Goal: Task Accomplishment & Management: Manage account settings

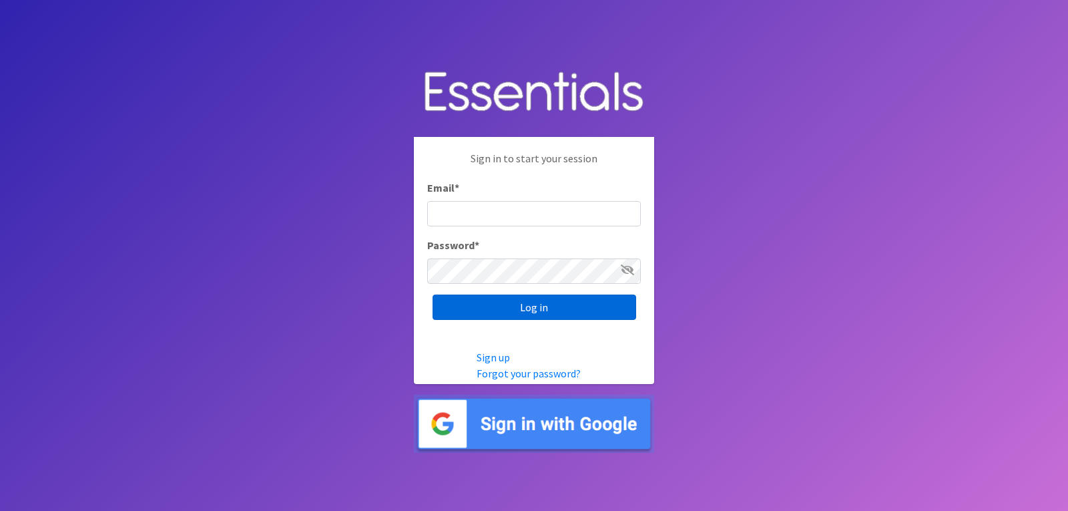
type input "lacey@familynetworknwa.com"
click at [521, 302] on input "Log in" at bounding box center [535, 306] width 204 height 25
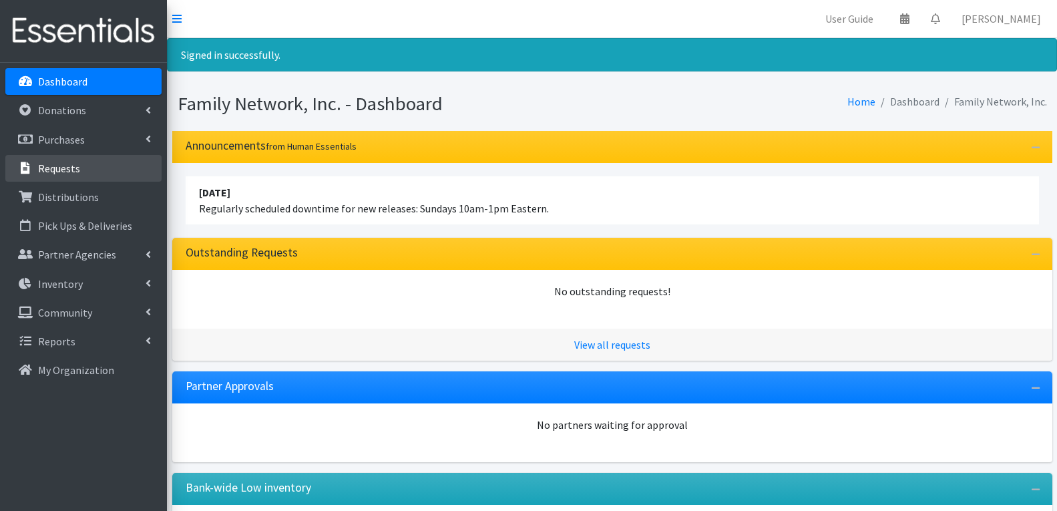
click at [83, 176] on link "Requests" at bounding box center [83, 168] width 156 height 27
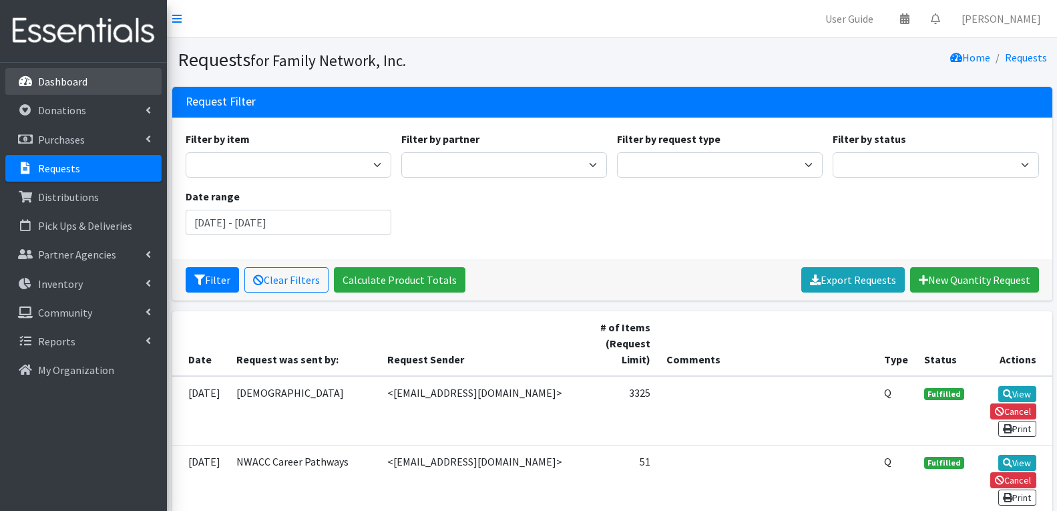
click at [72, 73] on link "Dashboard" at bounding box center [83, 81] width 156 height 27
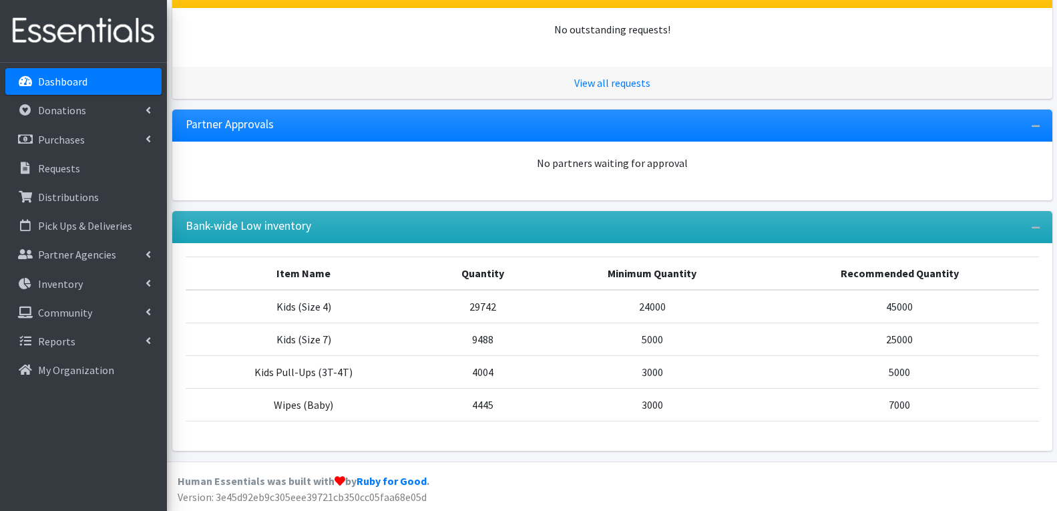
scroll to position [218, 0]
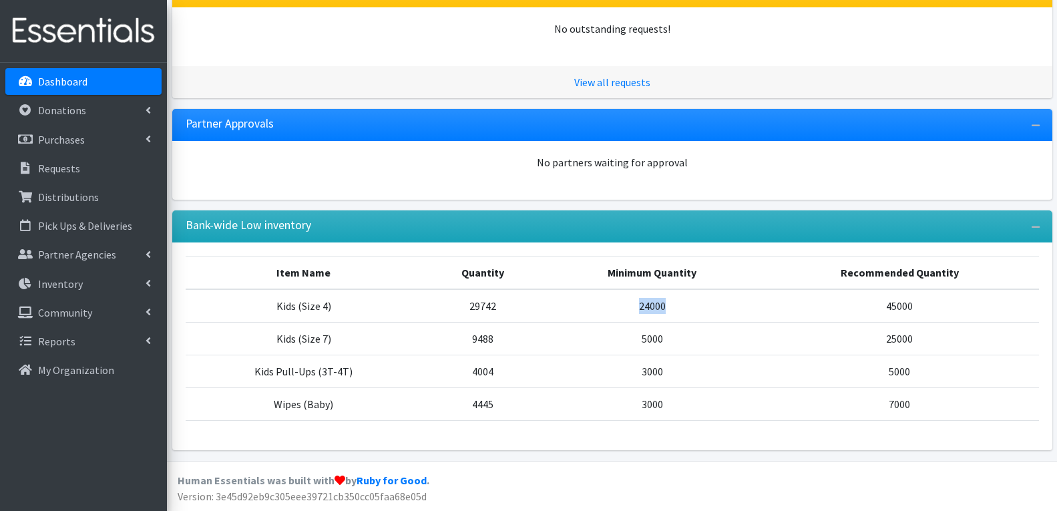
drag, startPoint x: 637, startPoint y: 308, endPoint x: 720, endPoint y: 300, distance: 83.2
click at [720, 300] on td "24000" at bounding box center [651, 305] width 217 height 33
click at [762, 292] on td "45000" at bounding box center [899, 305] width 278 height 33
drag, startPoint x: 440, startPoint y: 309, endPoint x: 509, endPoint y: 301, distance: 69.9
click at [509, 301] on td "29742" at bounding box center [483, 305] width 122 height 33
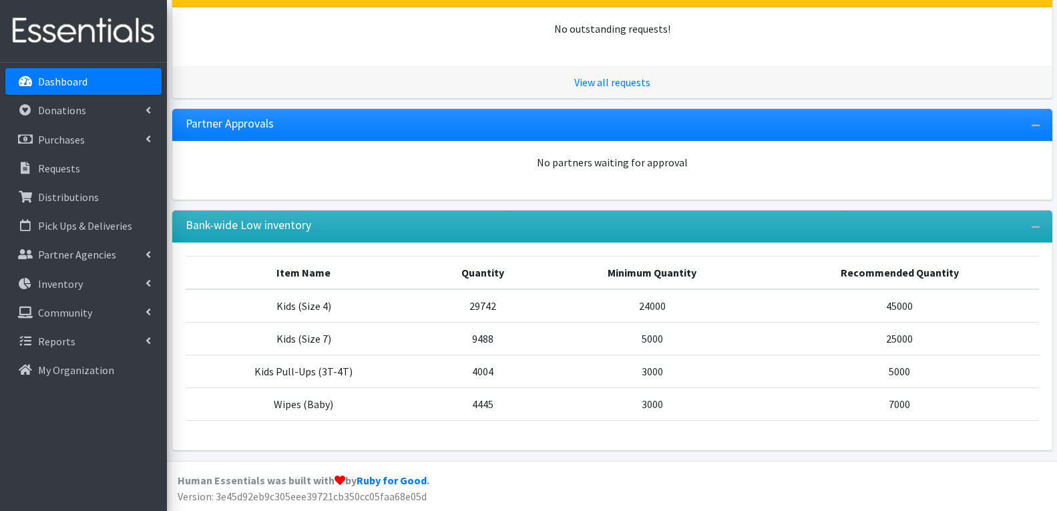
drag, startPoint x: 461, startPoint y: 346, endPoint x: 559, endPoint y: 334, distance: 99.6
click at [559, 334] on tr "Kids (Size 7) 9488 5000 25000" at bounding box center [612, 338] width 853 height 33
drag, startPoint x: 473, startPoint y: 380, endPoint x: 562, endPoint y: 380, distance: 89.5
click at [562, 380] on tr "Kids Pull-Ups (3T-4T) 4004 3000 5000" at bounding box center [612, 371] width 853 height 33
drag, startPoint x: 423, startPoint y: 405, endPoint x: 532, endPoint y: 403, distance: 109.5
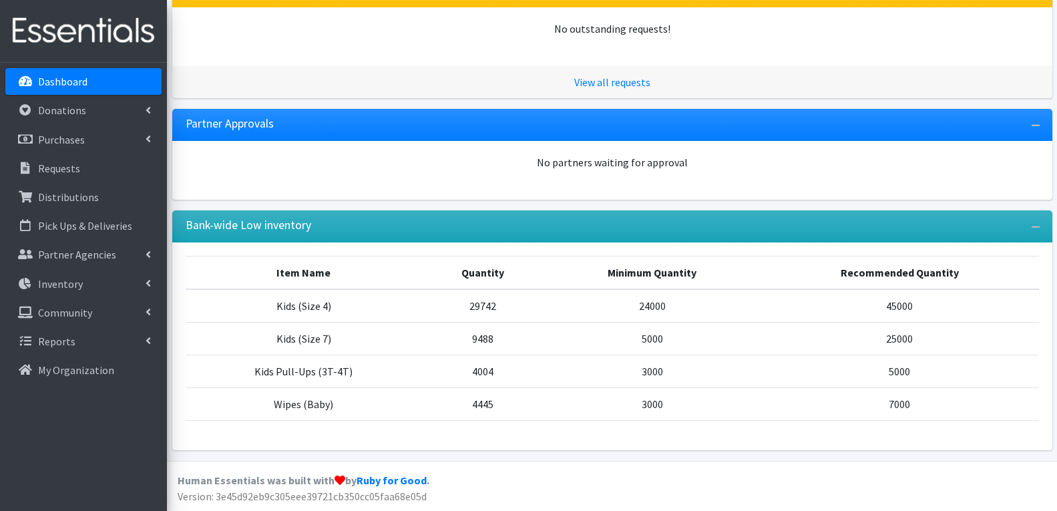
click at [532, 403] on td "4445" at bounding box center [483, 403] width 122 height 33
click at [533, 402] on td "4445" at bounding box center [483, 403] width 122 height 33
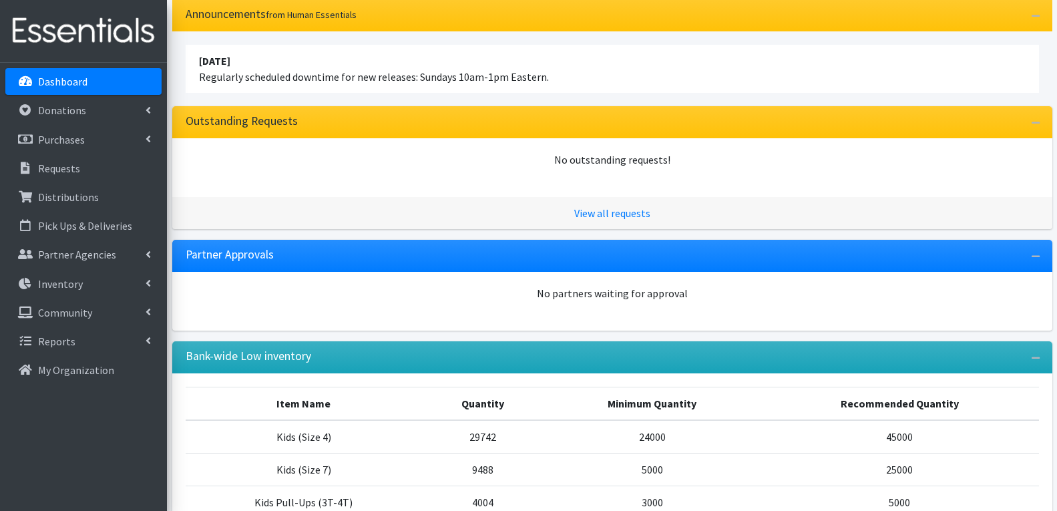
scroll to position [0, 0]
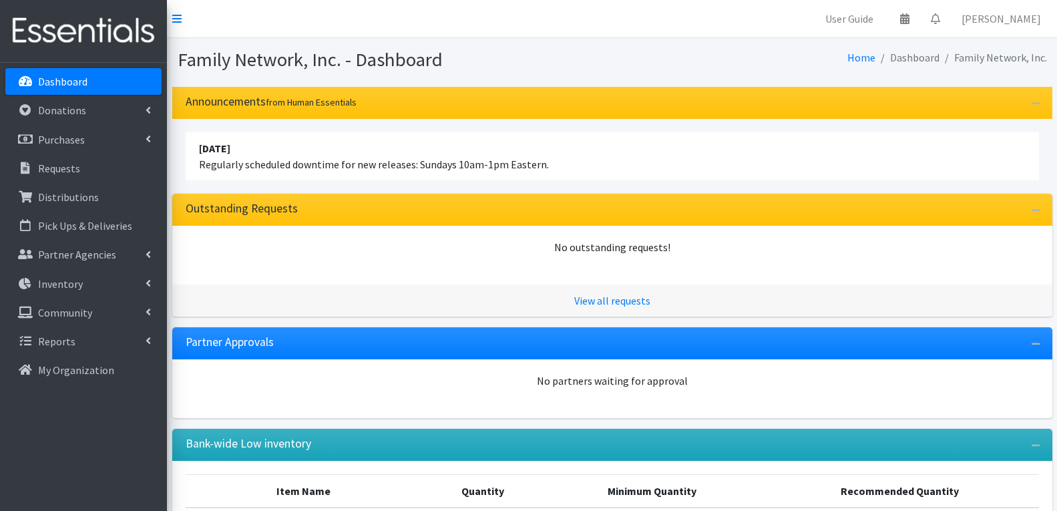
drag, startPoint x: 239, startPoint y: 174, endPoint x: 626, endPoint y: 159, distance: 387.5
click at [626, 159] on li "April 16 2023 Regularly scheduled downtime for new releases: Sundays 10am-1pm E…" at bounding box center [612, 156] width 853 height 48
click at [360, 185] on div "April 16 2023 Regularly scheduled downtime for new releases: Sundays 10am-1pm E…" at bounding box center [612, 156] width 880 height 75
click at [44, 79] on p "Dashboard" at bounding box center [62, 81] width 49 height 13
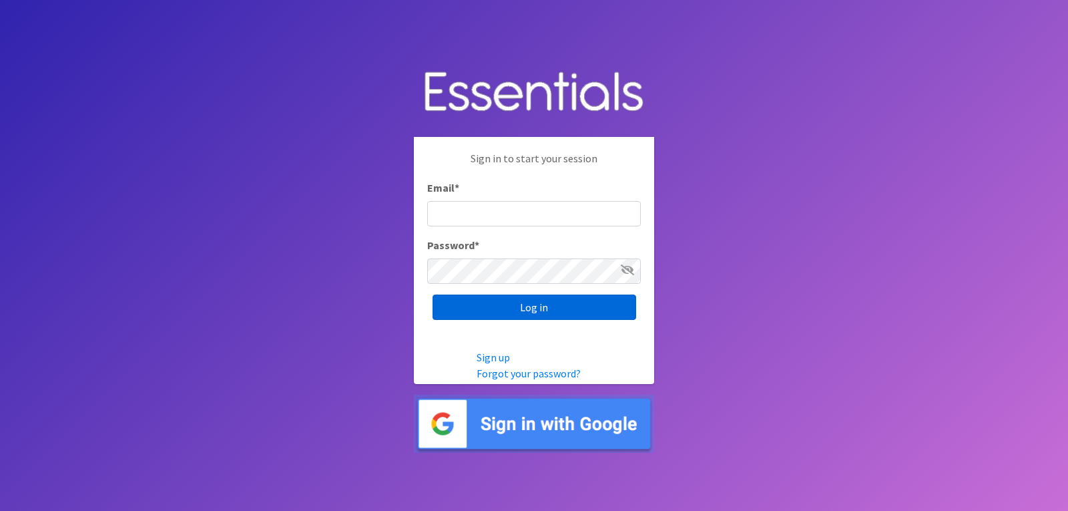
type input "[EMAIL_ADDRESS][DOMAIN_NAME]"
click at [468, 310] on input "Log in" at bounding box center [535, 306] width 204 height 25
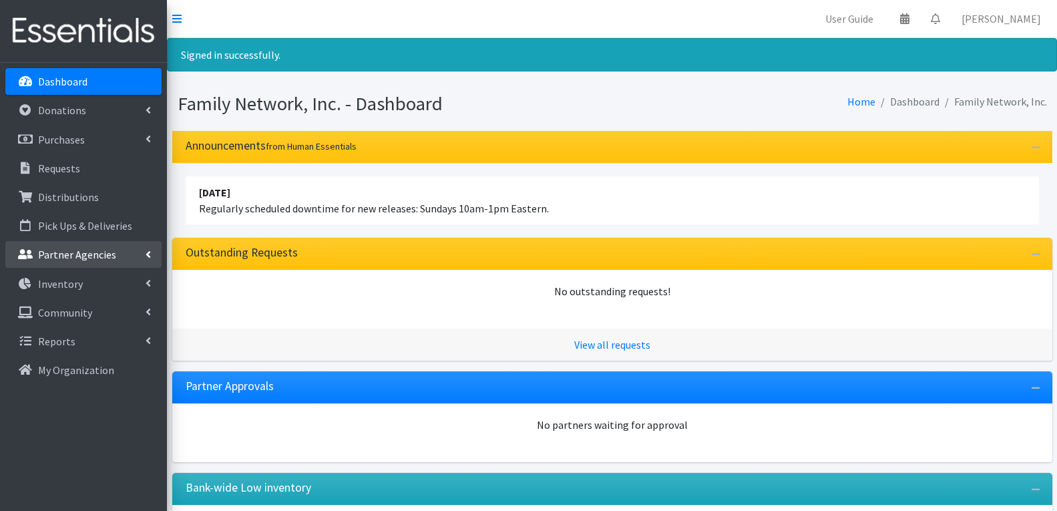
click at [98, 256] on p "Partner Agencies" at bounding box center [77, 254] width 78 height 13
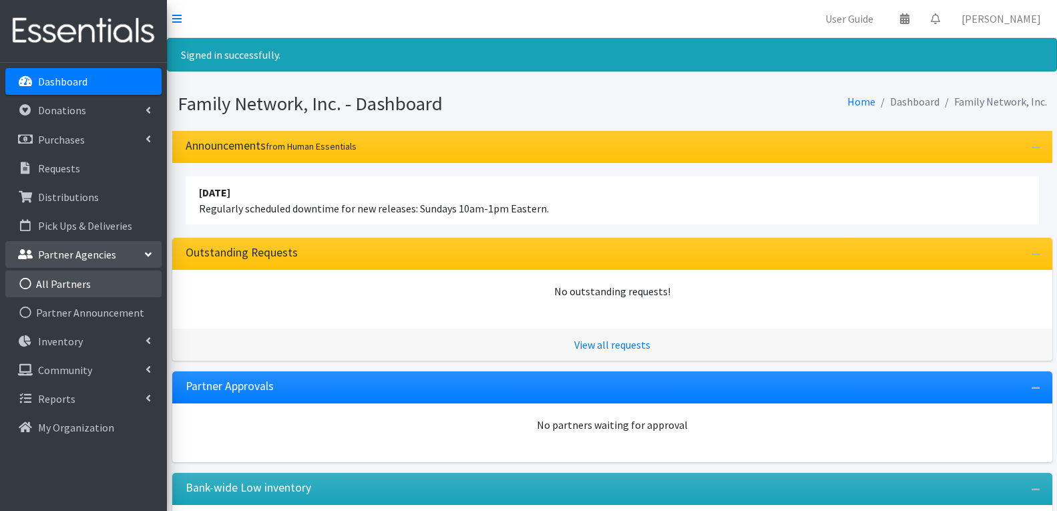
click at [90, 283] on link "All Partners" at bounding box center [83, 283] width 156 height 27
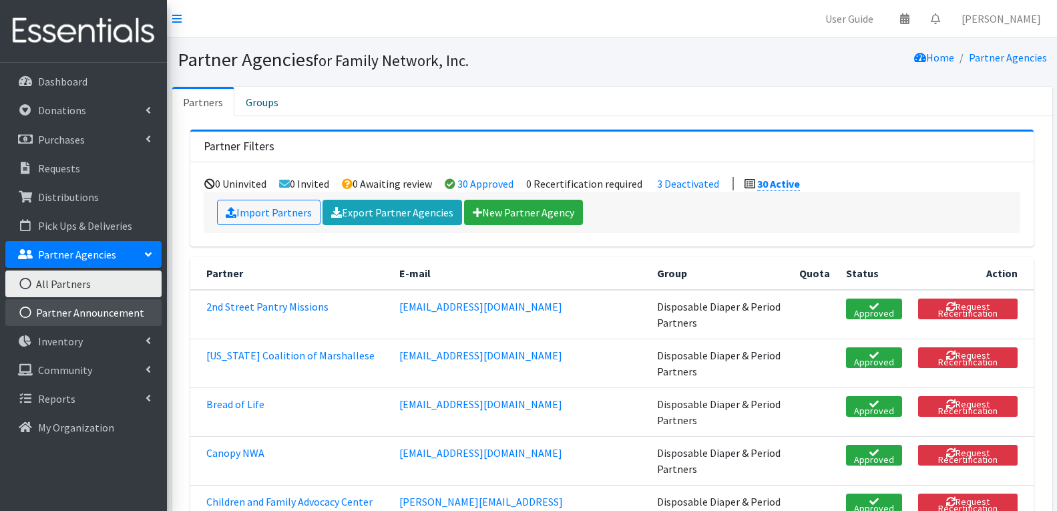
click at [108, 314] on link "Partner Announcement" at bounding box center [83, 312] width 156 height 27
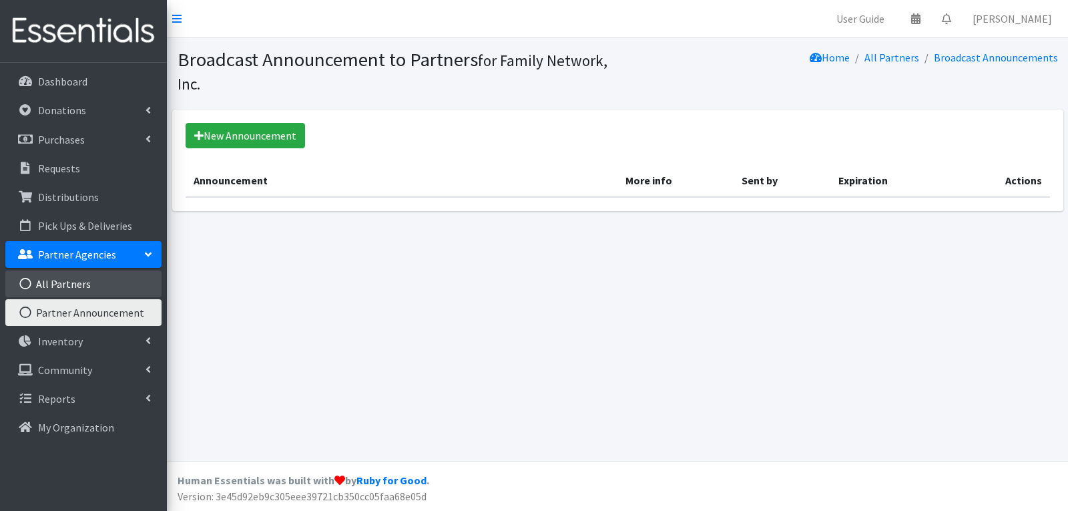
click at [53, 287] on link "All Partners" at bounding box center [83, 283] width 156 height 27
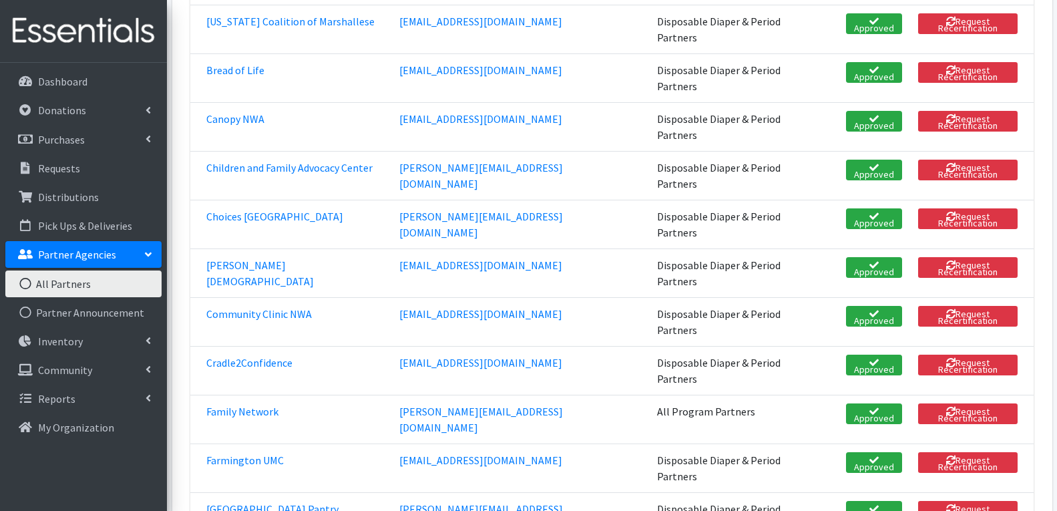
scroll to position [401, 0]
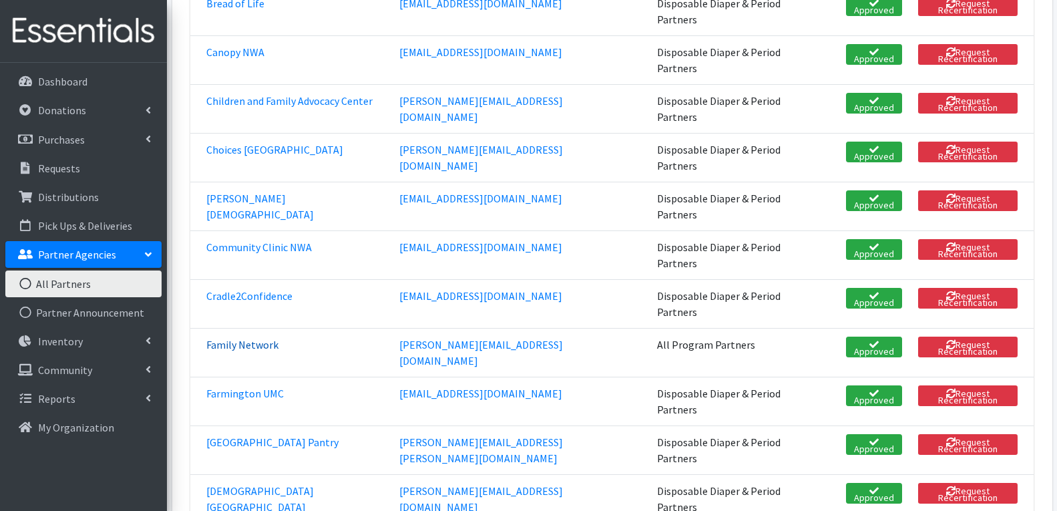
click at [239, 338] on link "Family Network" at bounding box center [242, 344] width 72 height 13
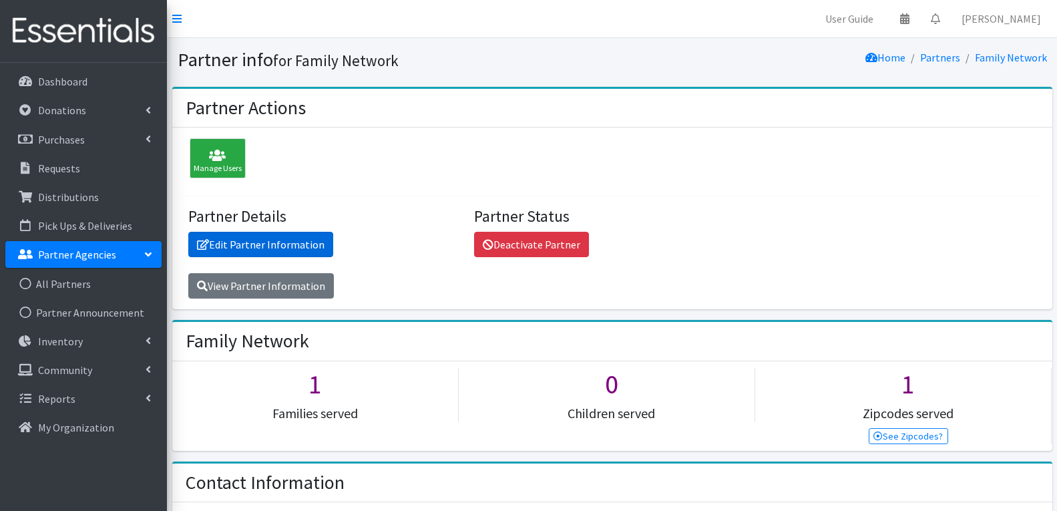
click at [249, 238] on link "Edit Partner Information" at bounding box center [260, 244] width 145 height 25
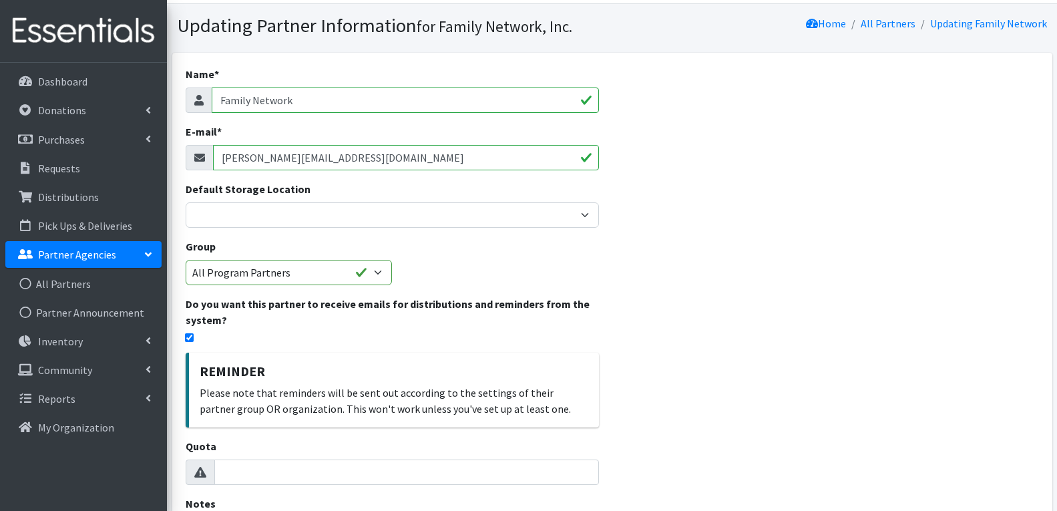
scroll to position [24, 0]
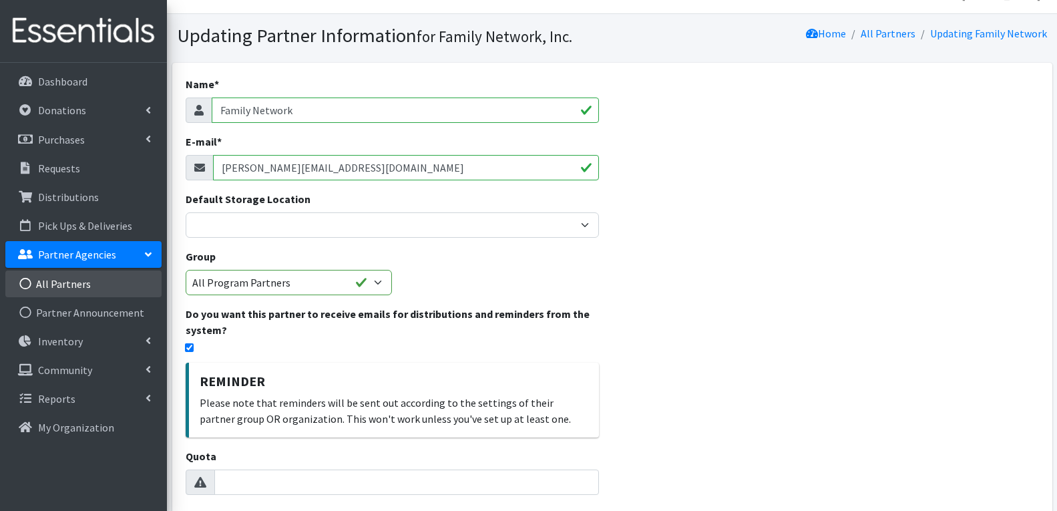
click at [83, 278] on link "All Partners" at bounding box center [83, 283] width 156 height 27
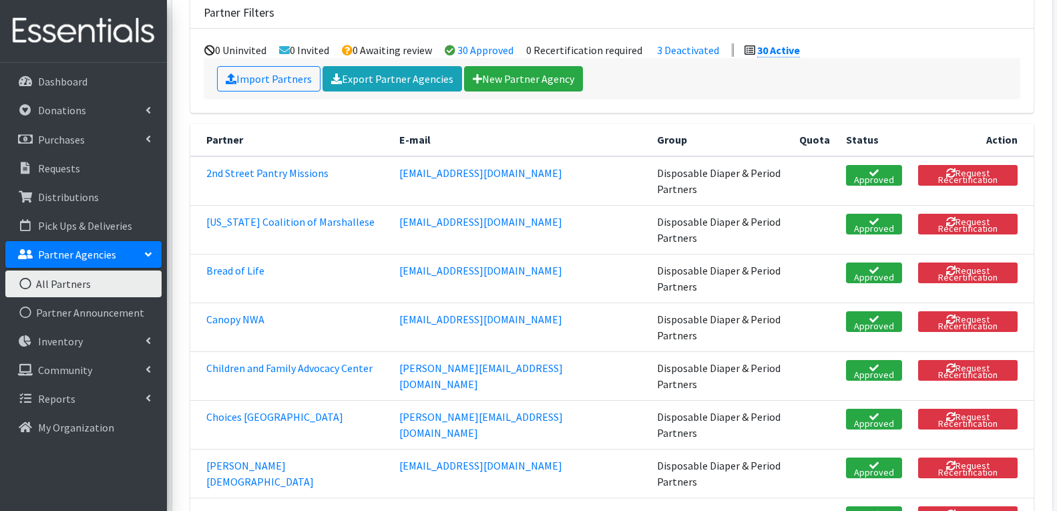
scroll to position [200, 0]
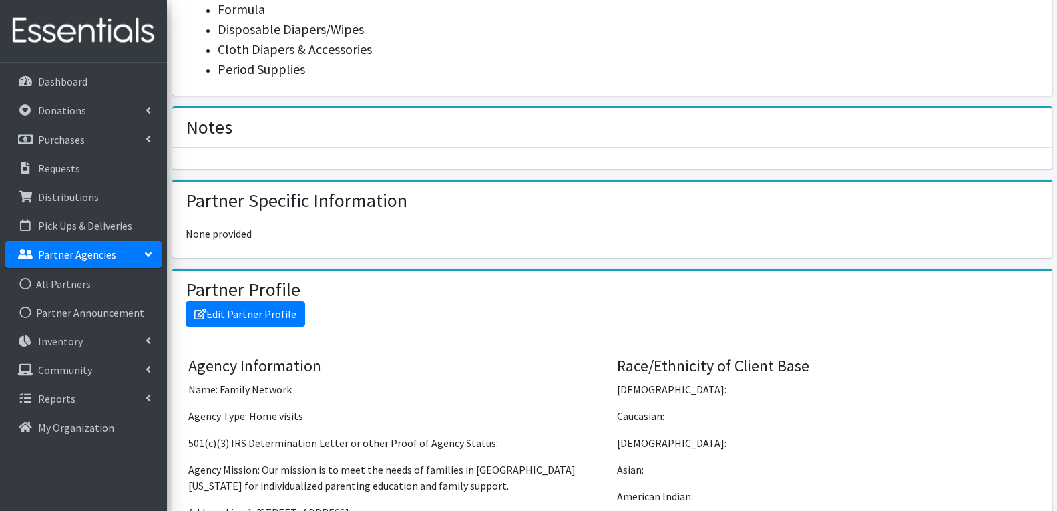
scroll to position [775, 0]
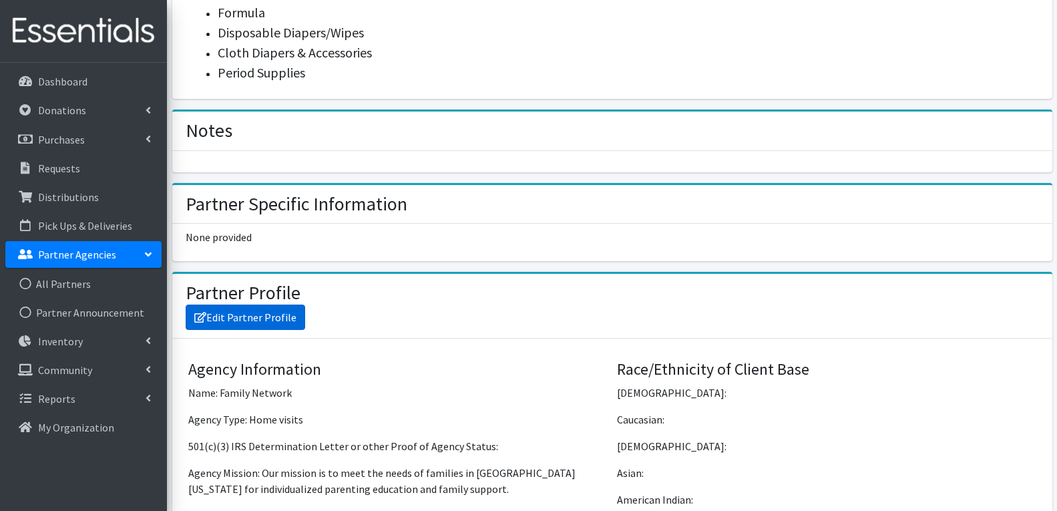
click at [232, 314] on link "Edit Partner Profile" at bounding box center [246, 316] width 120 height 25
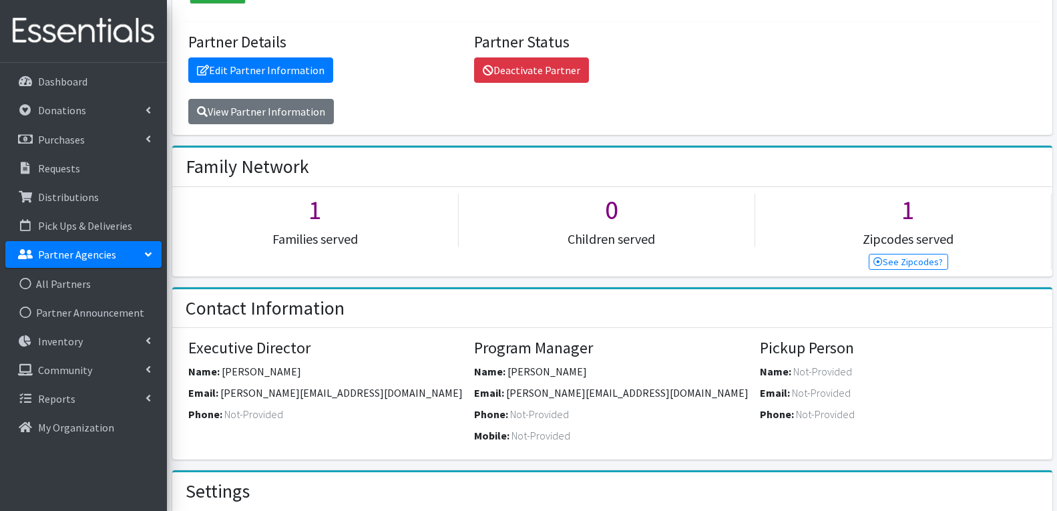
scroll to position [107, 0]
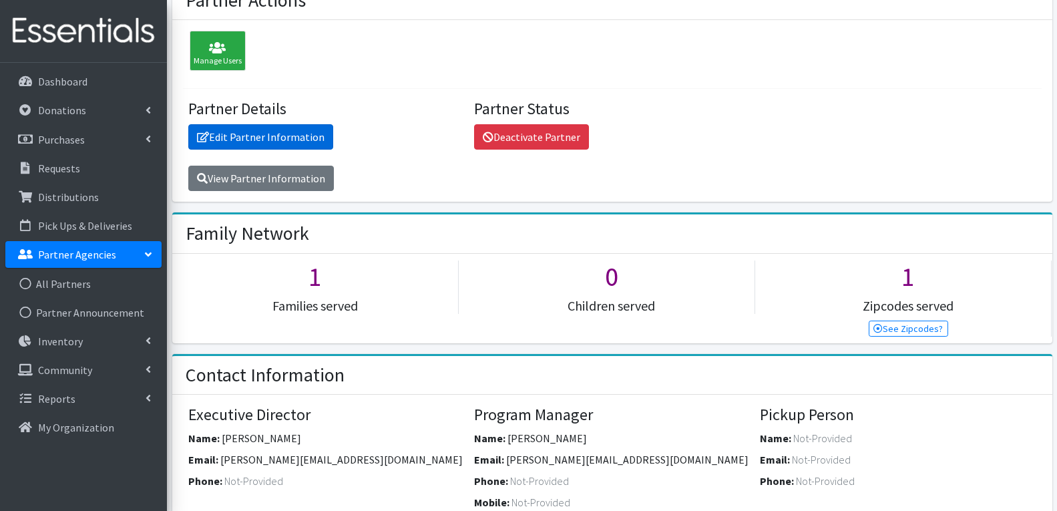
click at [228, 130] on link "Edit Partner Information" at bounding box center [260, 136] width 145 height 25
click at [233, 134] on link "Edit Partner Information" at bounding box center [260, 136] width 145 height 25
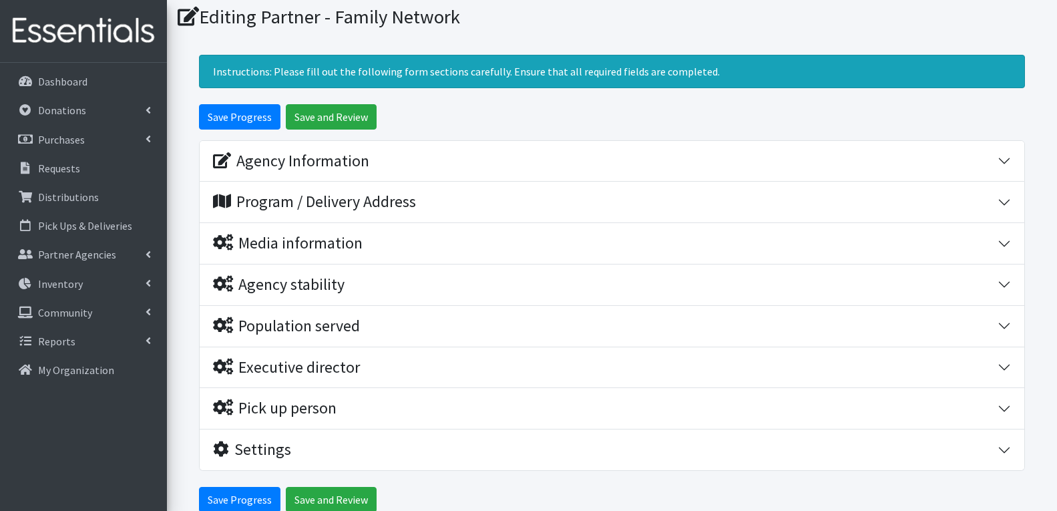
scroll to position [67, 0]
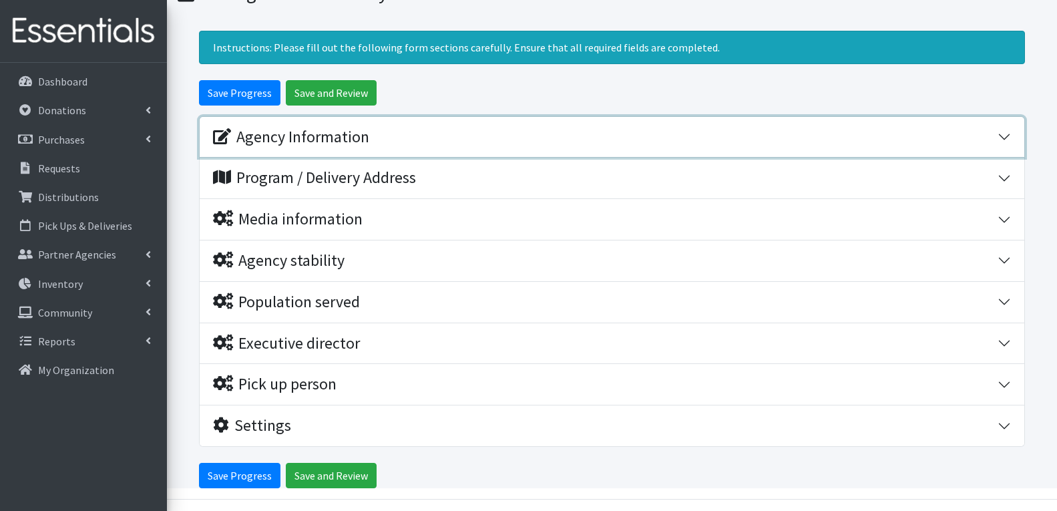
click at [322, 147] on button "Agency Information" at bounding box center [612, 137] width 824 height 41
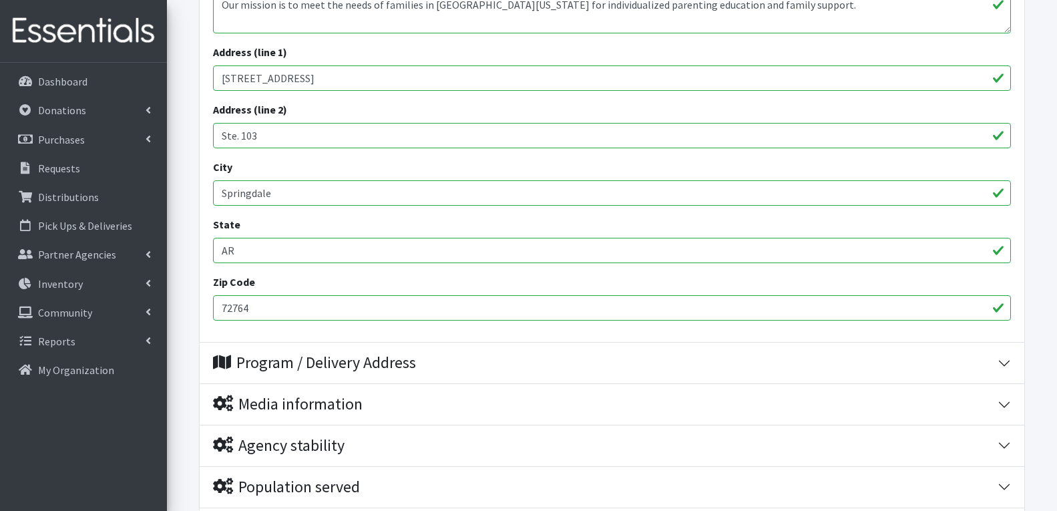
scroll to position [467, 0]
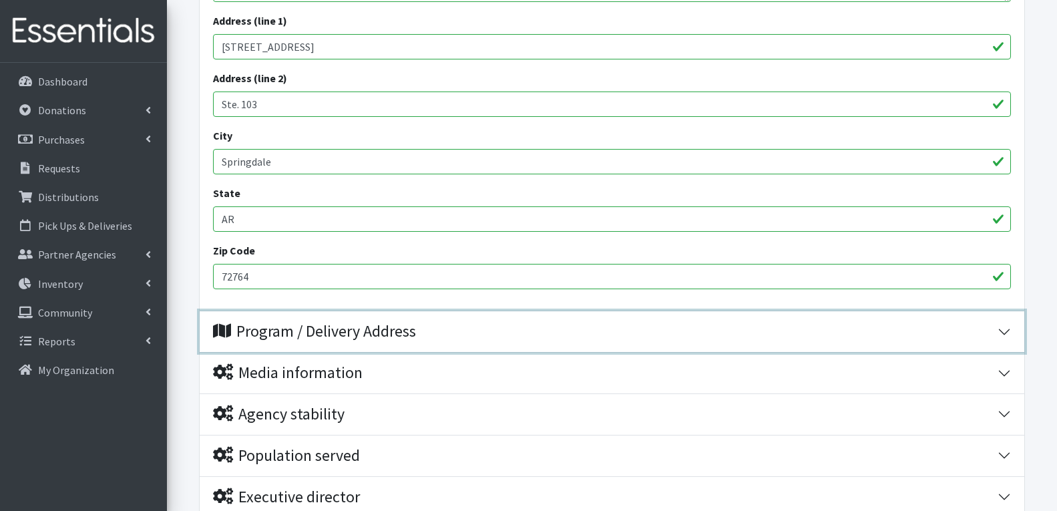
click at [306, 335] on div "Program / Delivery Address" at bounding box center [314, 331] width 203 height 19
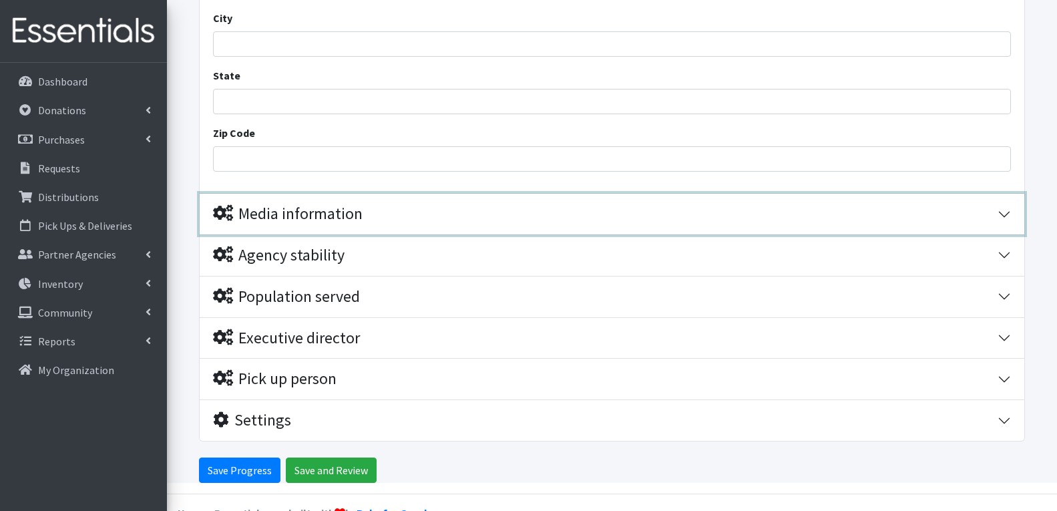
click at [322, 219] on div "Media information" at bounding box center [288, 213] width 150 height 19
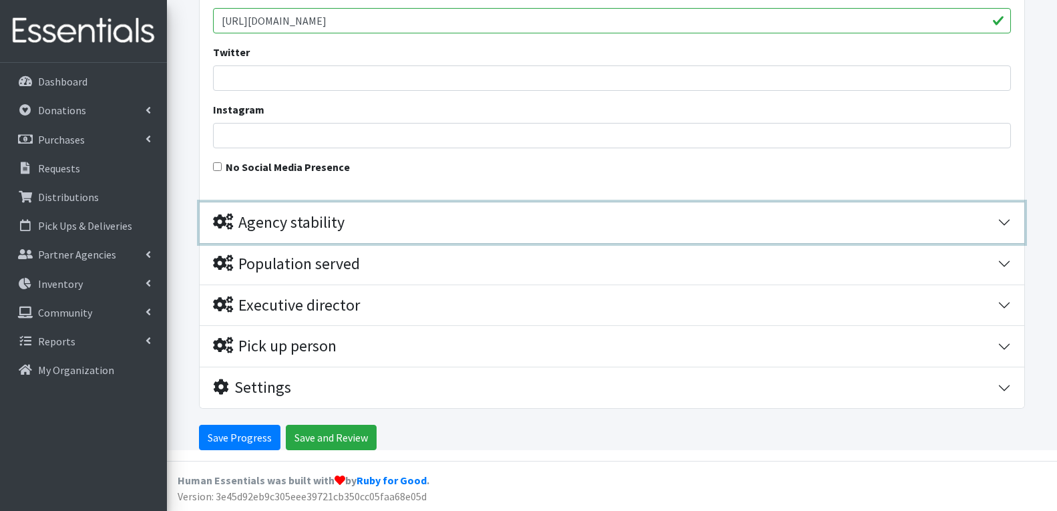
click at [322, 219] on div "Agency stability" at bounding box center [279, 222] width 132 height 19
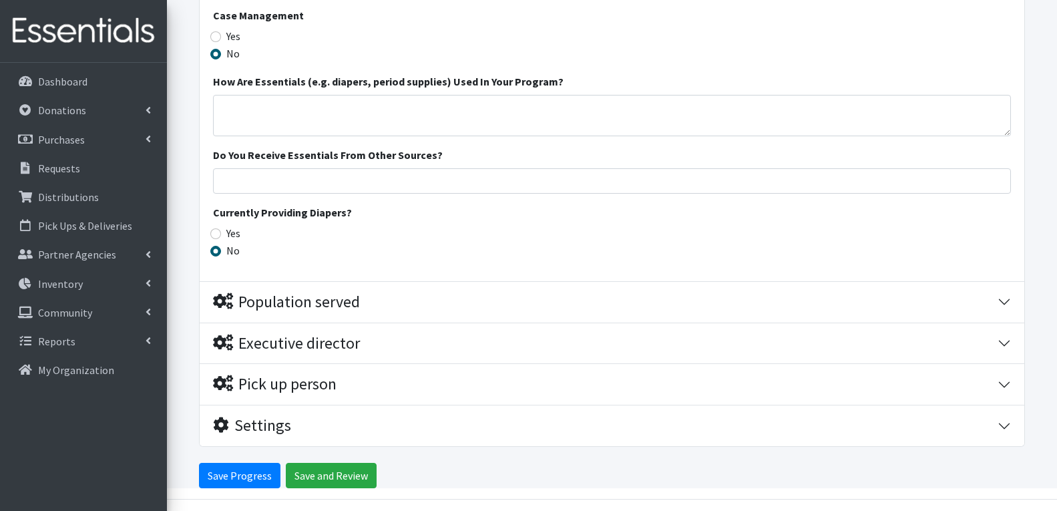
scroll to position [1970, 0]
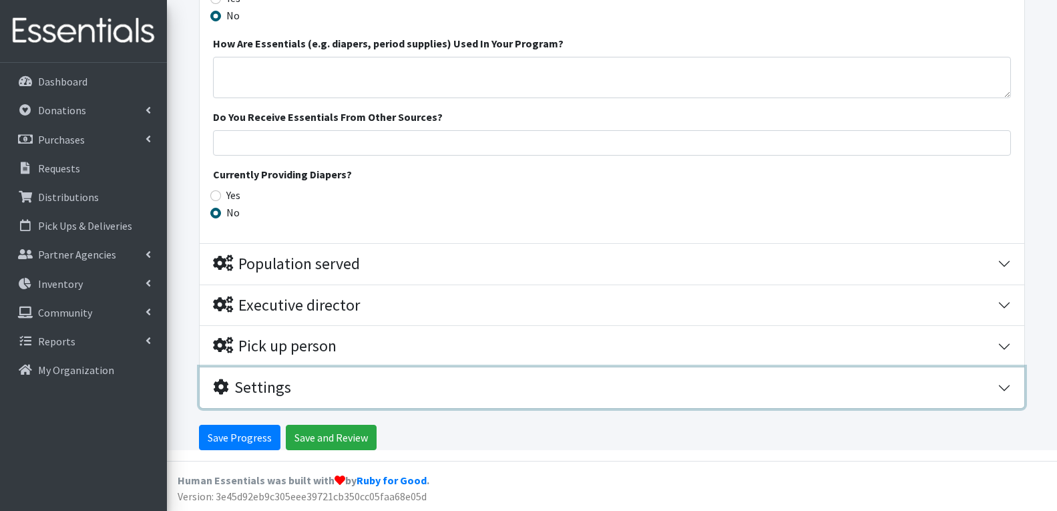
click at [288, 392] on div "Settings" at bounding box center [252, 387] width 78 height 19
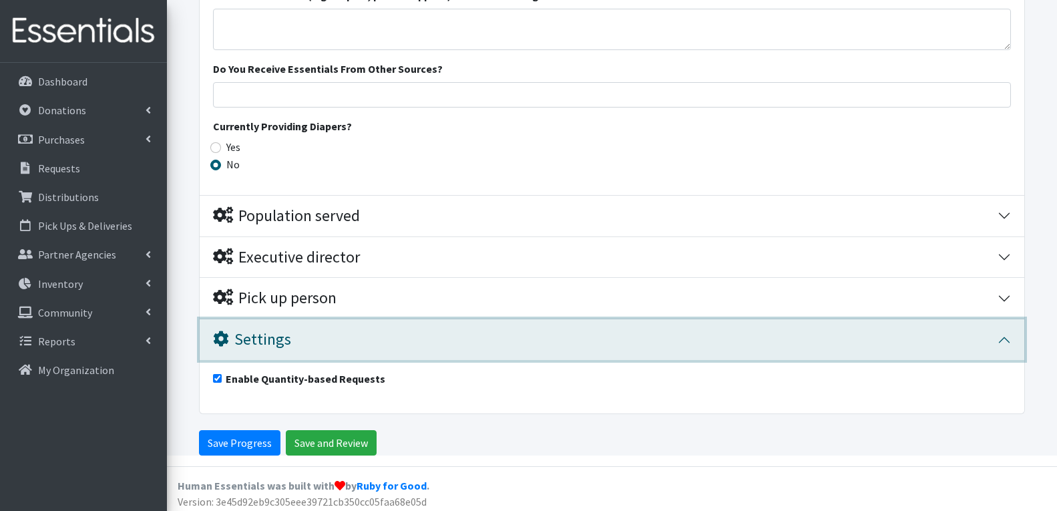
scroll to position [2024, 0]
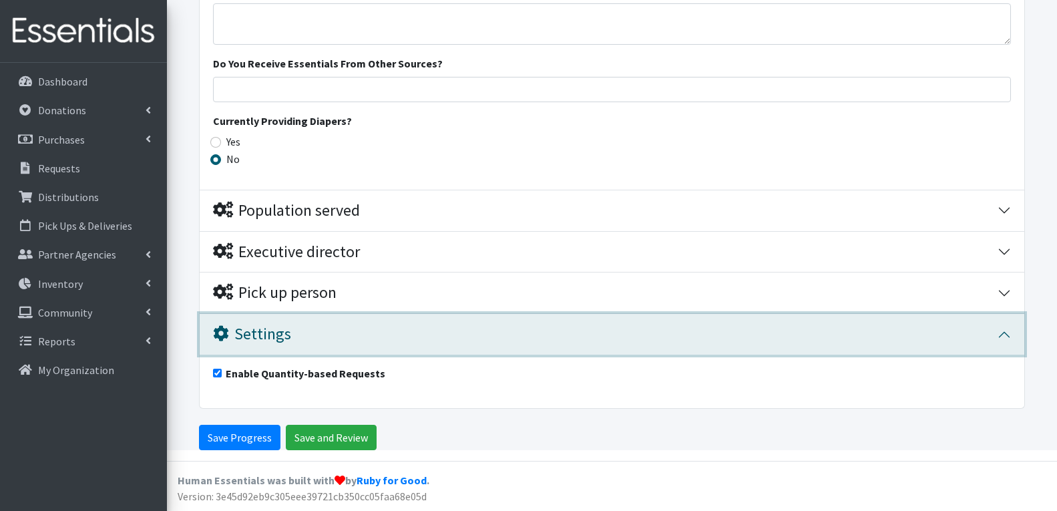
click at [309, 338] on div "Settings" at bounding box center [605, 333] width 784 height 19
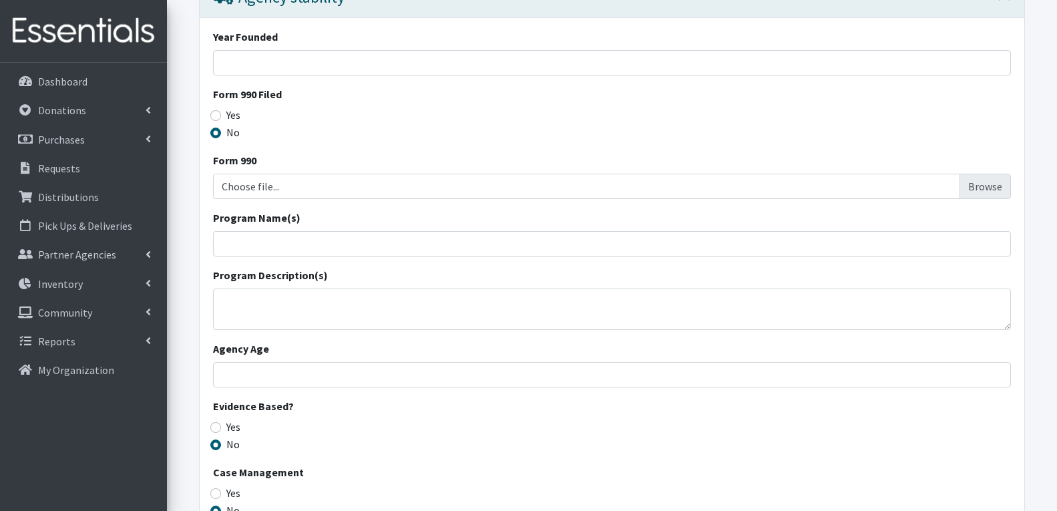
scroll to position [1369, 0]
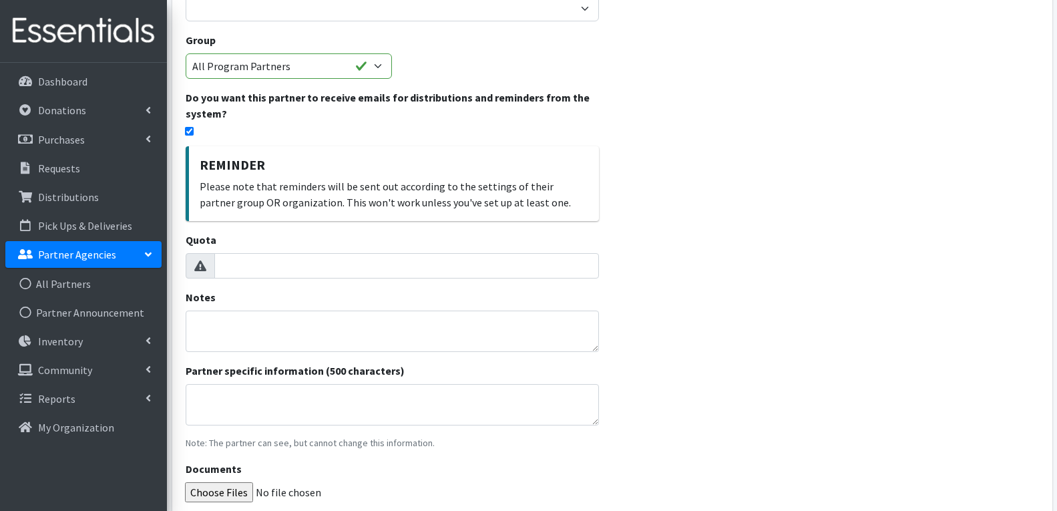
scroll to position [267, 0]
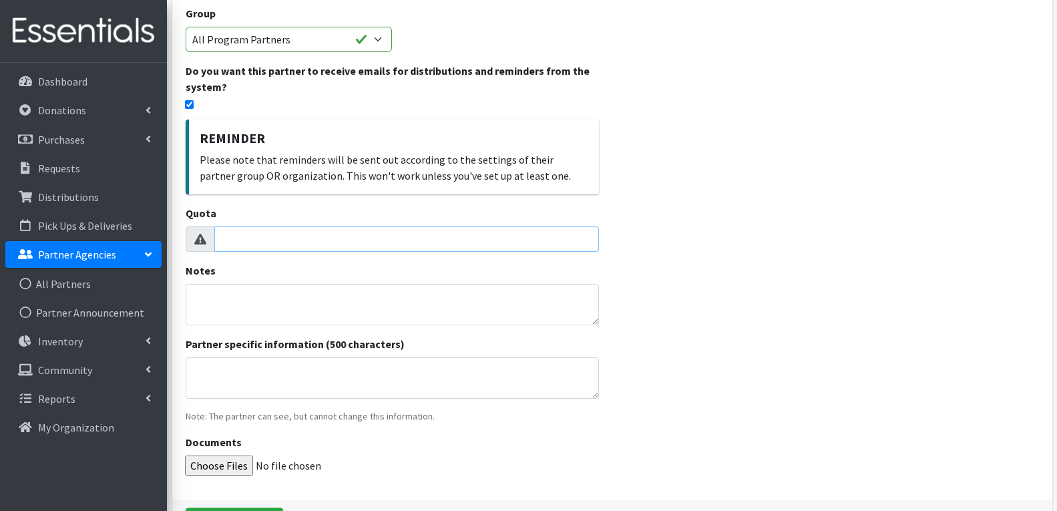
click at [243, 240] on input "Quota" at bounding box center [406, 238] width 385 height 25
click at [198, 241] on icon at bounding box center [200, 239] width 12 height 11
click at [309, 239] on input "Quota" at bounding box center [406, 238] width 385 height 25
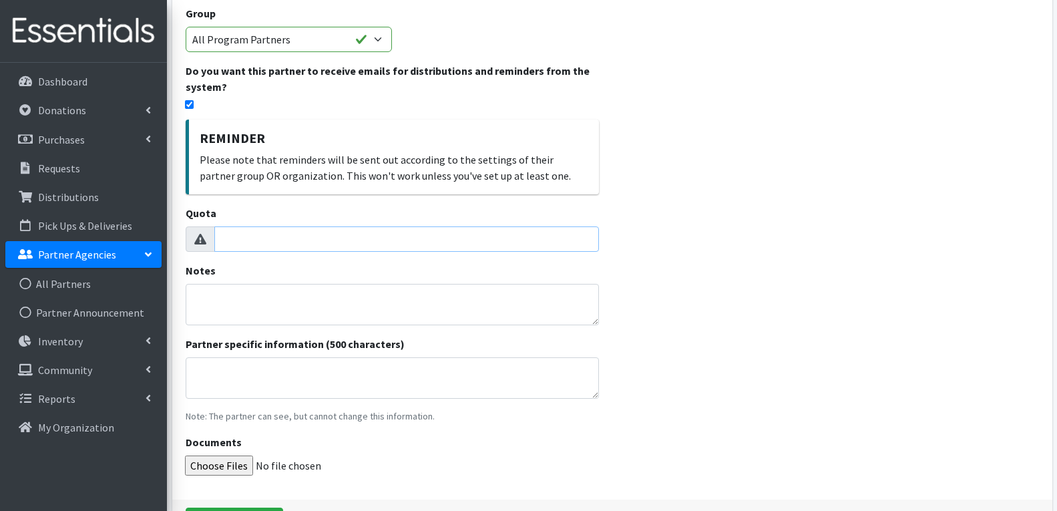
click at [309, 239] on input "Quota" at bounding box center [406, 238] width 385 height 25
click at [584, 236] on input "1" at bounding box center [406, 238] width 385 height 25
type input "0"
click at [584, 244] on input "0" at bounding box center [406, 238] width 385 height 25
click at [379, 268] on div "Notes" at bounding box center [392, 293] width 413 height 63
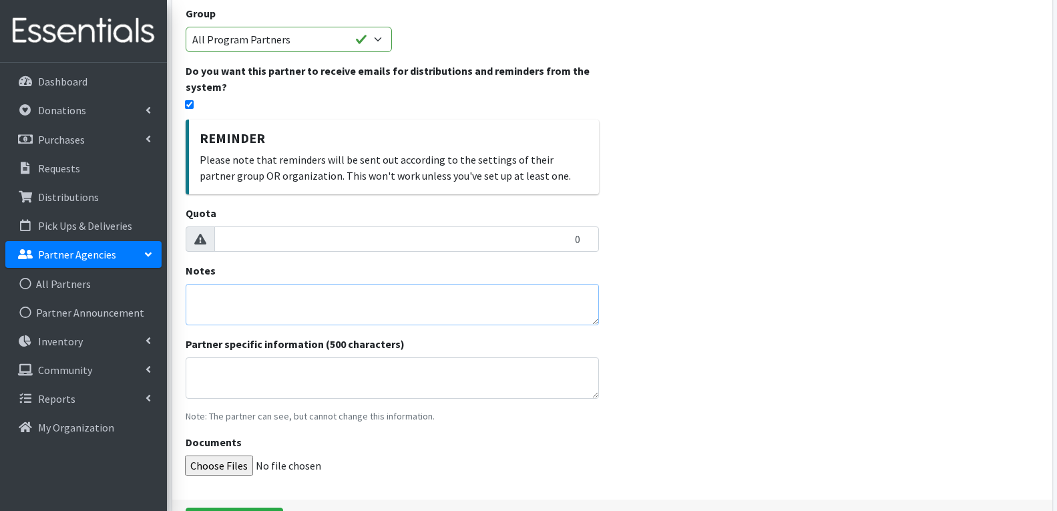
click at [206, 301] on textarea "Notes" at bounding box center [392, 304] width 413 height 41
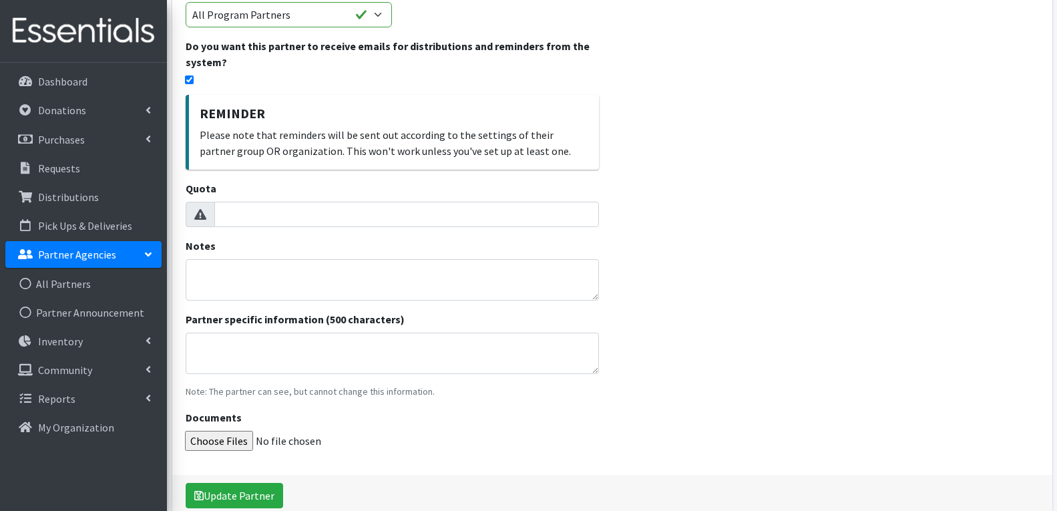
scroll to position [334, 0]
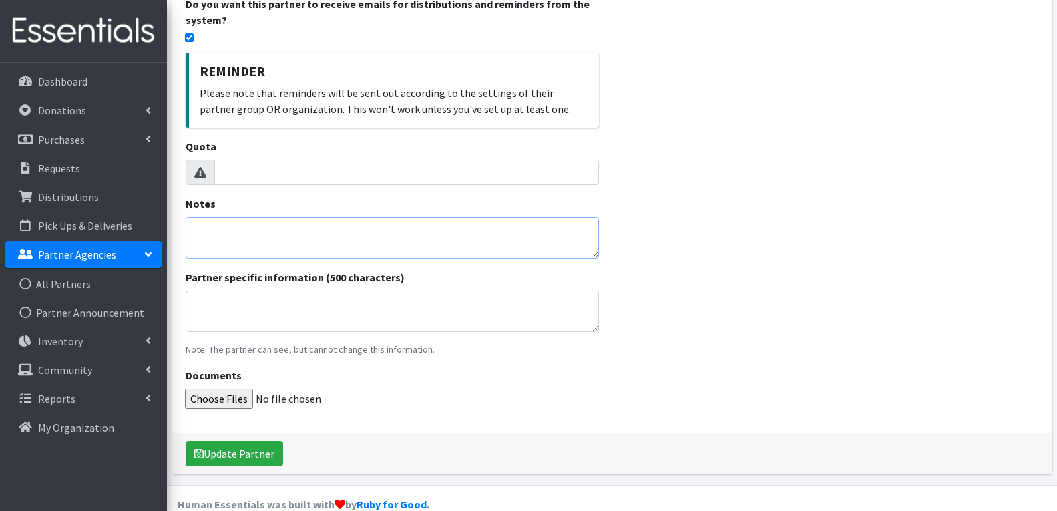
click at [223, 249] on textarea "Notes" at bounding box center [392, 237] width 413 height 41
type textarea "test"
click at [252, 459] on button "Update Partner" at bounding box center [234, 453] width 97 height 25
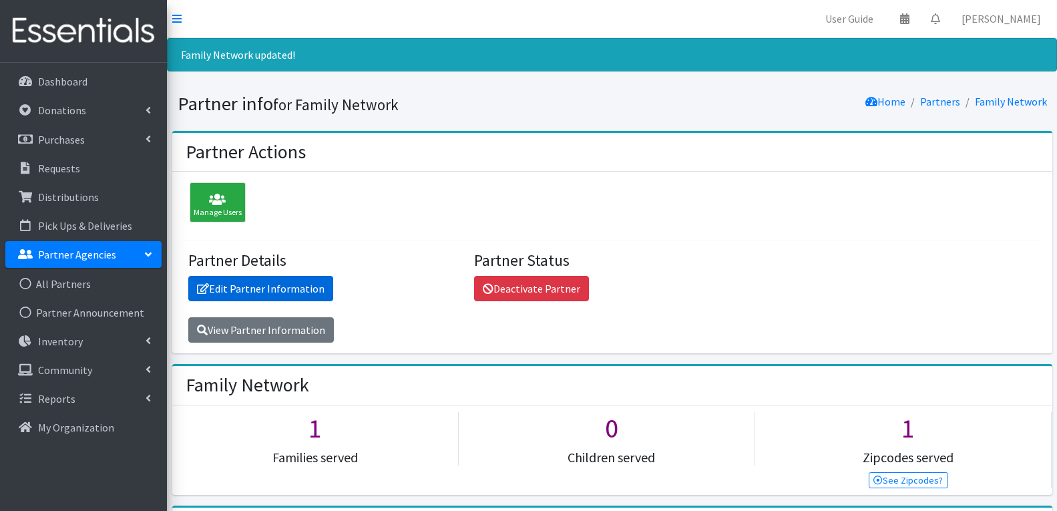
click at [230, 281] on link "Edit Partner Information" at bounding box center [260, 288] width 145 height 25
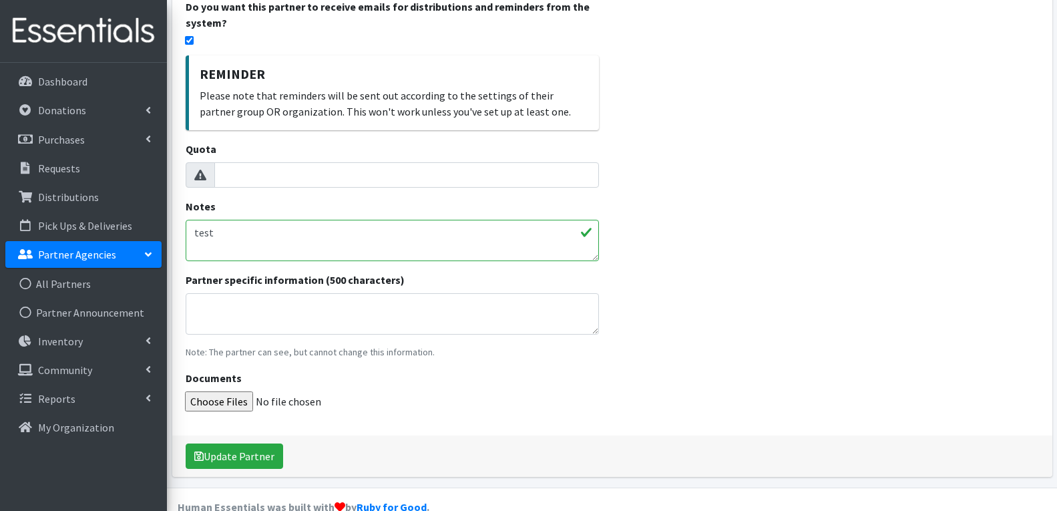
scroll to position [358, 0]
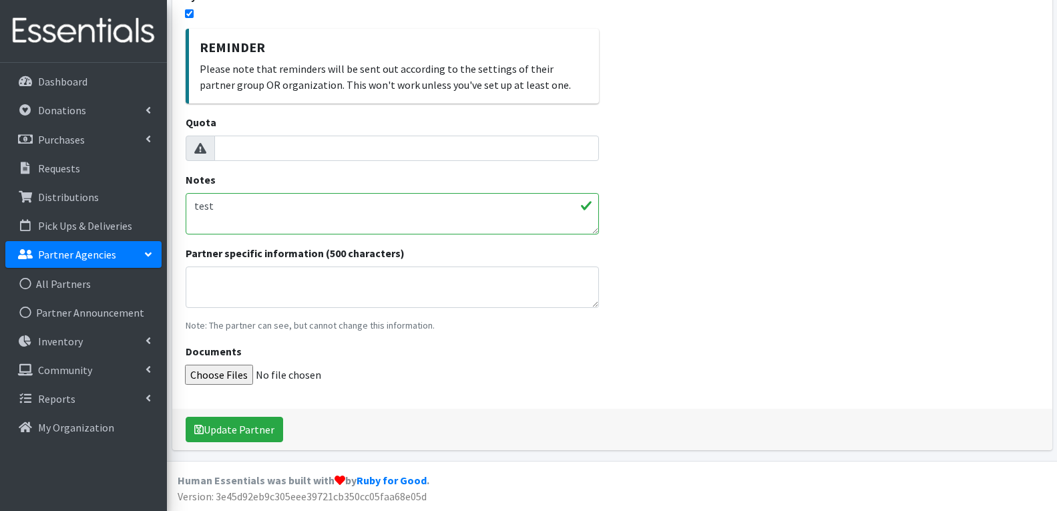
click at [240, 214] on textarea "test" at bounding box center [392, 213] width 413 height 41
click at [247, 426] on button "Update Partner" at bounding box center [234, 429] width 97 height 25
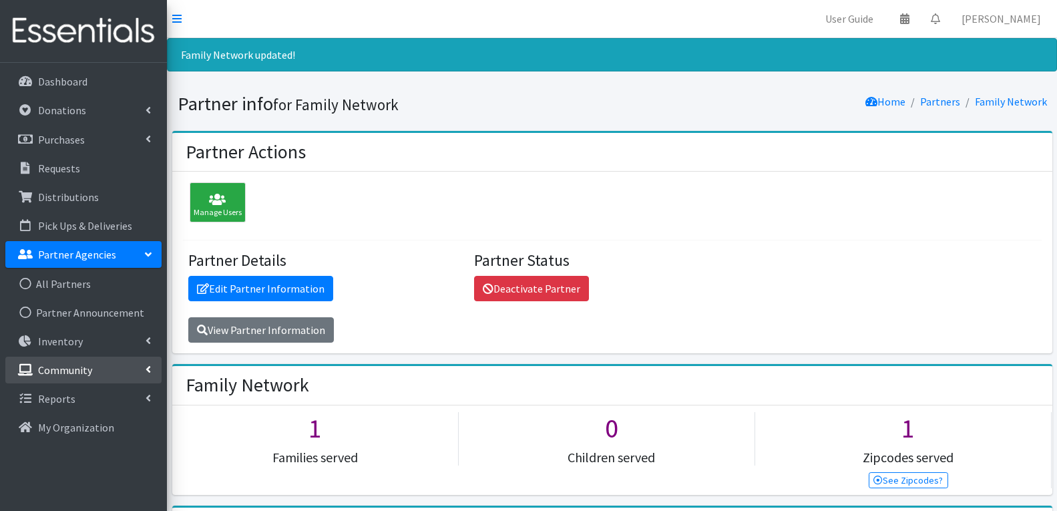
click at [64, 365] on p "Community" at bounding box center [65, 369] width 54 height 13
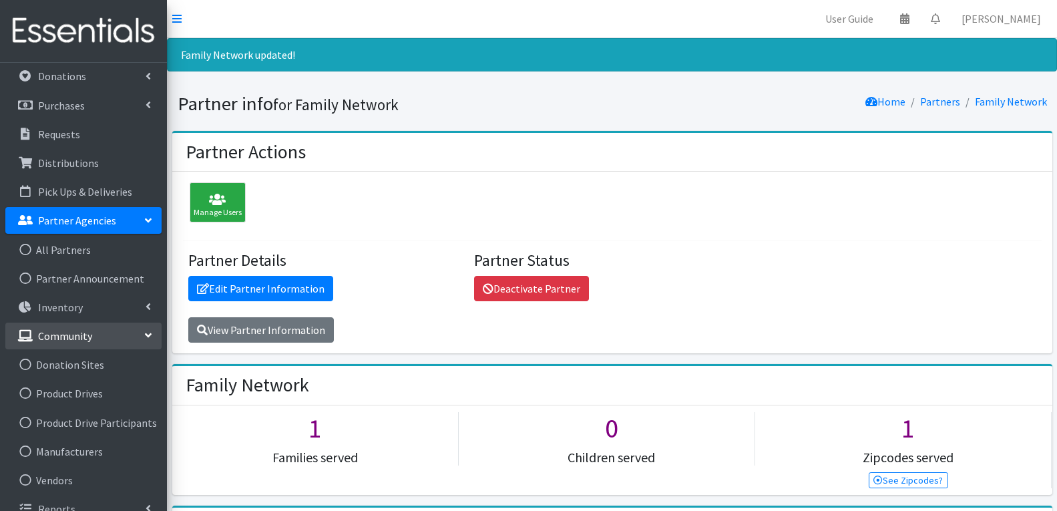
scroll to position [51, 0]
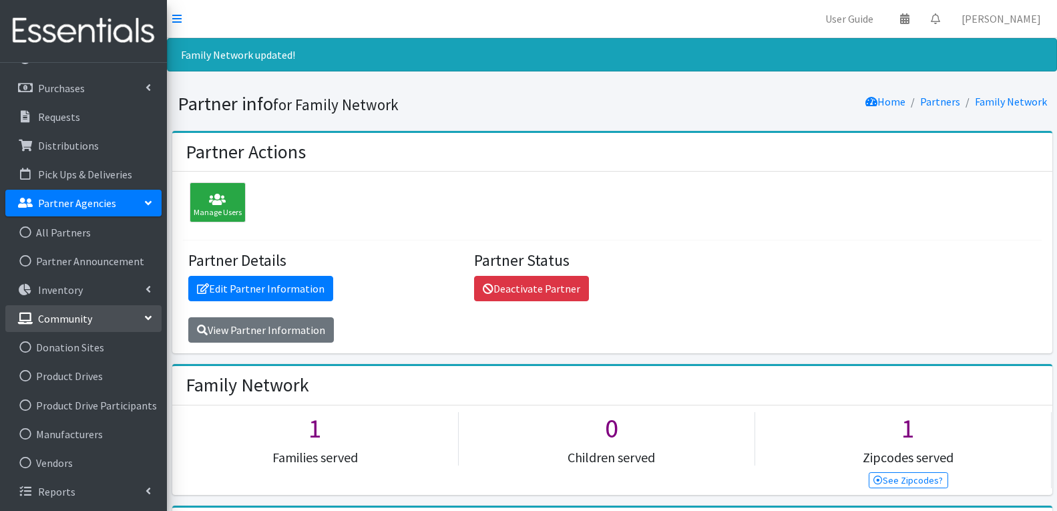
click at [64, 316] on p "Community" at bounding box center [65, 318] width 54 height 13
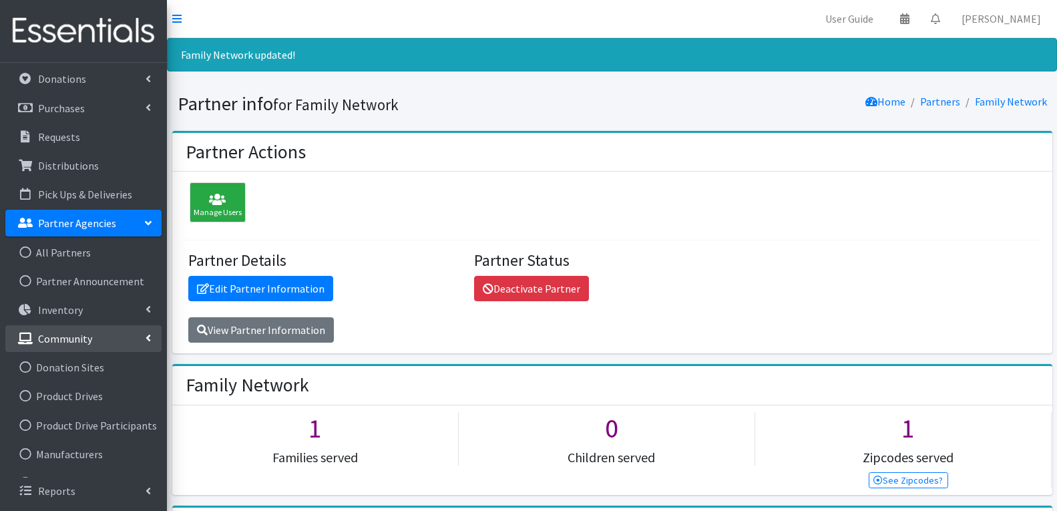
scroll to position [0, 0]
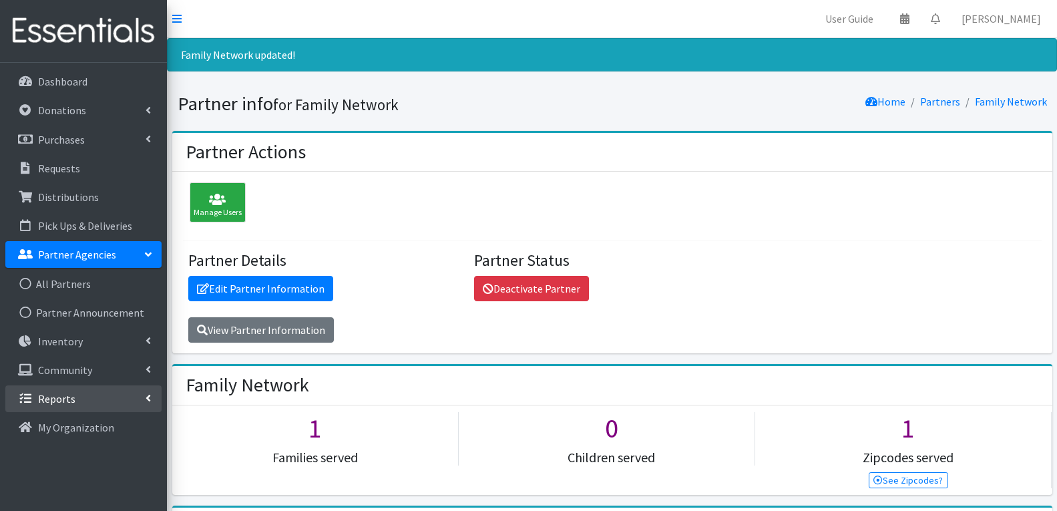
click at [71, 398] on p "Reports" at bounding box center [56, 398] width 37 height 13
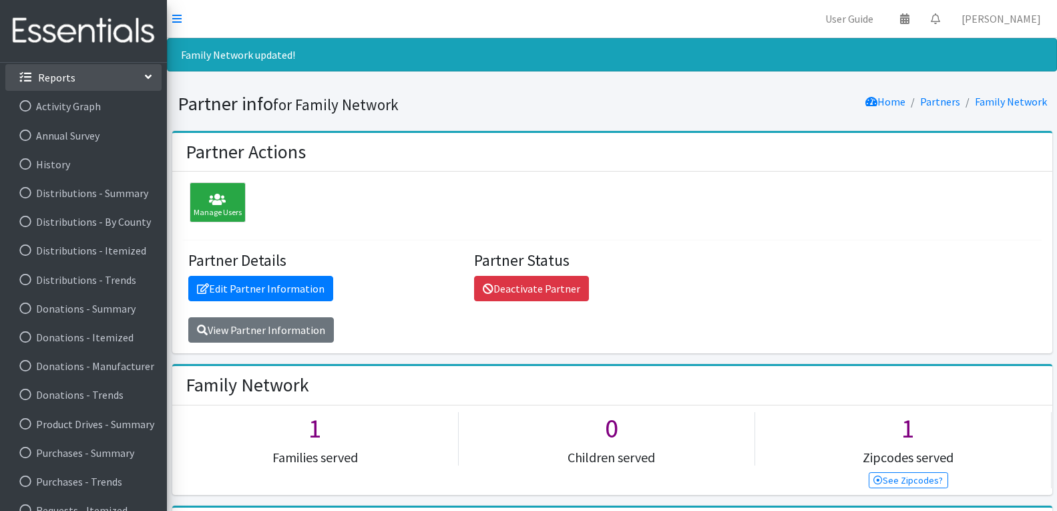
scroll to position [340, 0]
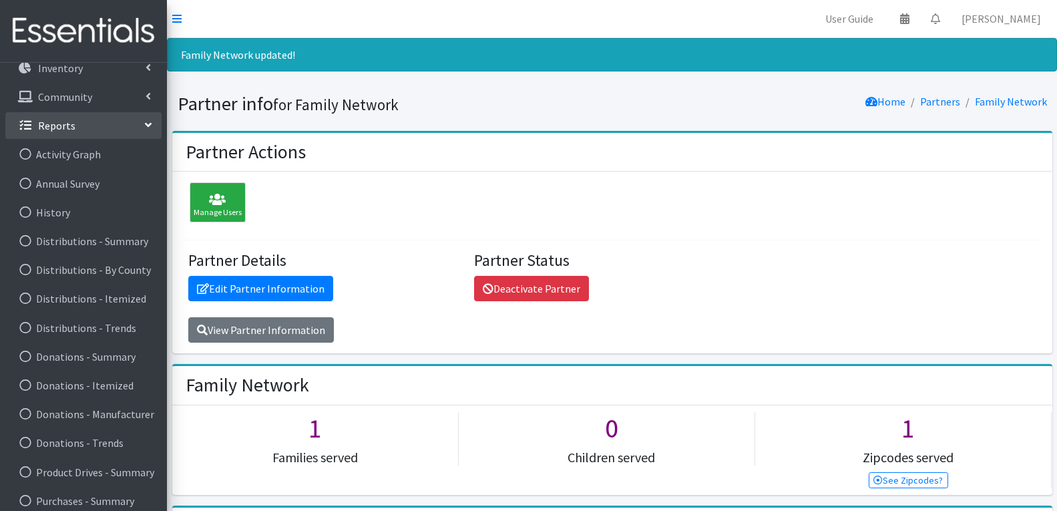
click at [74, 131] on link "Reports" at bounding box center [83, 125] width 156 height 27
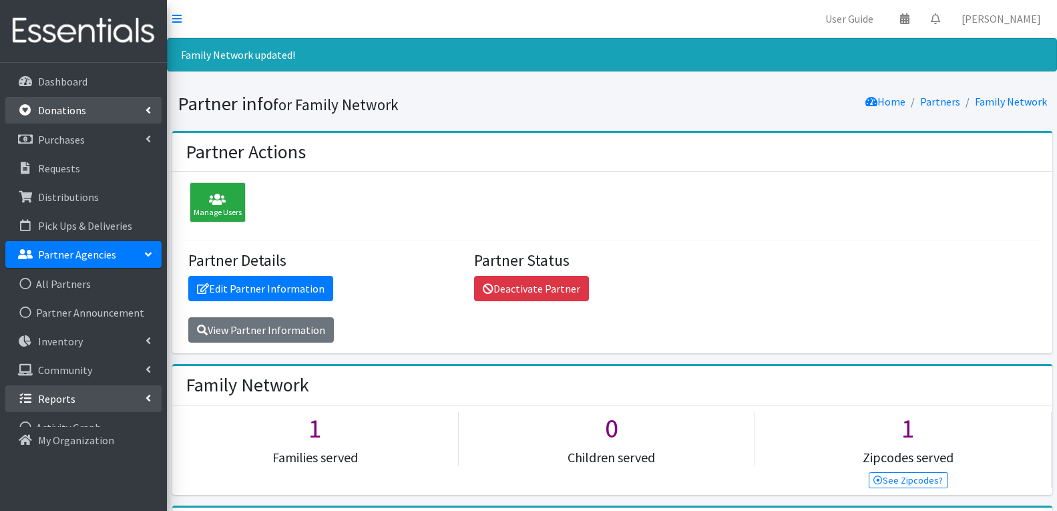
scroll to position [0, 0]
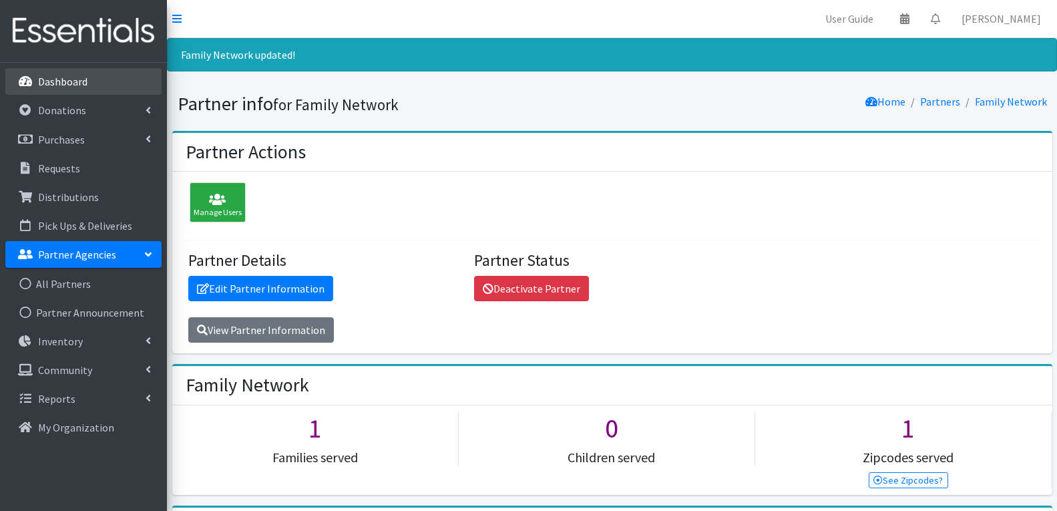
click at [71, 69] on link "Dashboard" at bounding box center [83, 81] width 156 height 27
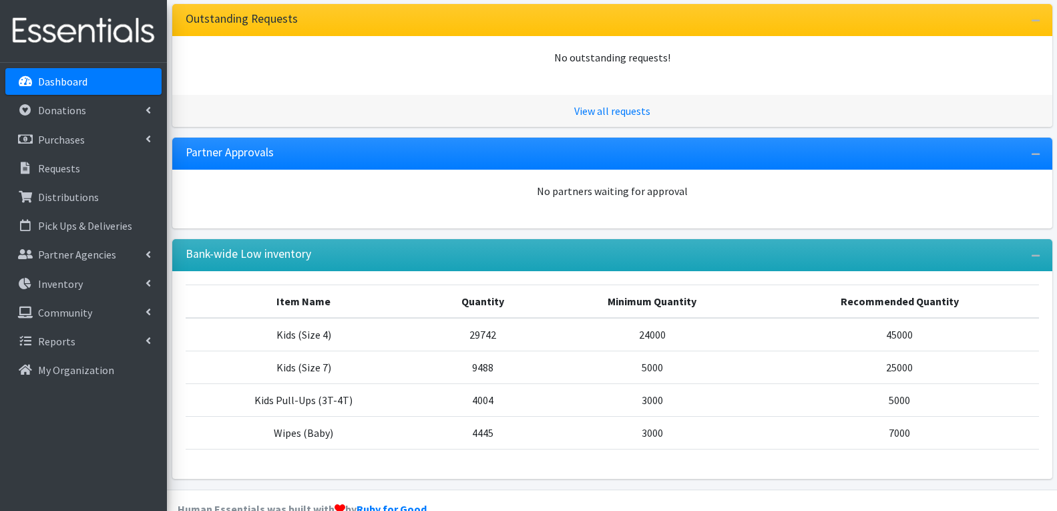
scroll to position [218, 0]
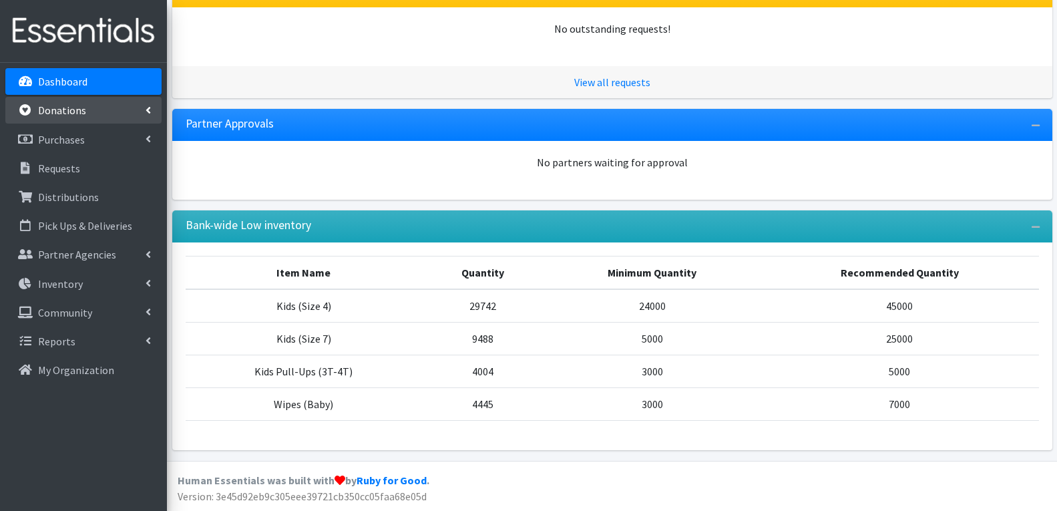
click at [79, 124] on link "Donations" at bounding box center [83, 110] width 156 height 27
click at [83, 119] on link "Donations" at bounding box center [83, 110] width 156 height 27
click at [151, 252] on link "Partner Agencies" at bounding box center [83, 254] width 156 height 27
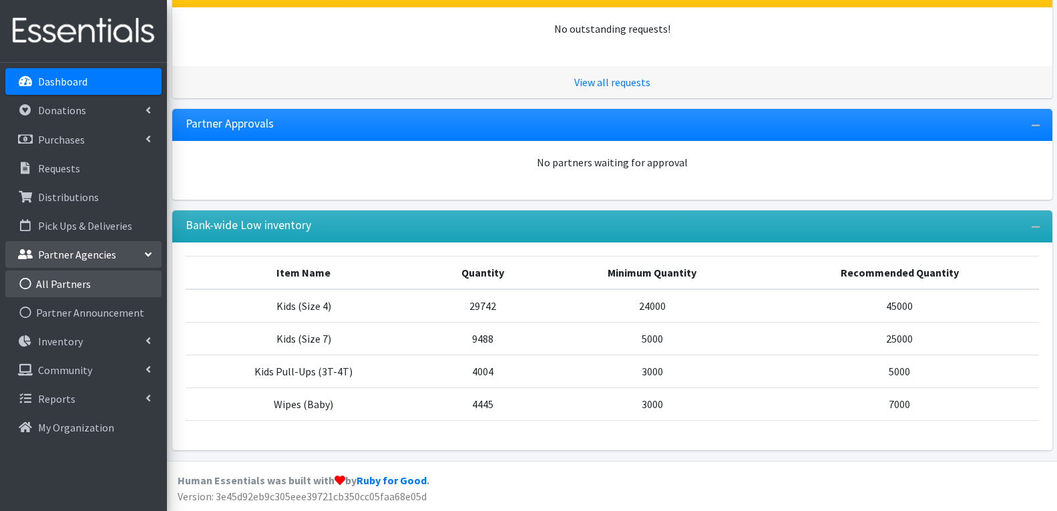
click at [114, 282] on link "All Partners" at bounding box center [83, 283] width 156 height 27
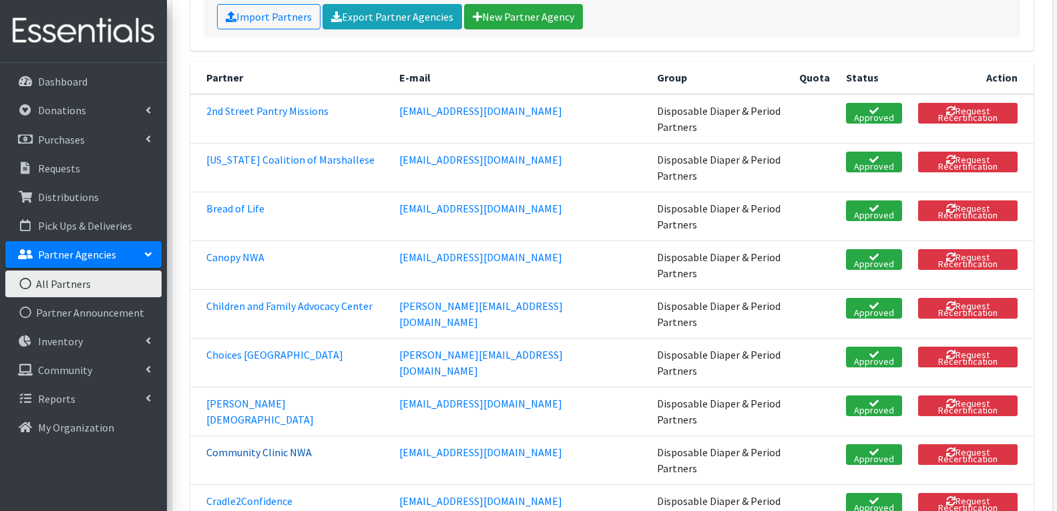
scroll to position [267, 0]
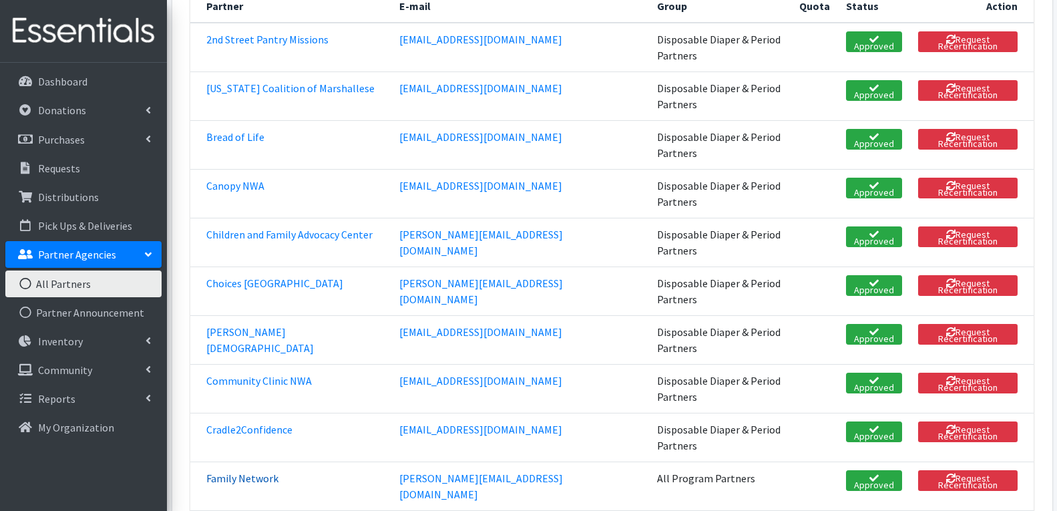
click at [229, 471] on link "Family Network" at bounding box center [242, 477] width 72 height 13
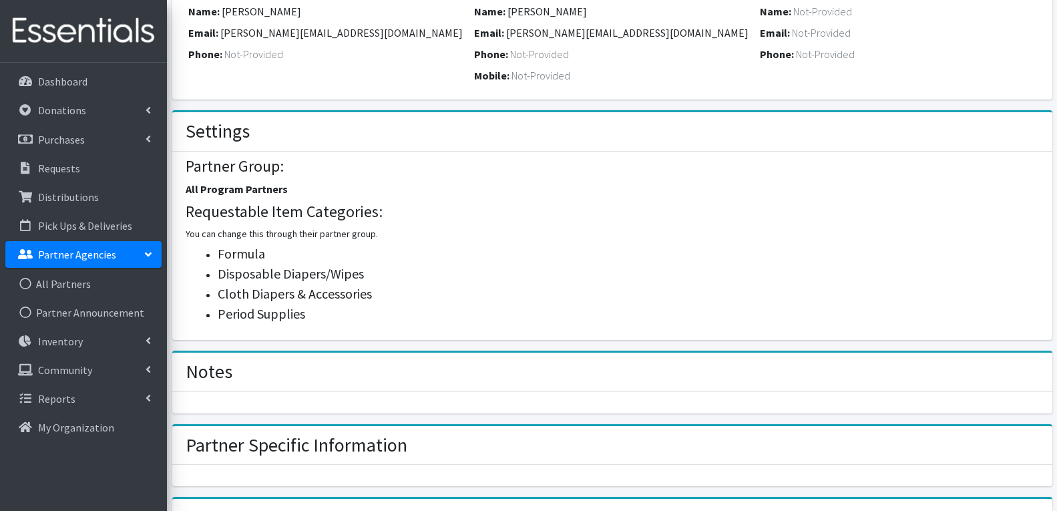
scroll to position [601, 0]
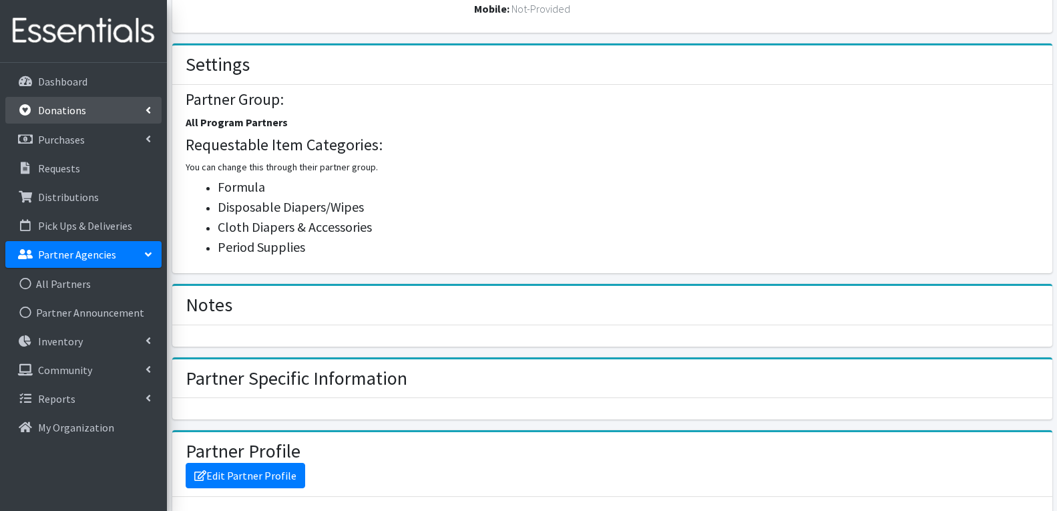
click at [149, 117] on link "Donations" at bounding box center [83, 110] width 156 height 27
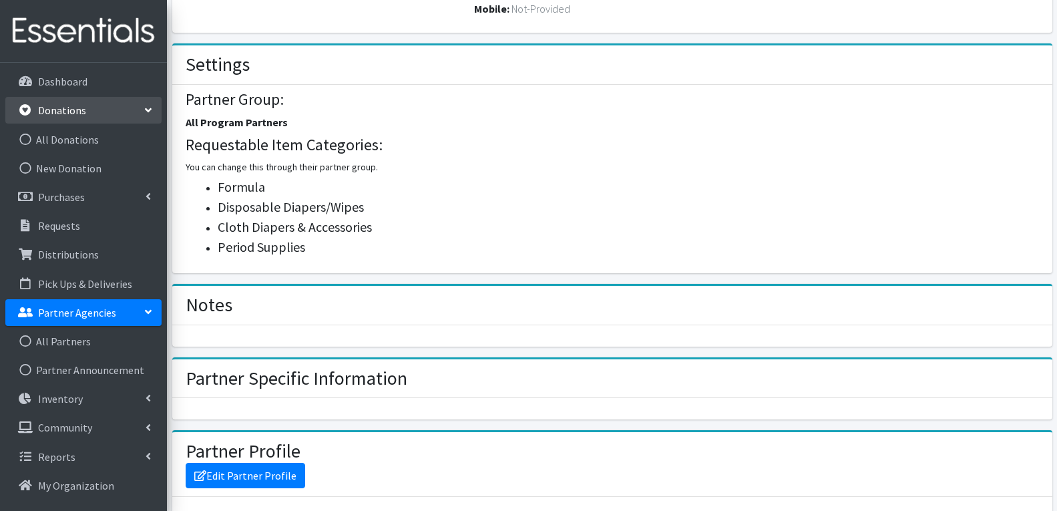
click at [149, 117] on link "Donations" at bounding box center [83, 110] width 156 height 27
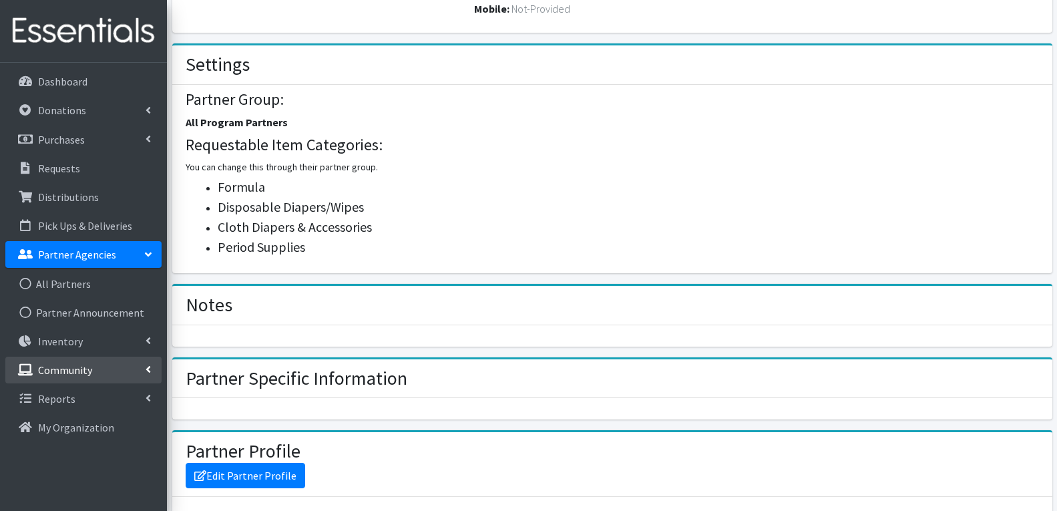
click at [142, 362] on link "Community" at bounding box center [83, 370] width 156 height 27
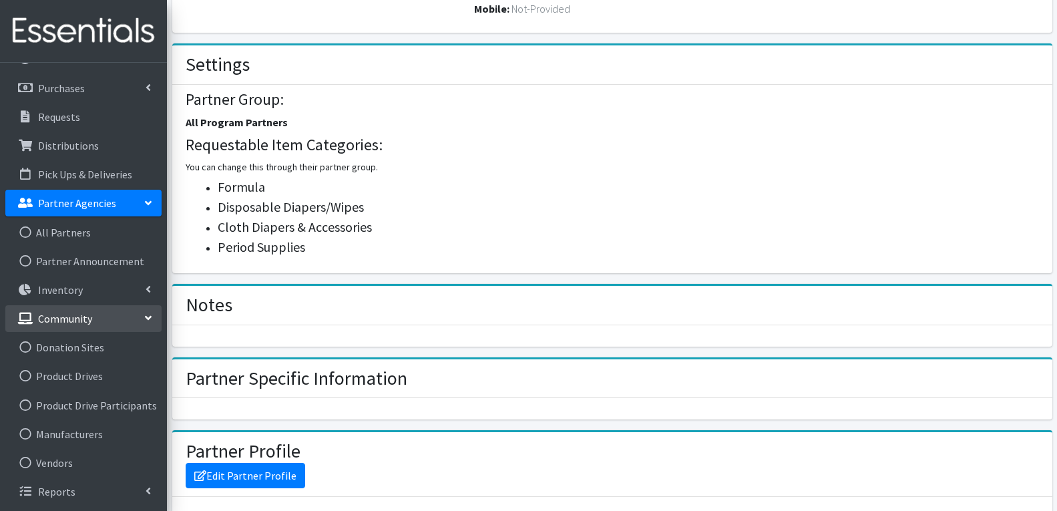
click at [144, 320] on icon at bounding box center [148, 317] width 11 height 5
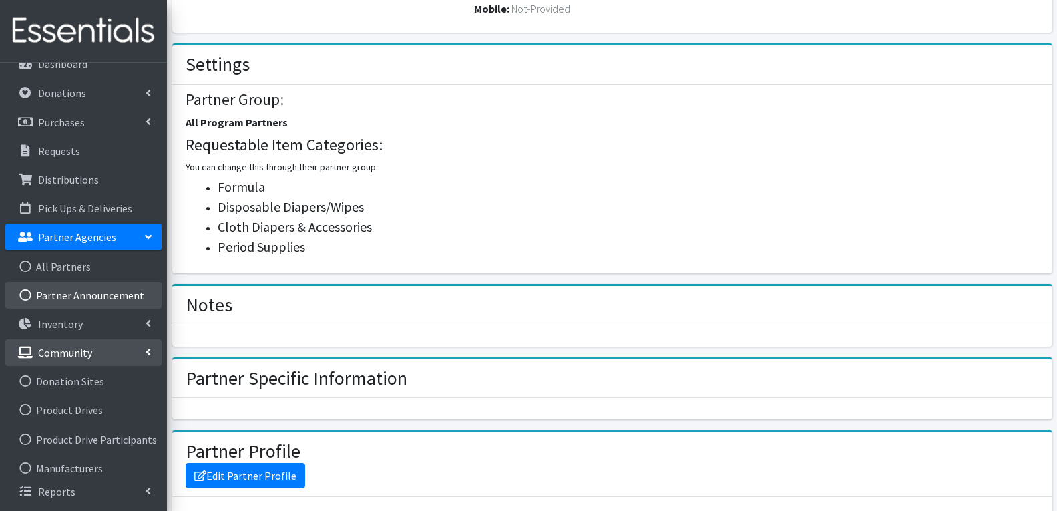
scroll to position [0, 0]
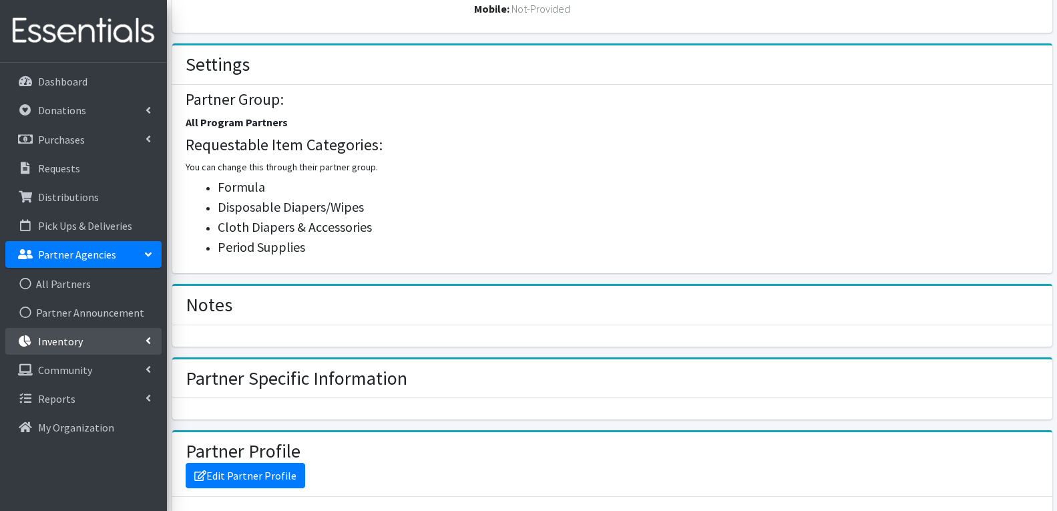
click at [146, 340] on icon at bounding box center [148, 340] width 5 height 11
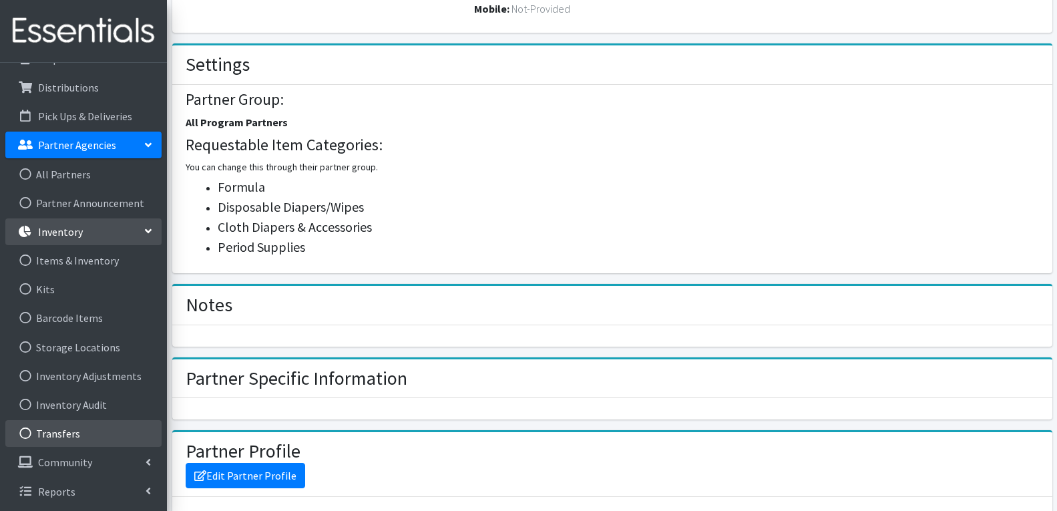
scroll to position [668, 0]
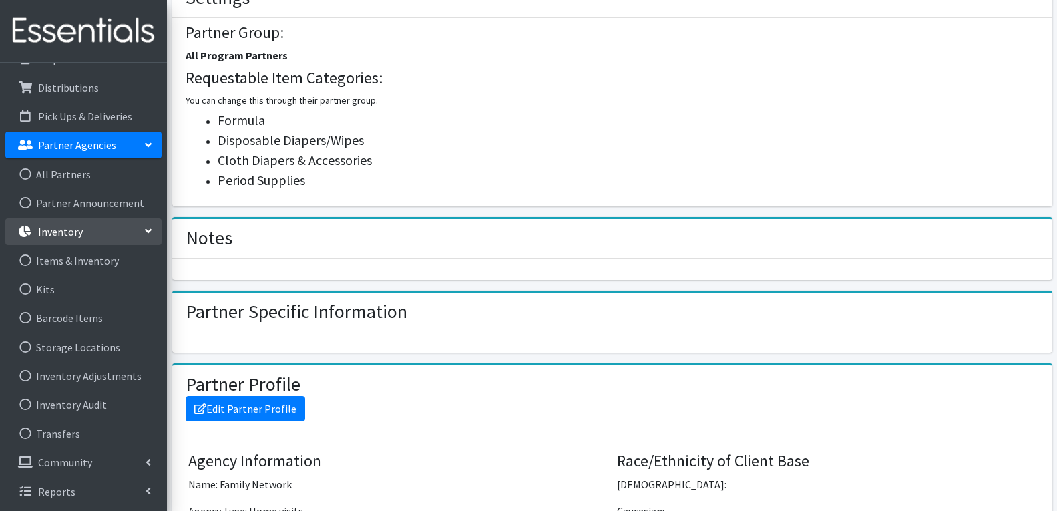
click at [152, 230] on icon at bounding box center [148, 230] width 11 height 5
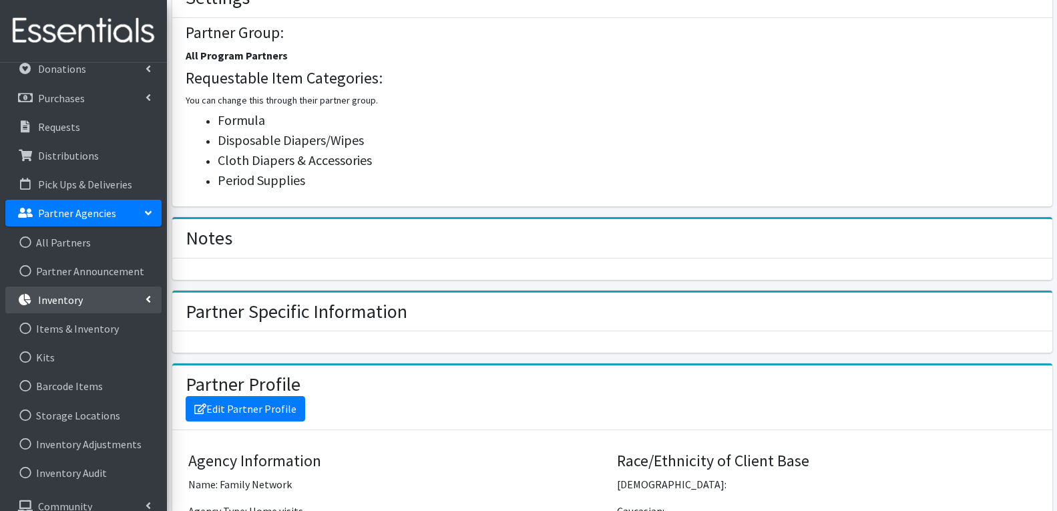
scroll to position [0, 0]
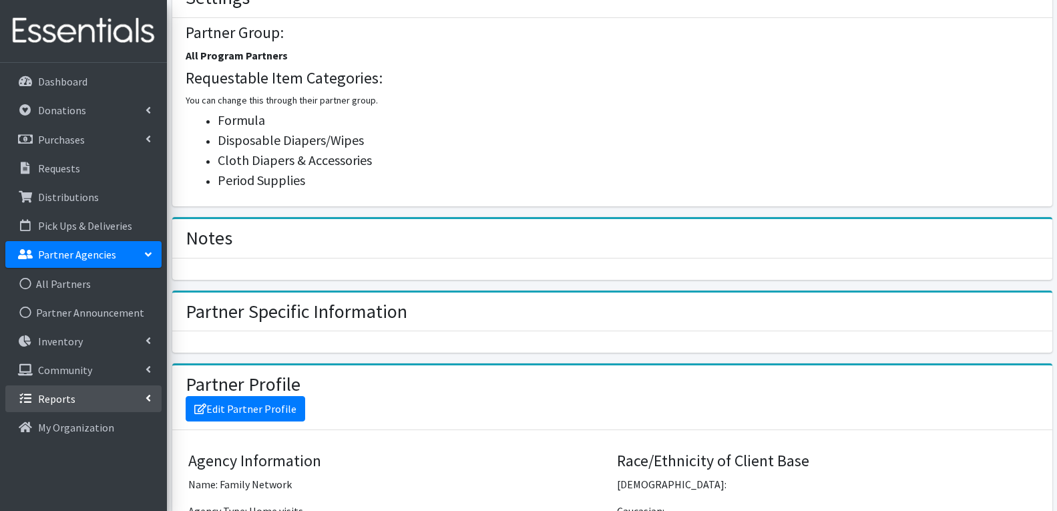
click at [144, 399] on link "Reports" at bounding box center [83, 398] width 156 height 27
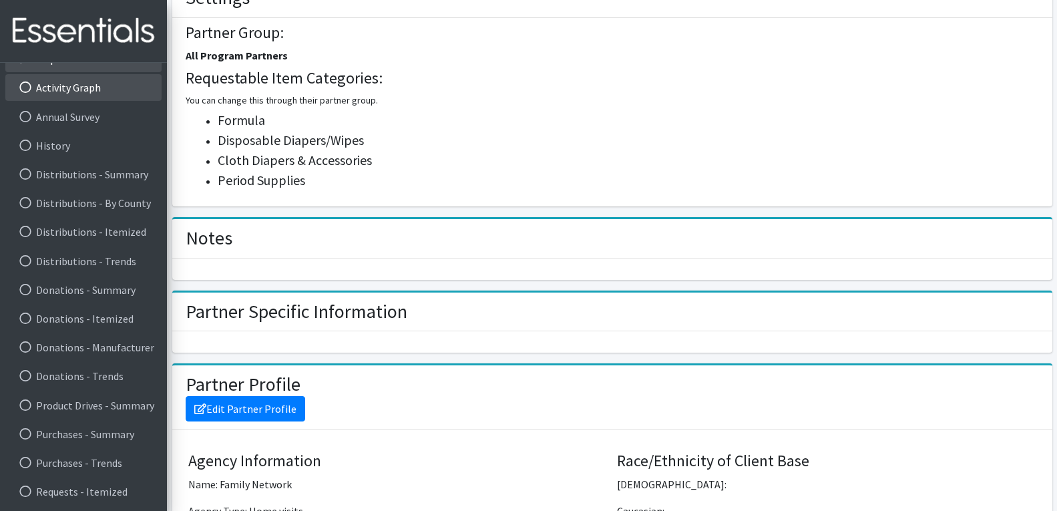
scroll to position [6, 0]
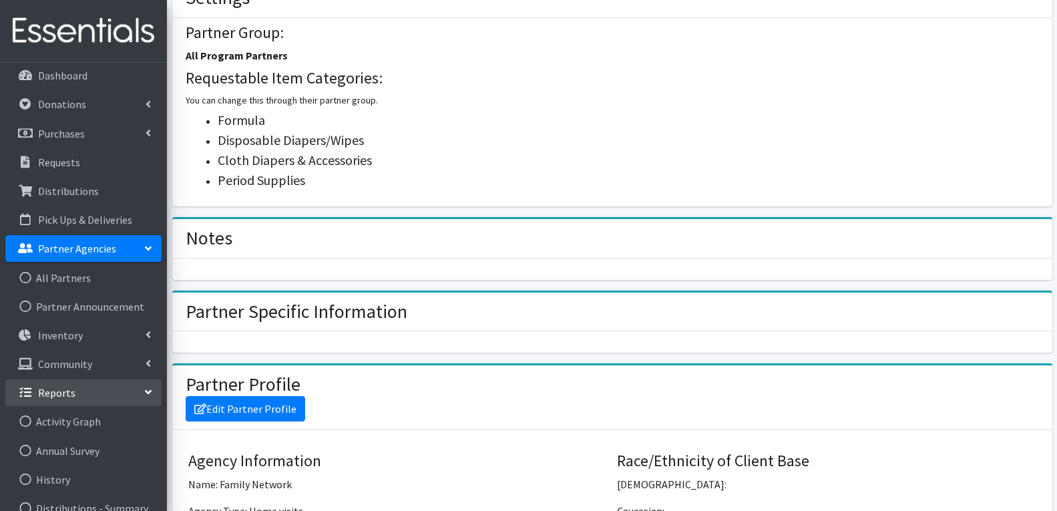
click at [150, 245] on link "Partner Agencies" at bounding box center [83, 248] width 156 height 27
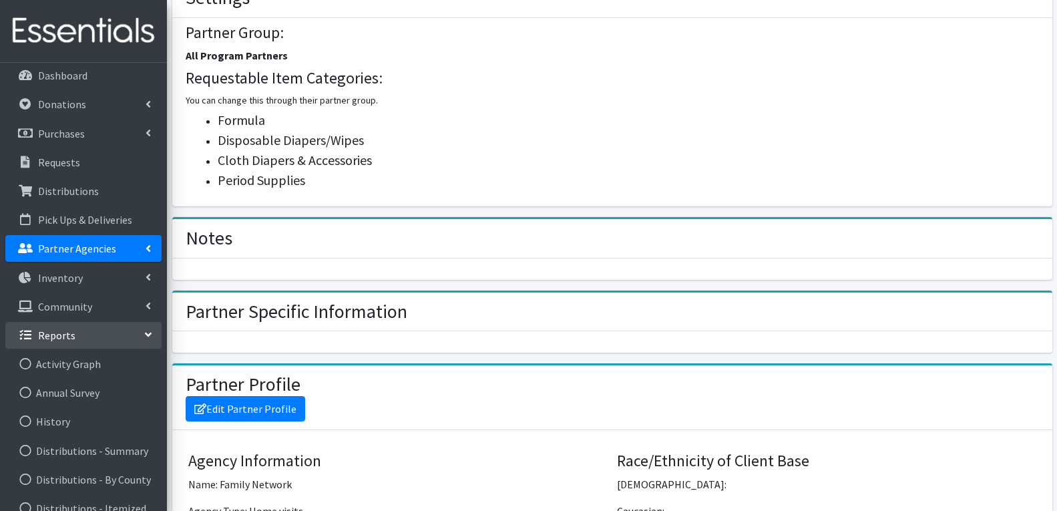
click at [142, 335] on link "Reports" at bounding box center [83, 335] width 156 height 27
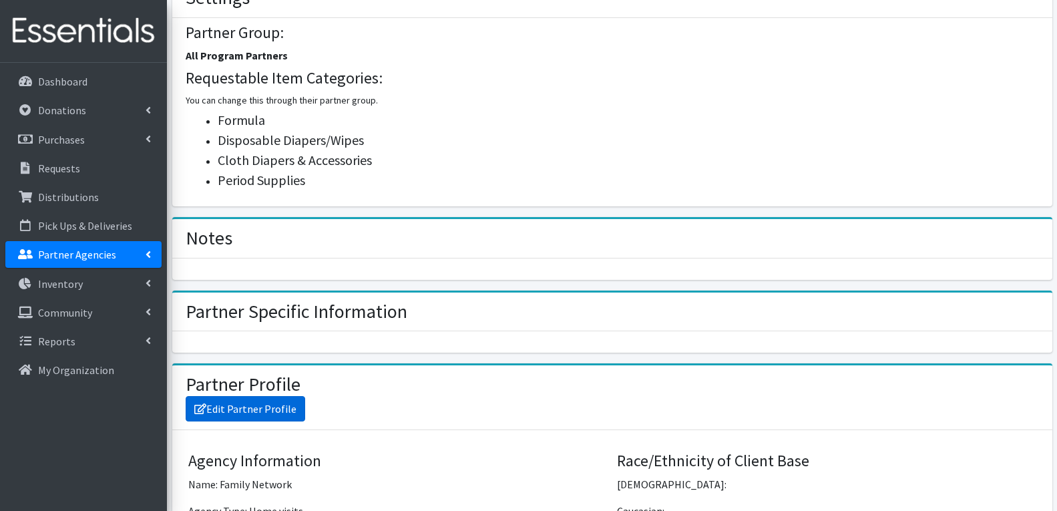
click at [209, 414] on link "Edit Partner Profile" at bounding box center [246, 408] width 120 height 25
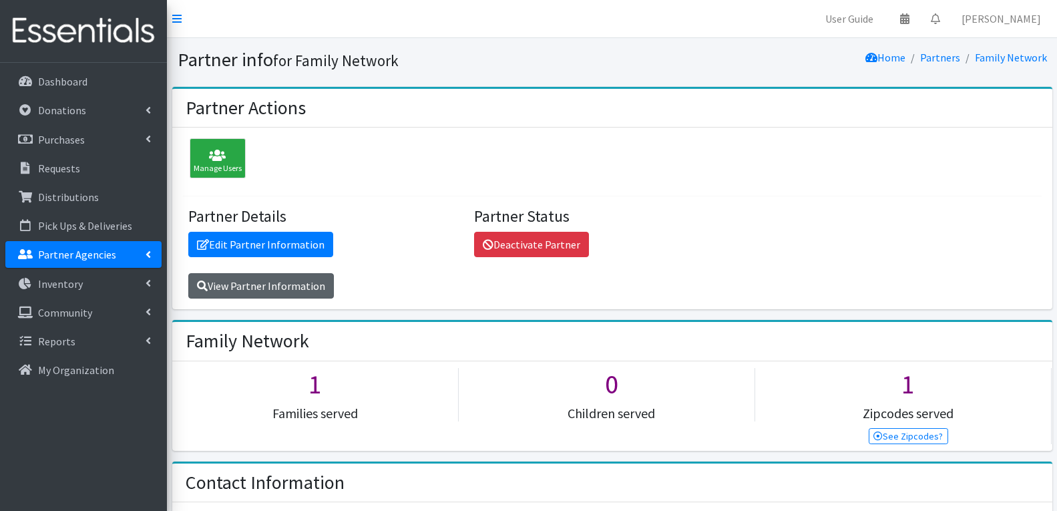
click at [238, 295] on link "View Partner Information" at bounding box center [261, 285] width 146 height 25
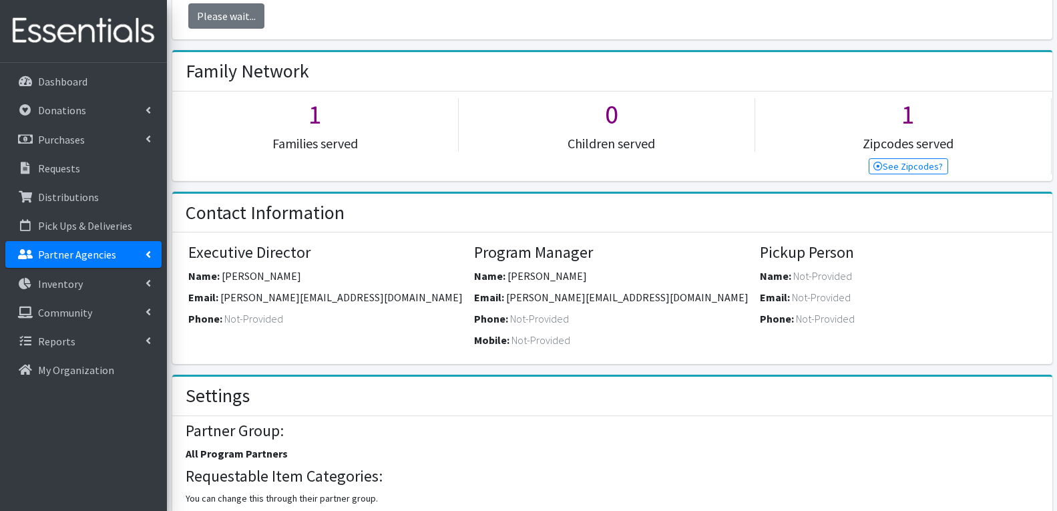
scroll to position [96, 0]
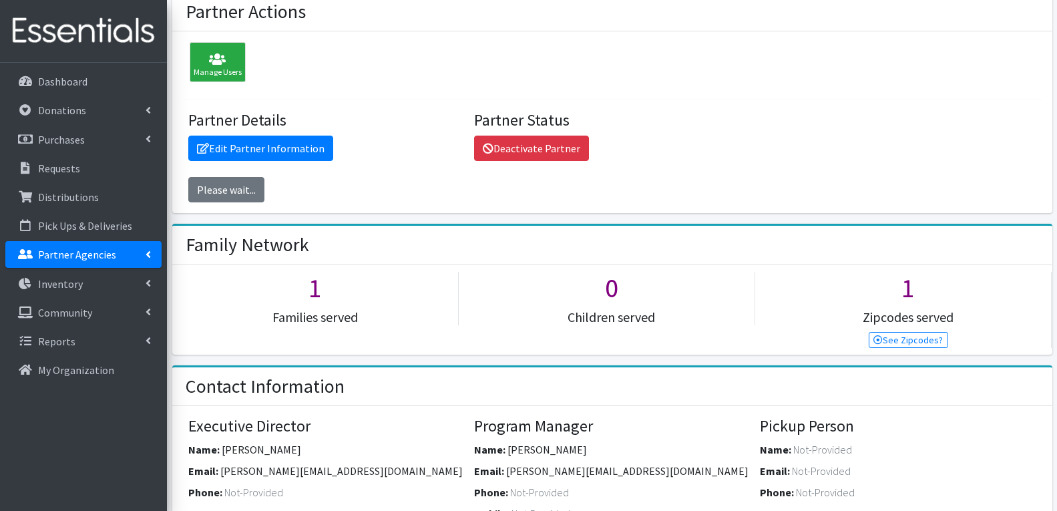
click at [144, 252] on link "Partner Agencies" at bounding box center [83, 254] width 156 height 27
click at [91, 308] on link "Partner Announcement" at bounding box center [83, 312] width 156 height 27
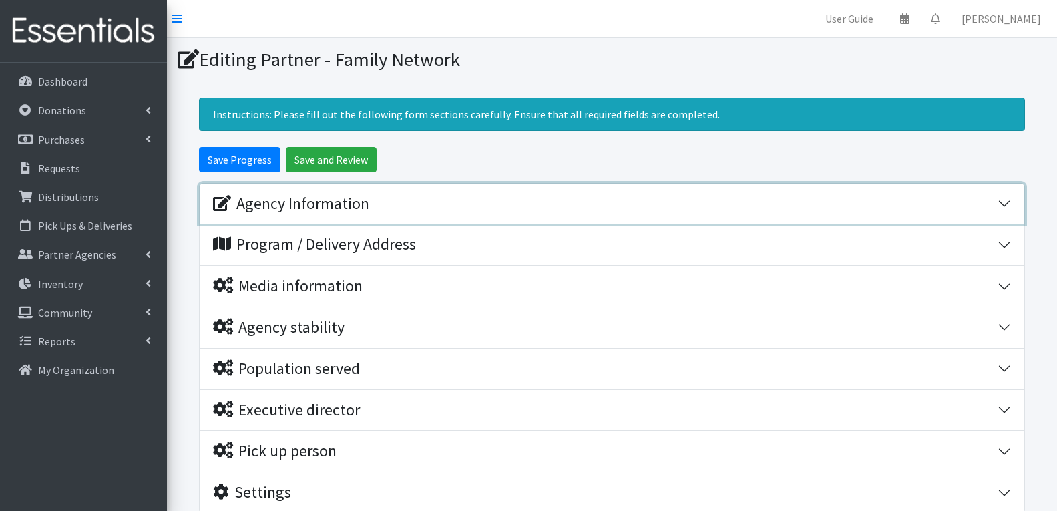
click at [290, 197] on div "Agency Information" at bounding box center [291, 203] width 156 height 19
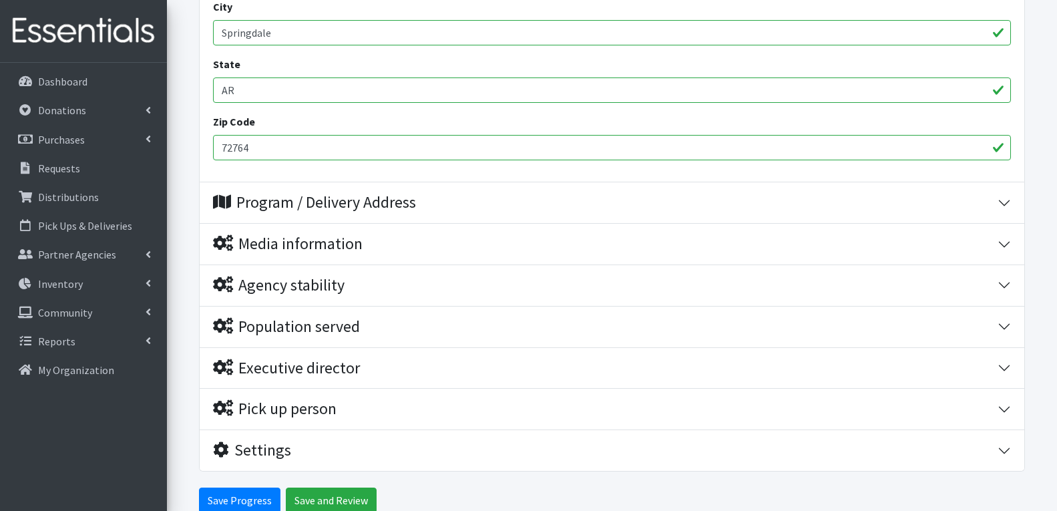
scroll to position [601, 0]
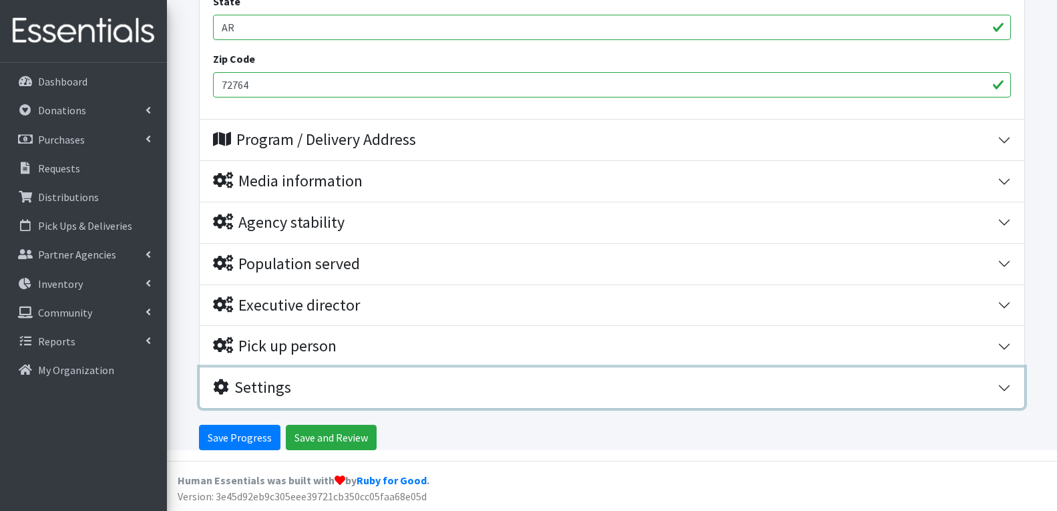
click at [258, 383] on div "Settings" at bounding box center [252, 387] width 78 height 19
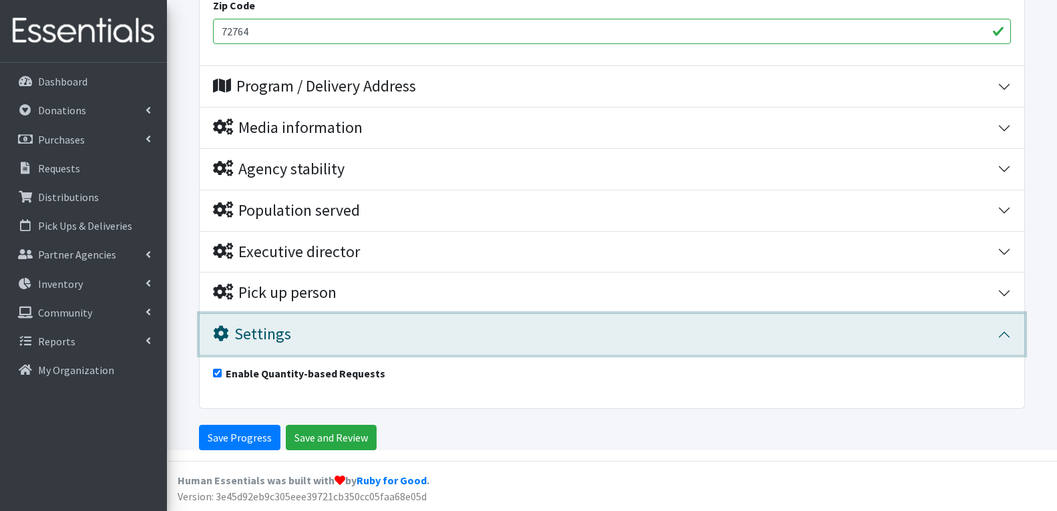
drag, startPoint x: 260, startPoint y: 328, endPoint x: 226, endPoint y: 280, distance: 58.9
click at [260, 328] on div "Settings" at bounding box center [252, 333] width 78 height 19
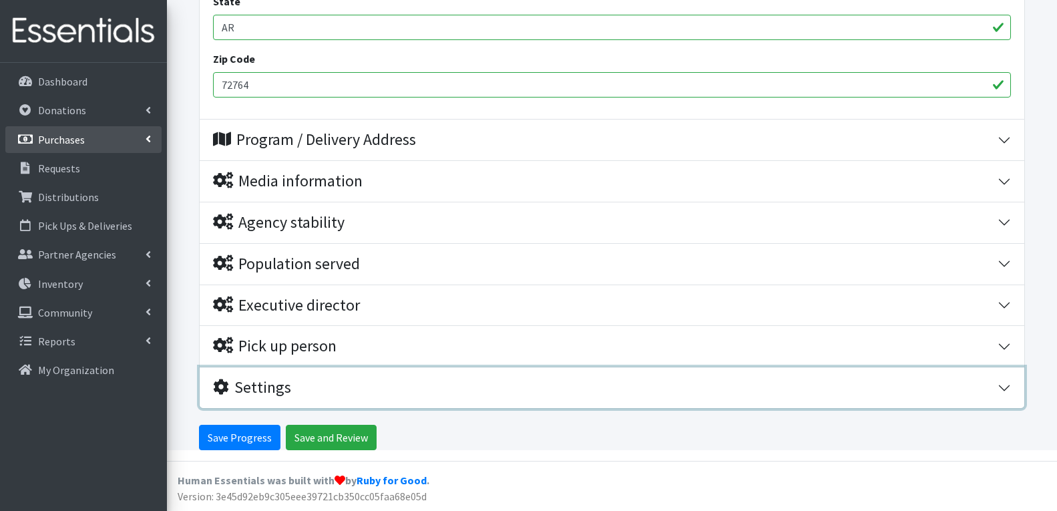
scroll to position [659, 0]
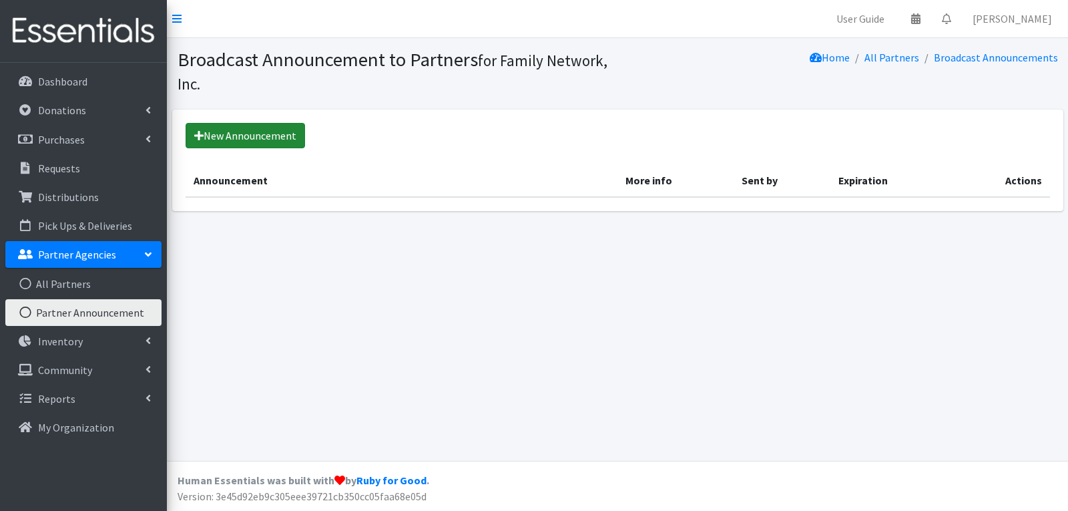
click at [251, 138] on link "New Announcement" at bounding box center [246, 135] width 120 height 25
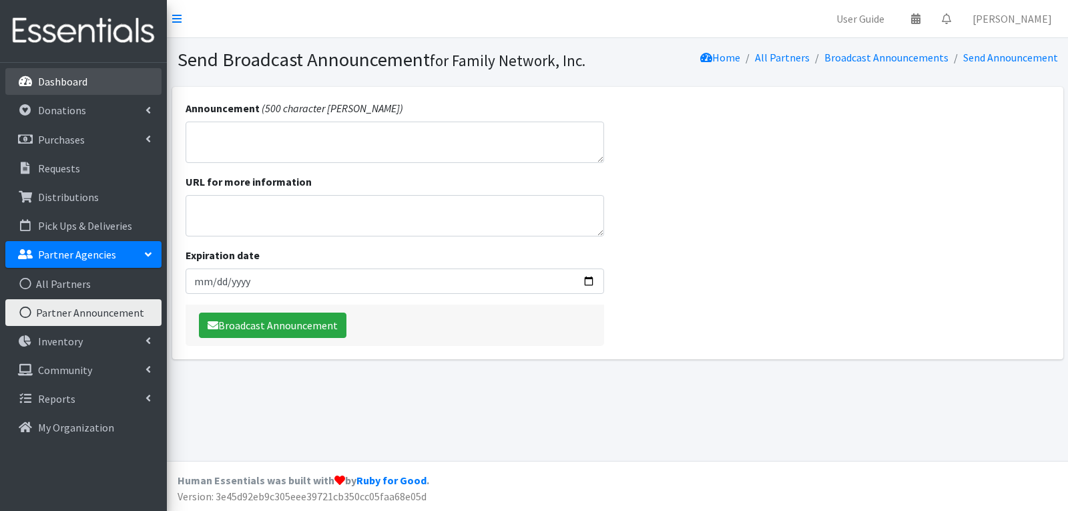
click at [33, 78] on icon at bounding box center [25, 81] width 17 height 12
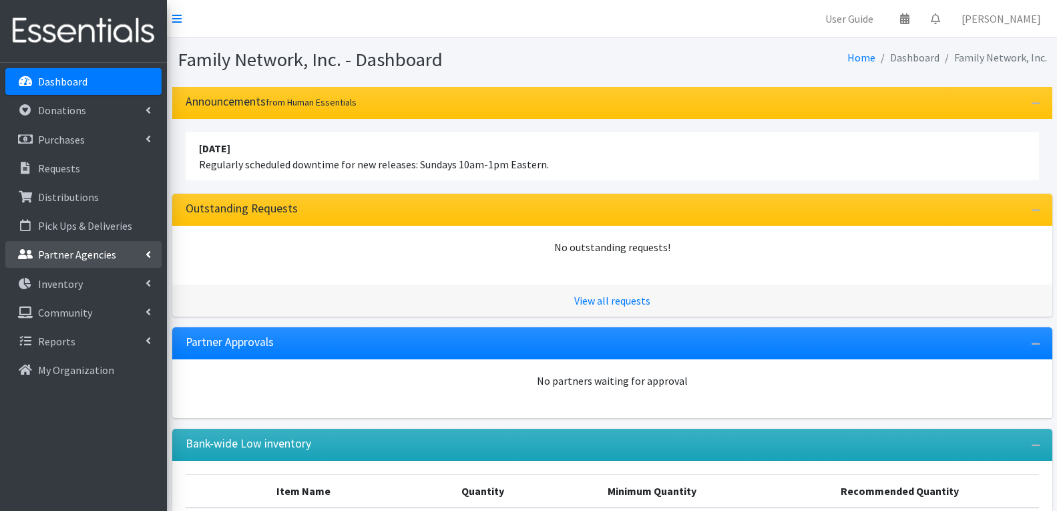
click at [146, 254] on icon at bounding box center [148, 254] width 5 height 11
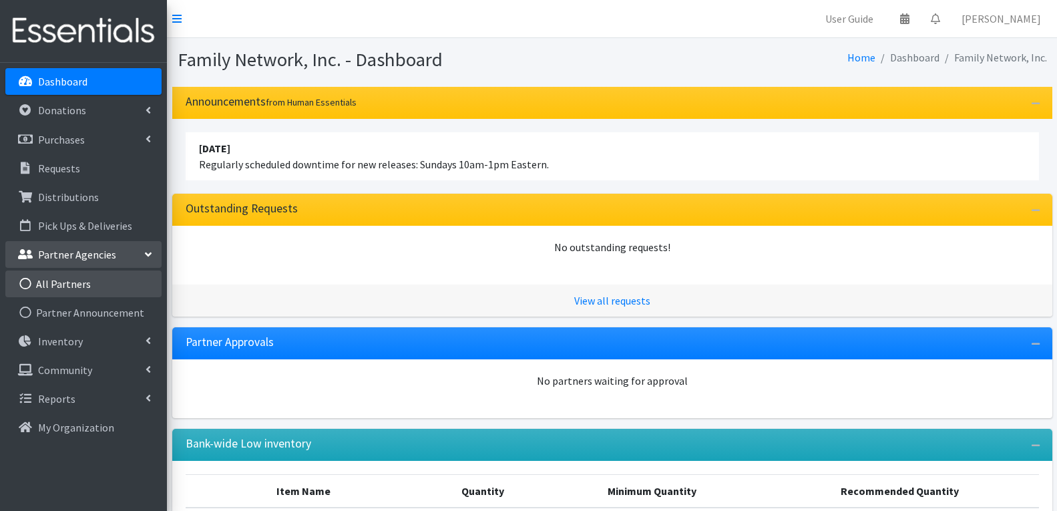
click at [141, 285] on link "All Partners" at bounding box center [83, 283] width 156 height 27
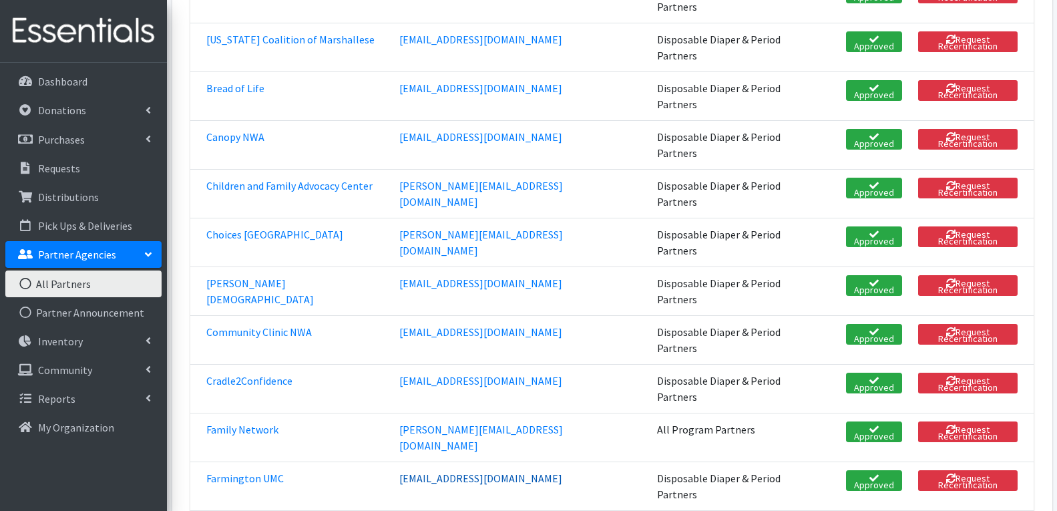
scroll to position [334, 0]
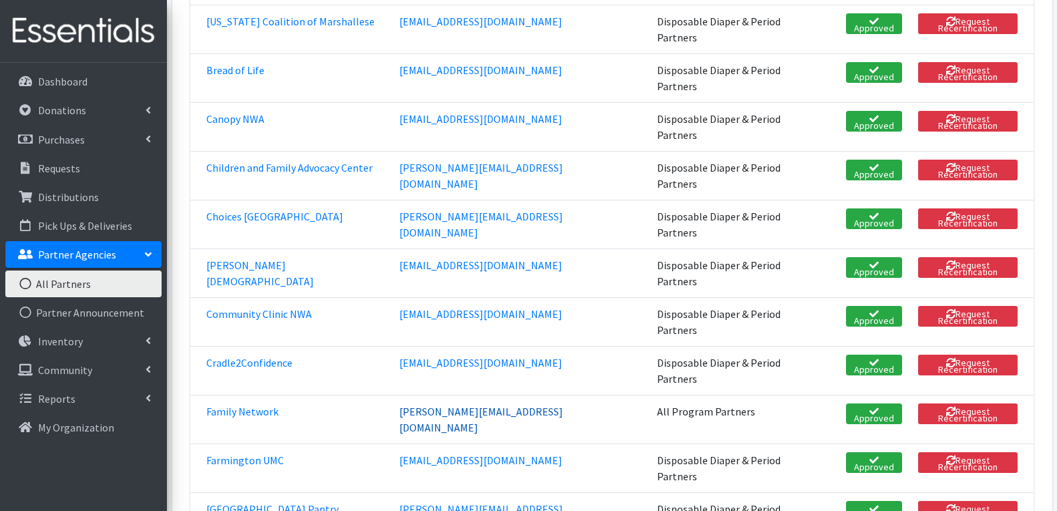
click at [440, 405] on link "[PERSON_NAME][EMAIL_ADDRESS][DOMAIN_NAME]" at bounding box center [481, 419] width 164 height 29
click at [266, 405] on link "Family Network" at bounding box center [242, 411] width 72 height 13
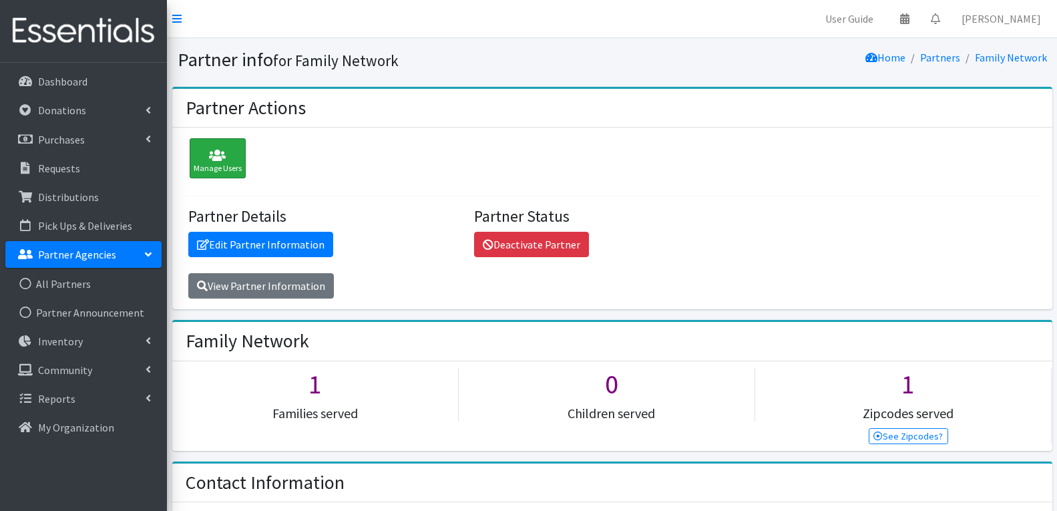
click at [202, 166] on div "Manage Users" at bounding box center [218, 158] width 56 height 40
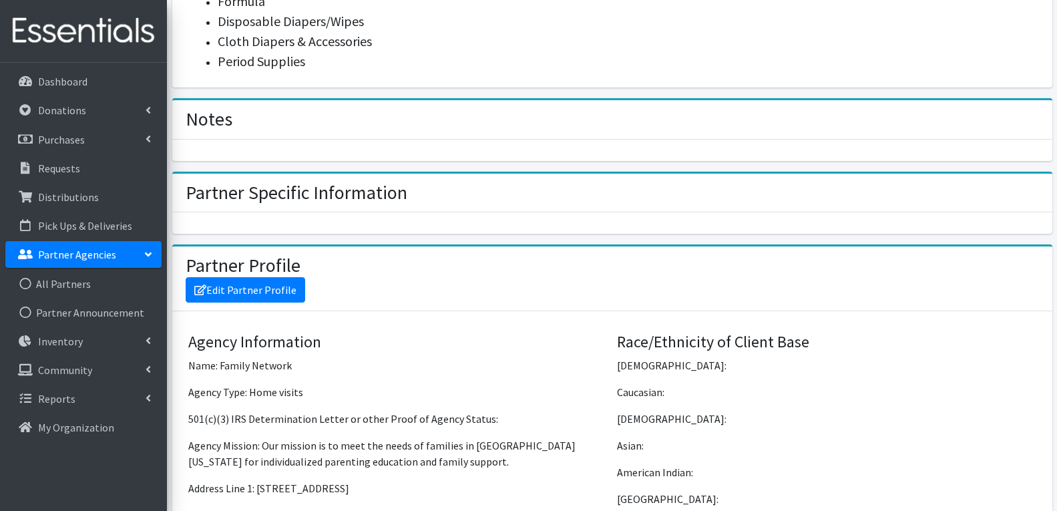
scroll to position [801, 0]
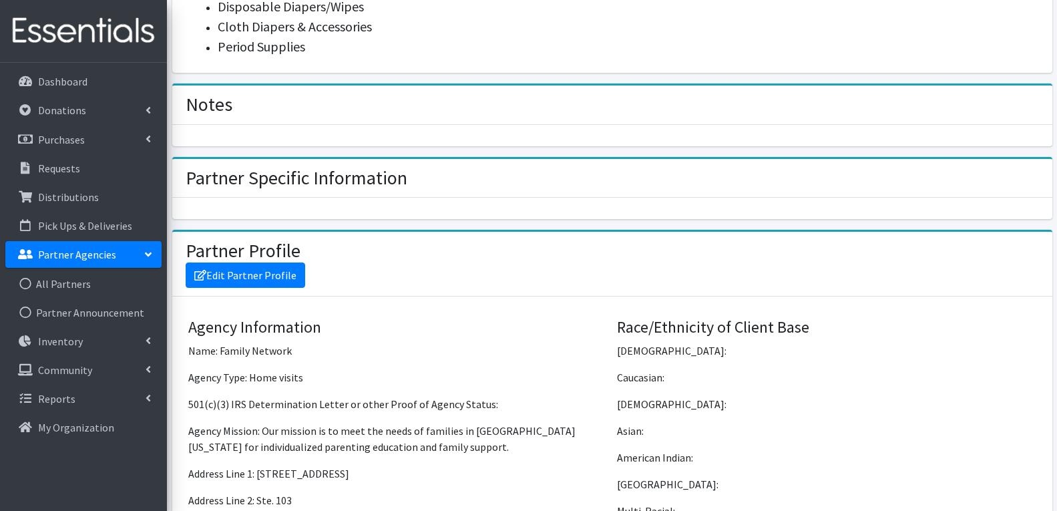
click at [290, 178] on h2 "Partner Specific Information" at bounding box center [297, 178] width 222 height 23
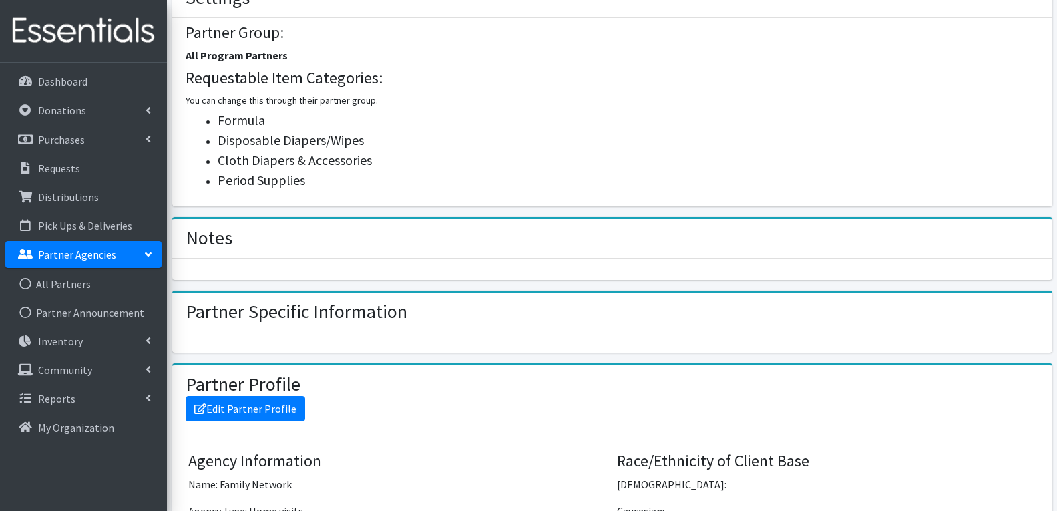
click at [304, 256] on div "Notes" at bounding box center [612, 238] width 880 height 39
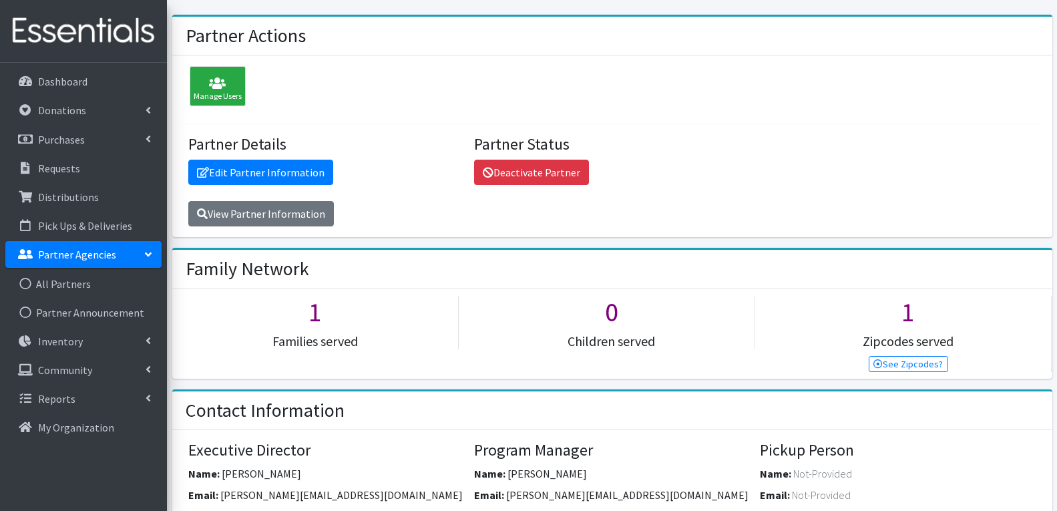
scroll to position [67, 0]
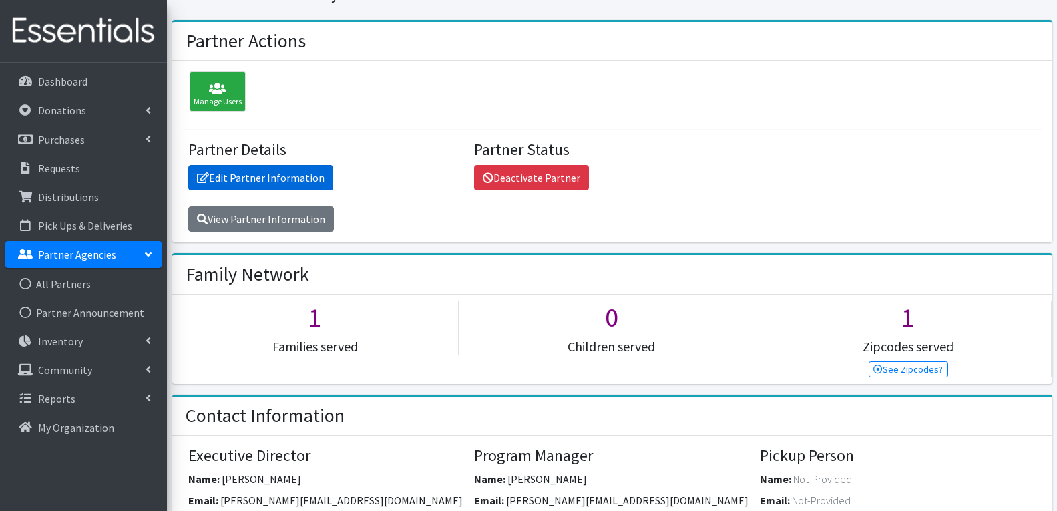
click at [284, 182] on link "Edit Partner Information" at bounding box center [260, 177] width 145 height 25
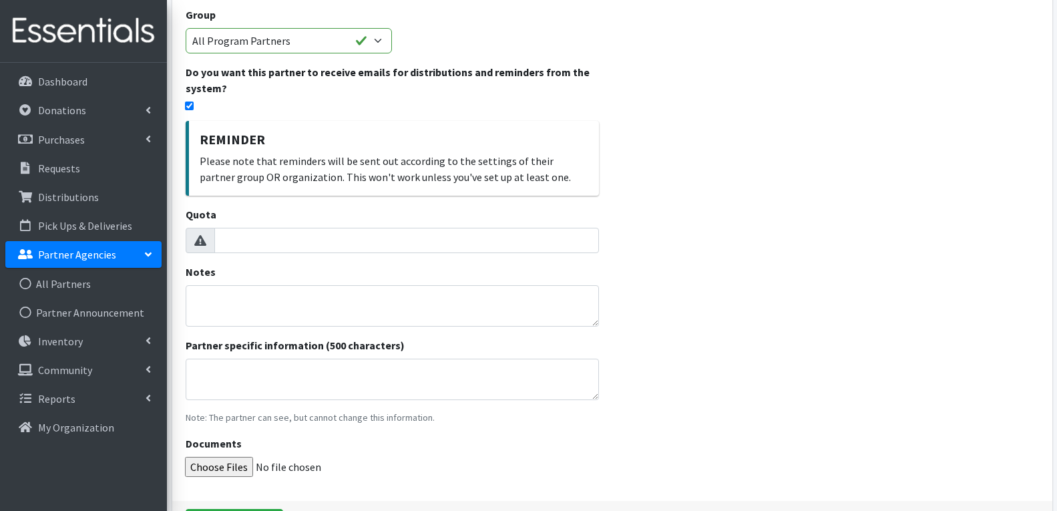
scroll to position [358, 0]
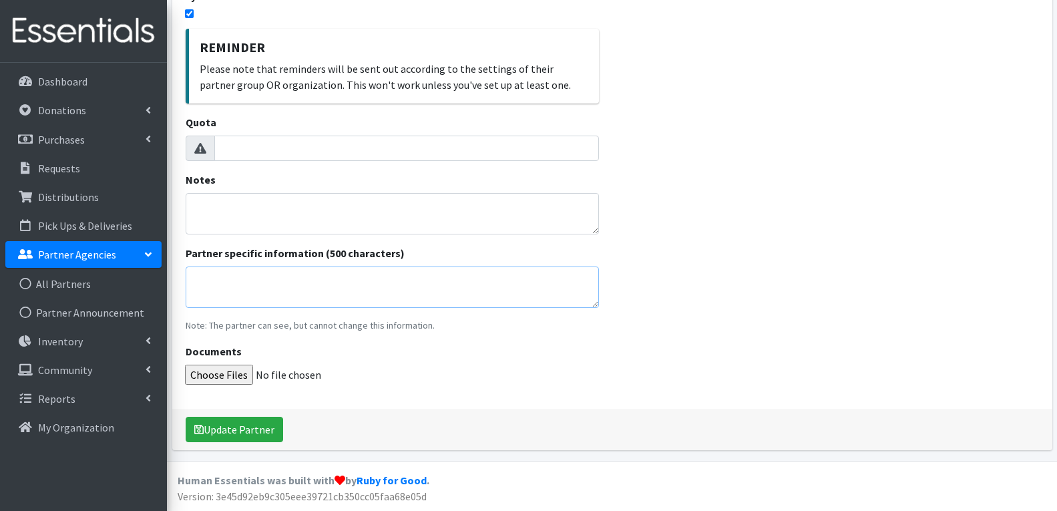
click at [277, 278] on textarea "Partner specific information (500 characters)" at bounding box center [392, 286] width 413 height 41
type textarea "test"
click at [261, 431] on button "Update Partner" at bounding box center [234, 429] width 97 height 25
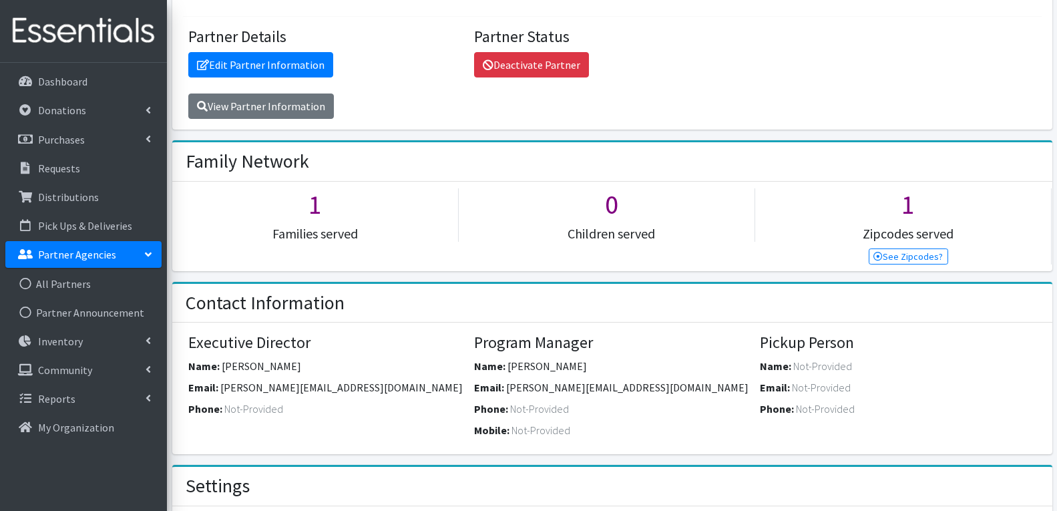
scroll to position [200, 0]
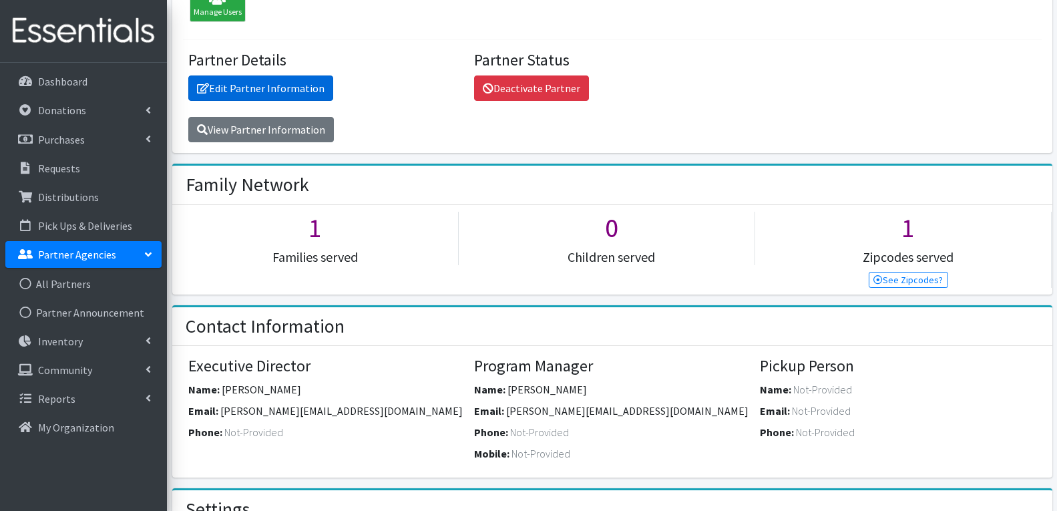
click at [268, 92] on link "Edit Partner Information" at bounding box center [260, 87] width 145 height 25
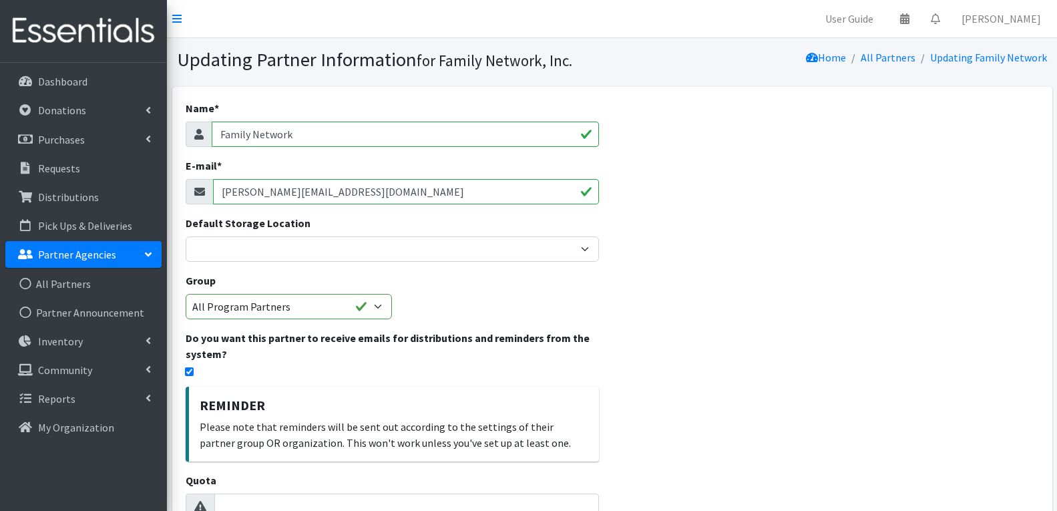
scroll to position [334, 0]
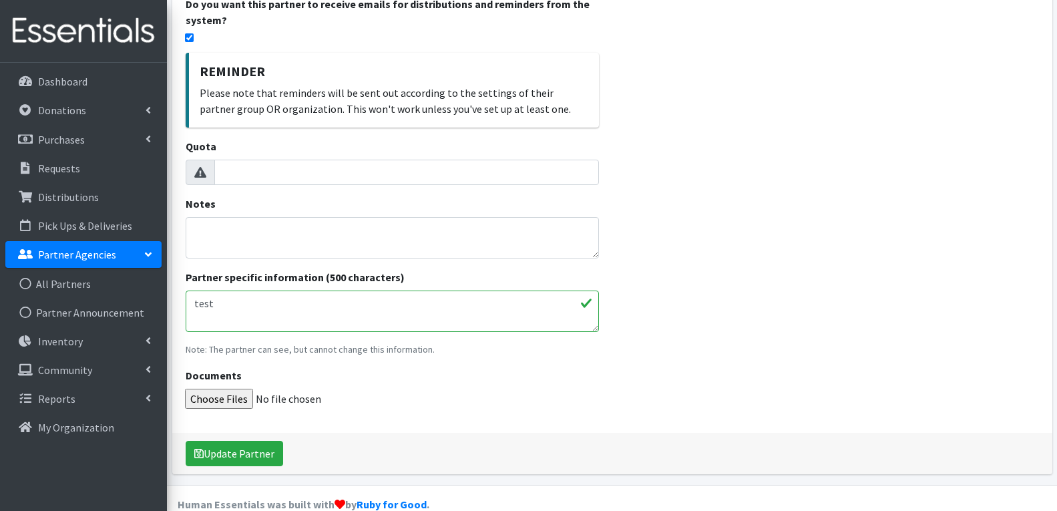
click at [246, 310] on textarea "test" at bounding box center [392, 310] width 413 height 41
type textarea "F"
type textarea "H"
type textarea "F"
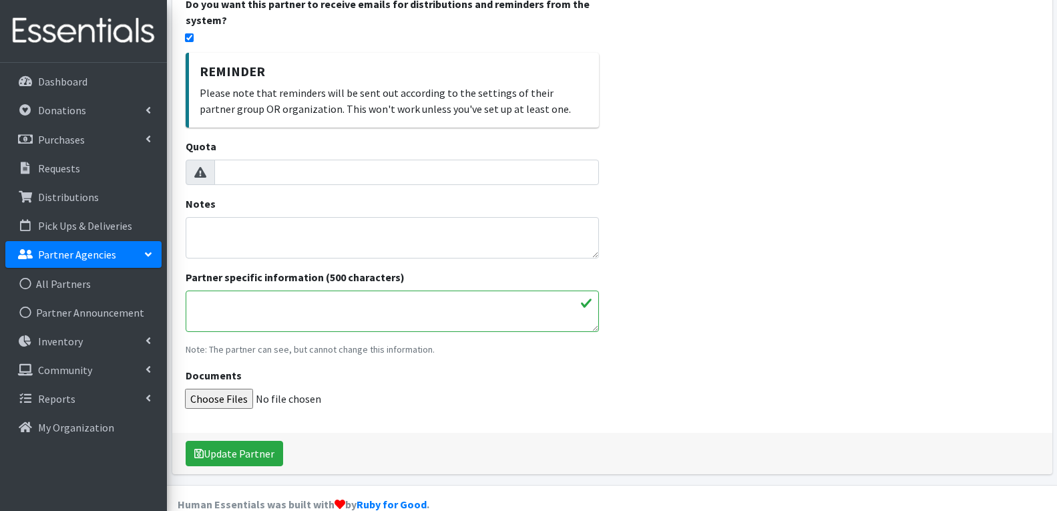
click at [371, 386] on div "Documents" at bounding box center [392, 387] width 413 height 41
click at [249, 453] on button "Update Partner" at bounding box center [234, 453] width 97 height 25
click at [70, 258] on p "Partner Agencies" at bounding box center [77, 254] width 78 height 13
click at [69, 264] on link "Partner Agencies" at bounding box center [83, 254] width 156 height 27
click at [61, 282] on link "All Partners" at bounding box center [83, 283] width 156 height 27
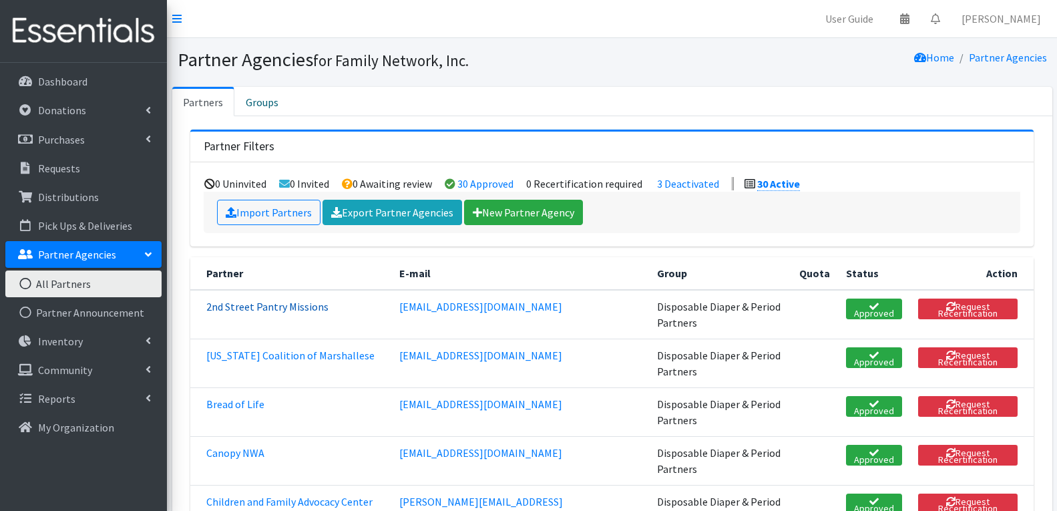
click at [261, 303] on link "2nd Street Pantry Missions" at bounding box center [267, 306] width 122 height 13
click at [234, 348] on link "[US_STATE] Coalition of Marshallese" at bounding box center [290, 354] width 168 height 13
click at [248, 397] on link "Bread of Life" at bounding box center [235, 403] width 58 height 13
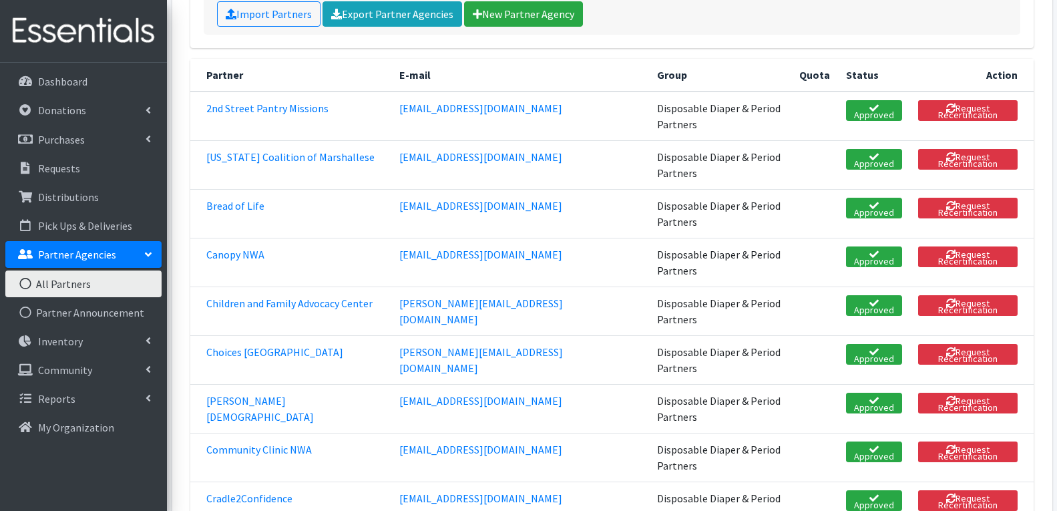
scroll to position [200, 0]
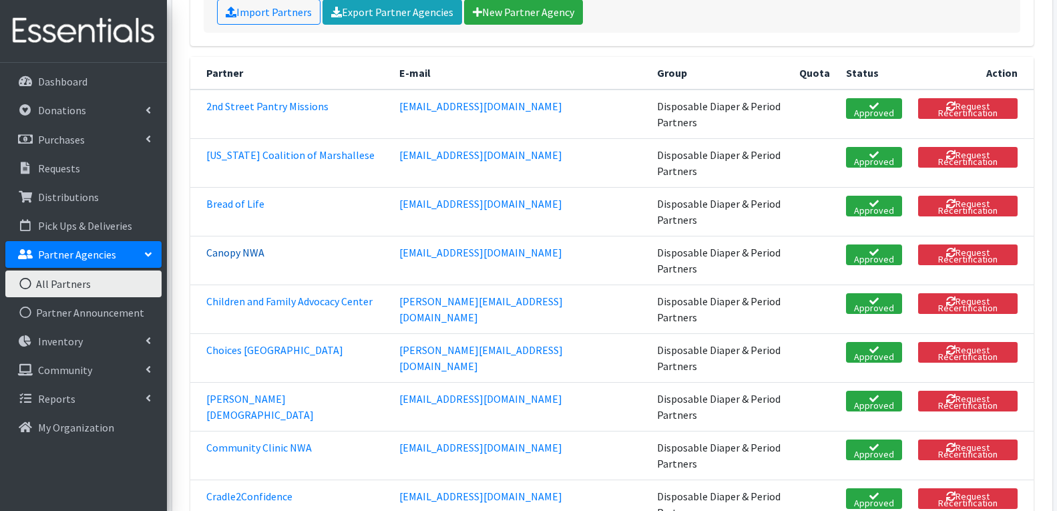
click at [228, 246] on link "Canopy NWA" at bounding box center [235, 252] width 58 height 13
click at [231, 294] on link "Children and Family Advocacy Center" at bounding box center [289, 300] width 166 height 13
click at [234, 343] on link "Choices [GEOGRAPHIC_DATA]" at bounding box center [274, 349] width 137 height 13
click at [236, 392] on link "[PERSON_NAME][DEMOGRAPHIC_DATA]" at bounding box center [259, 406] width 107 height 29
click at [244, 441] on link "Community Clinic NWA" at bounding box center [258, 447] width 105 height 13
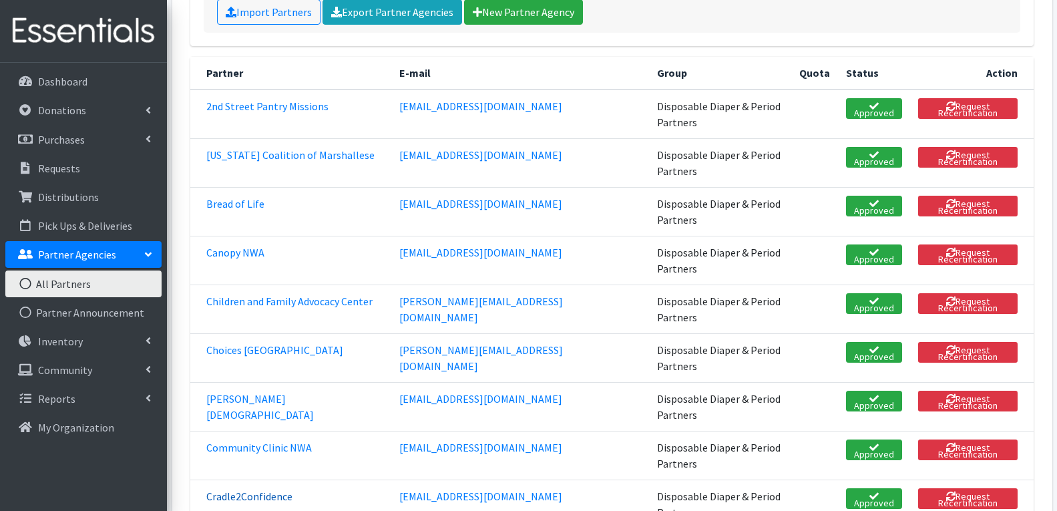
click at [226, 489] on link "Cradle2Confidence" at bounding box center [249, 495] width 86 height 13
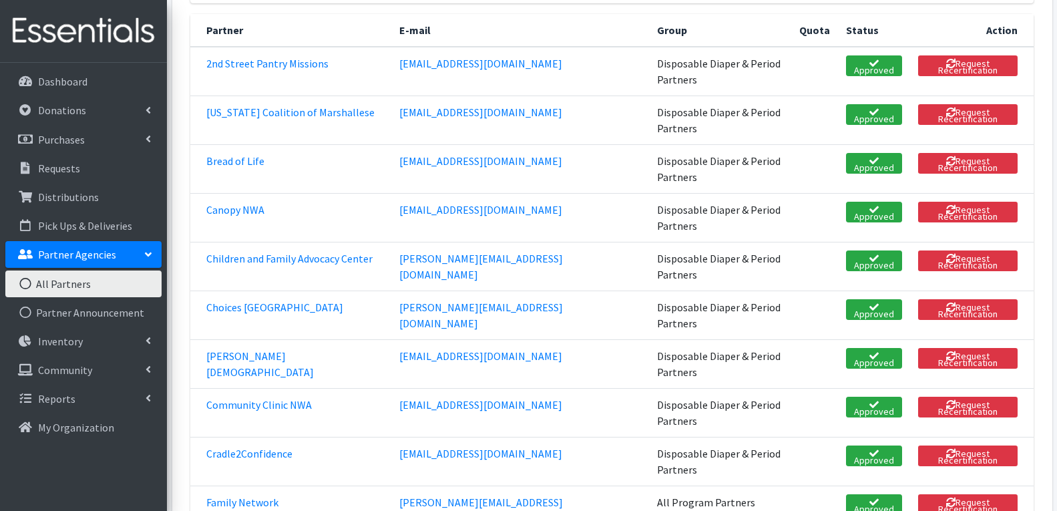
scroll to position [267, 0]
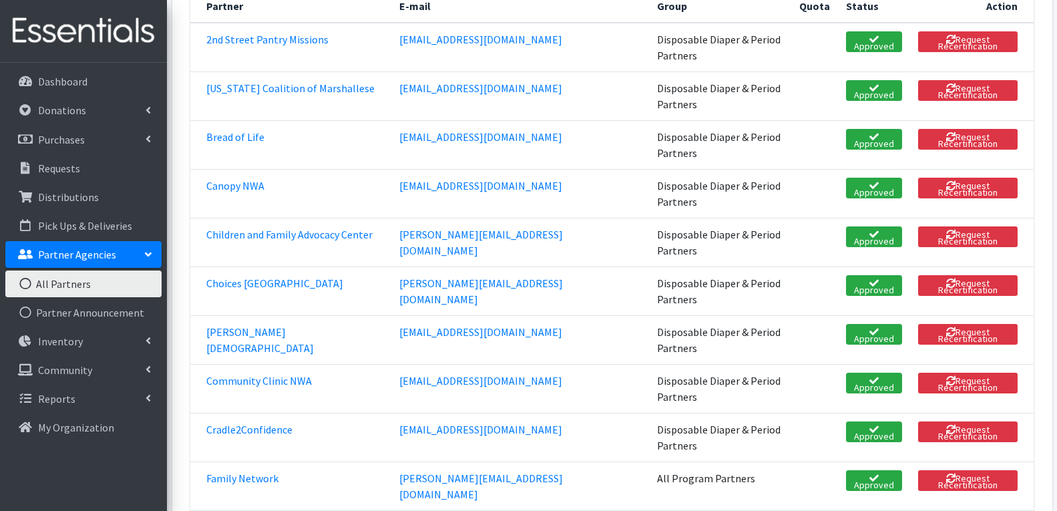
click at [240, 461] on td "Family Network" at bounding box center [290, 485] width 201 height 49
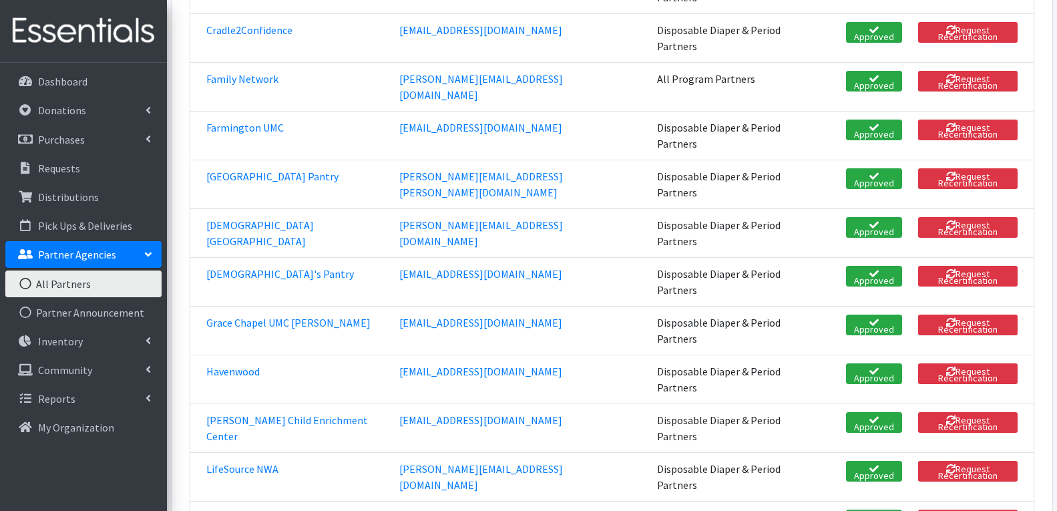
scroll to position [668, 0]
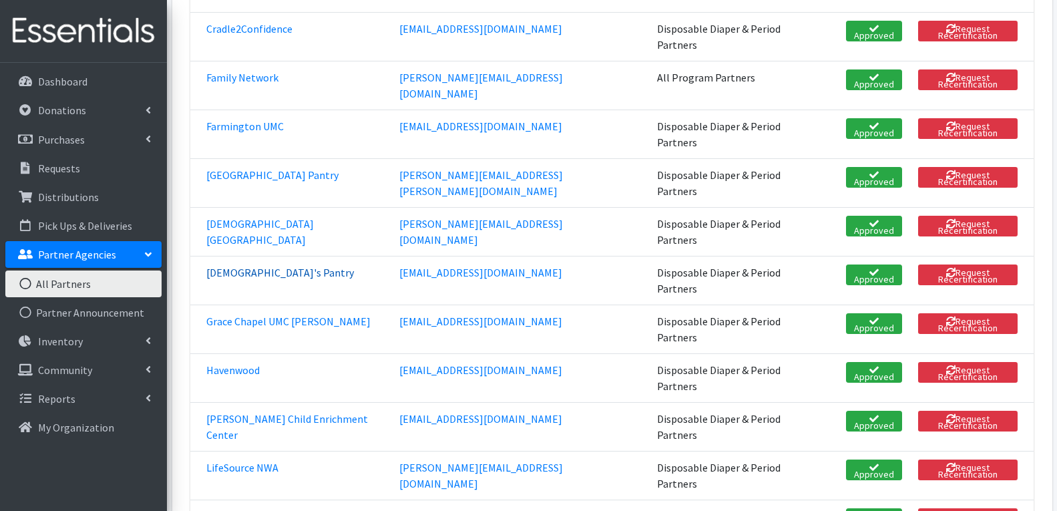
click at [229, 266] on link "[DEMOGRAPHIC_DATA]'s Pantry" at bounding box center [280, 272] width 148 height 13
click at [242, 314] on link "Grace Chapel UMC [PERSON_NAME]" at bounding box center [288, 320] width 164 height 13
click at [232, 363] on link "Havenwood" at bounding box center [232, 369] width 53 height 13
click at [224, 412] on link "[PERSON_NAME] Child Enrichment Center" at bounding box center [287, 426] width 162 height 29
click at [230, 461] on link "LifeSource NWA" at bounding box center [242, 467] width 72 height 13
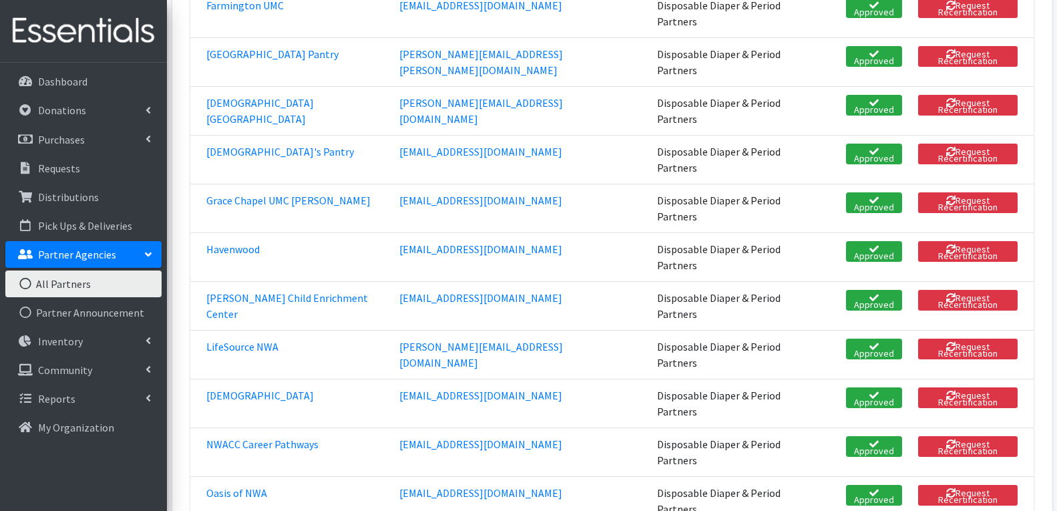
scroll to position [868, 0]
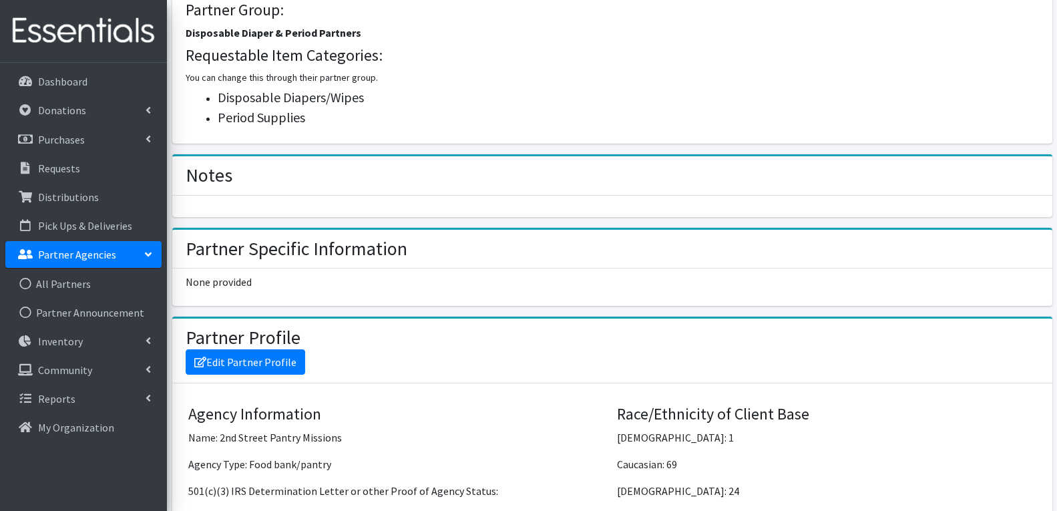
scroll to position [734, 0]
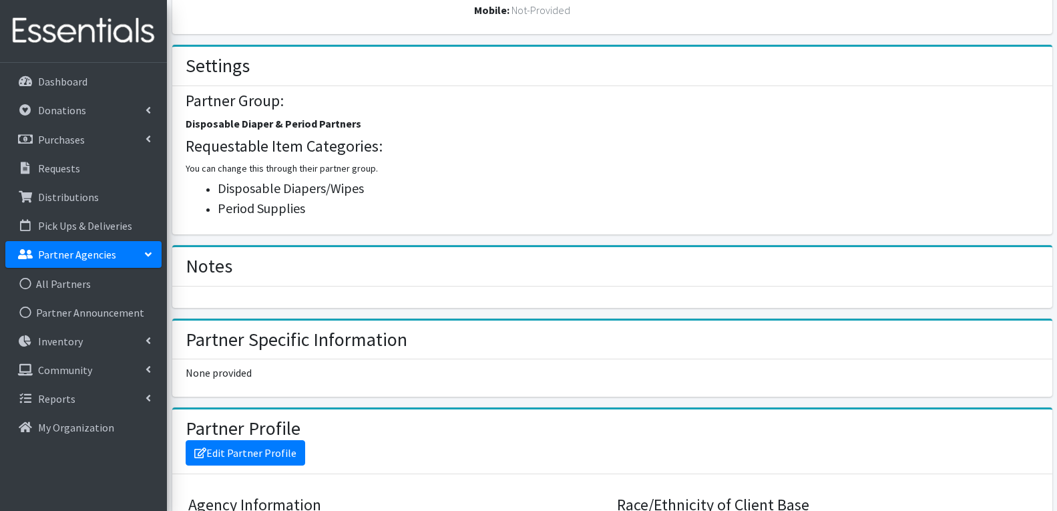
scroll to position [601, 0]
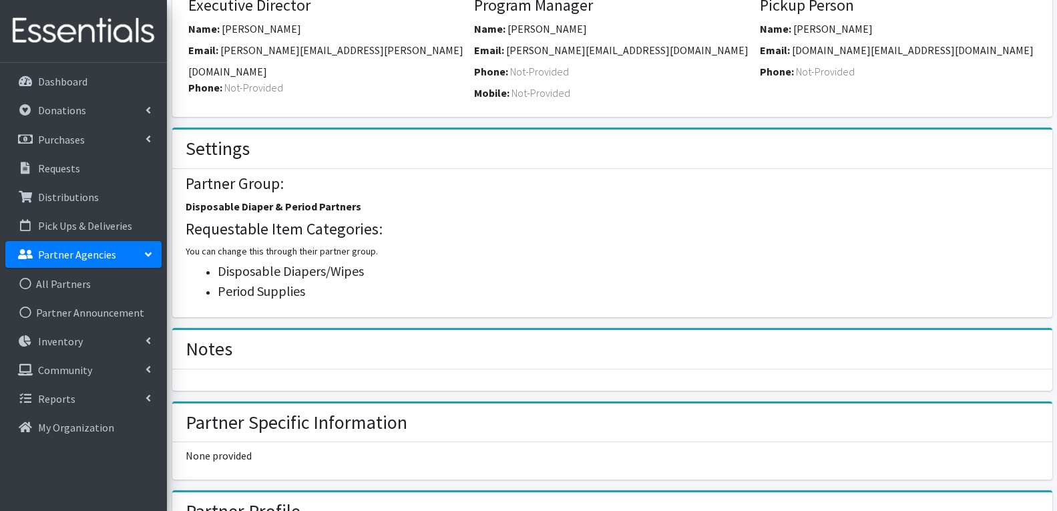
scroll to position [534, 0]
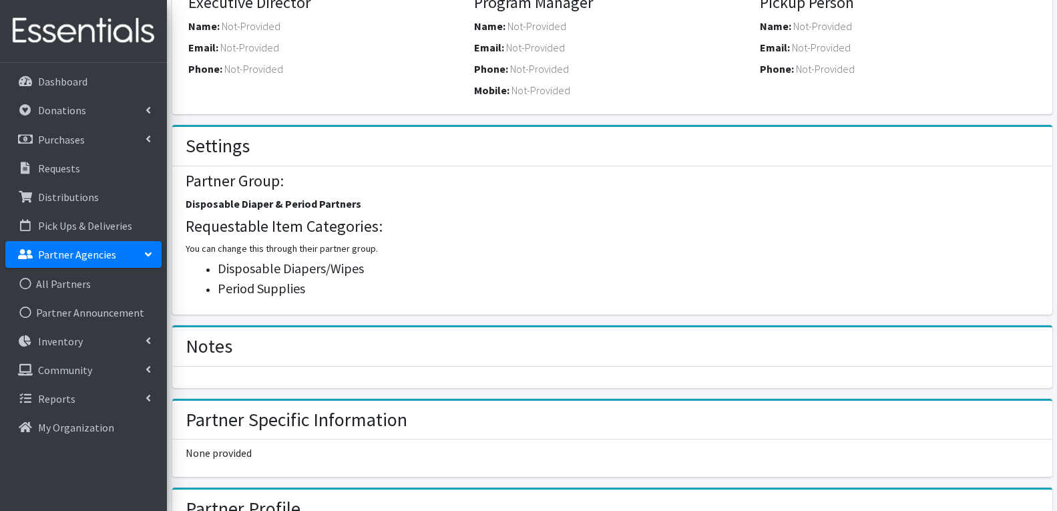
scroll to position [534, 0]
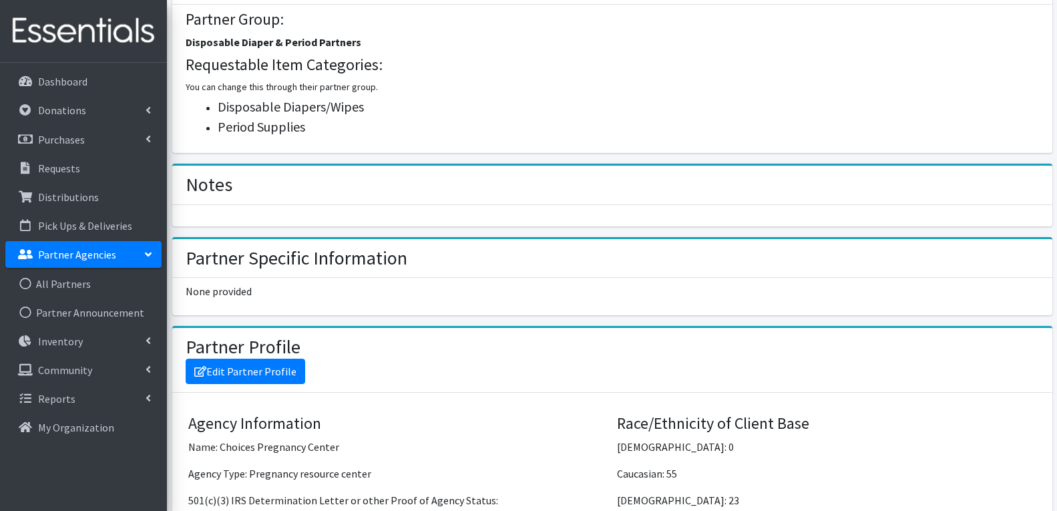
scroll to position [668, 0]
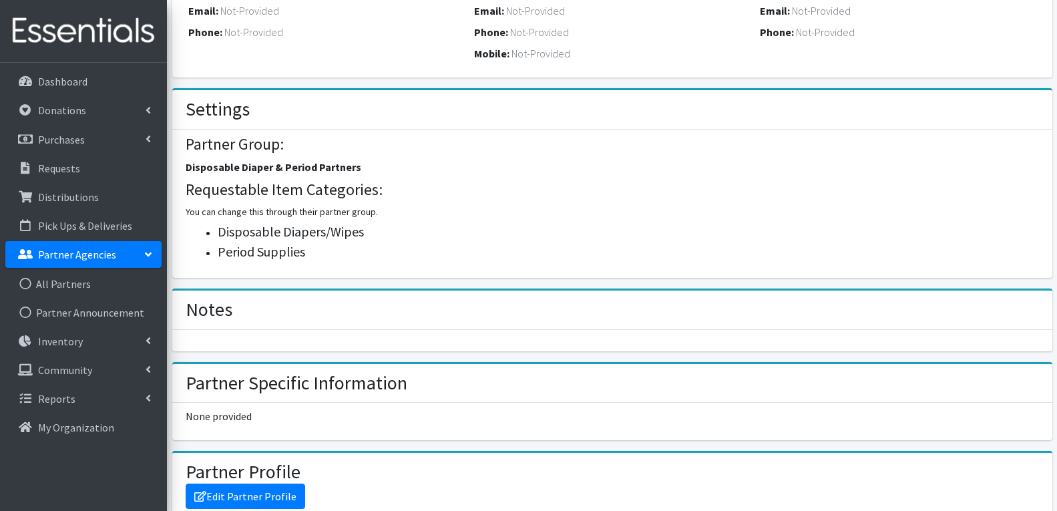
scroll to position [534, 0]
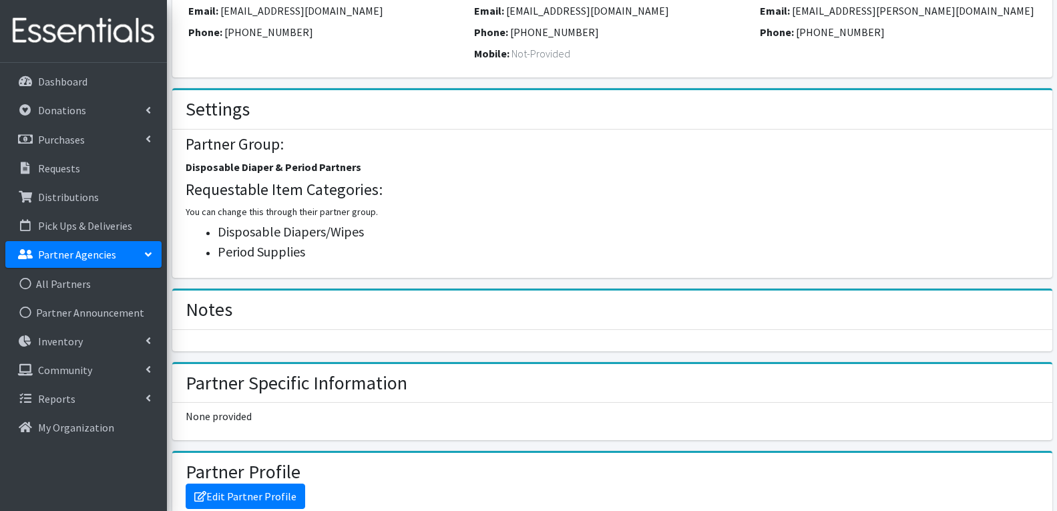
scroll to position [534, 0]
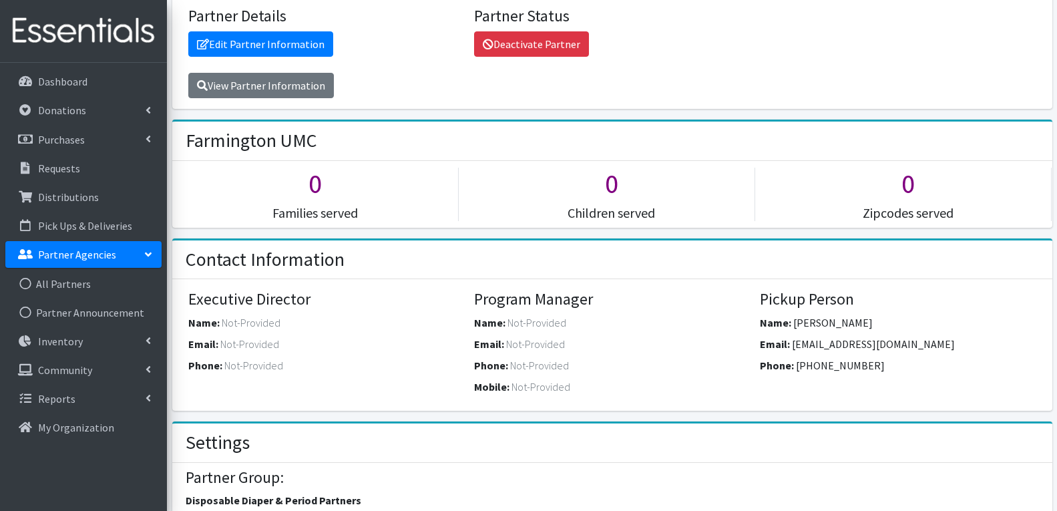
scroll to position [601, 0]
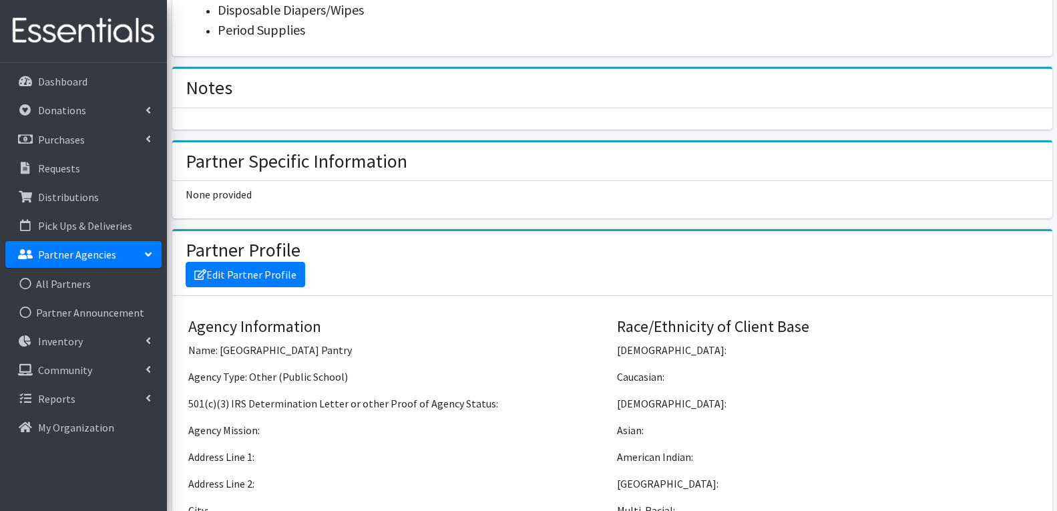
scroll to position [868, 0]
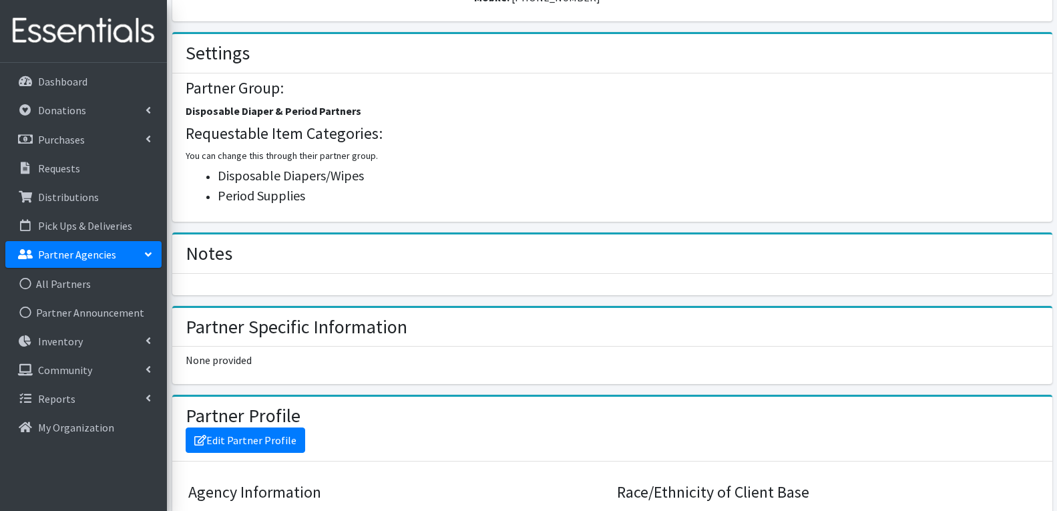
scroll to position [601, 0]
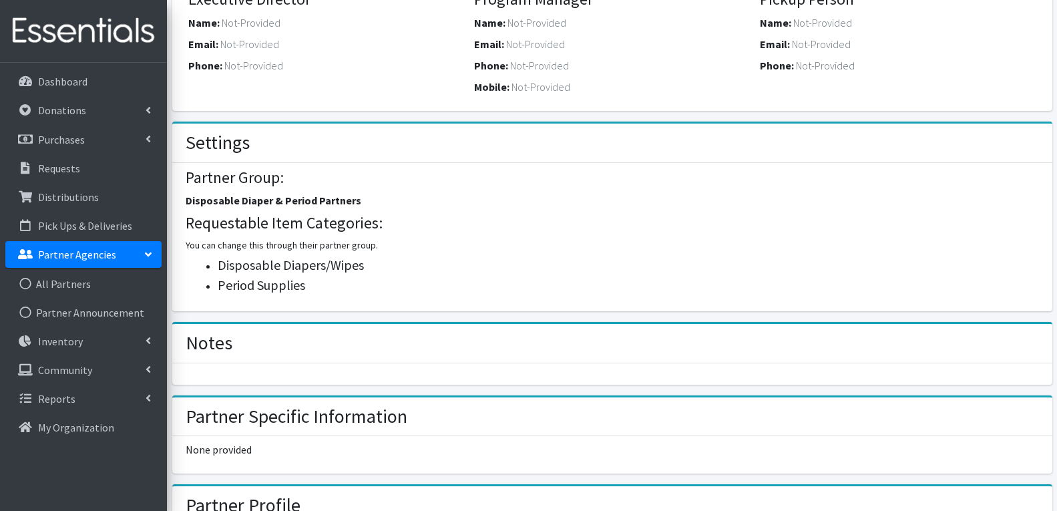
scroll to position [534, 0]
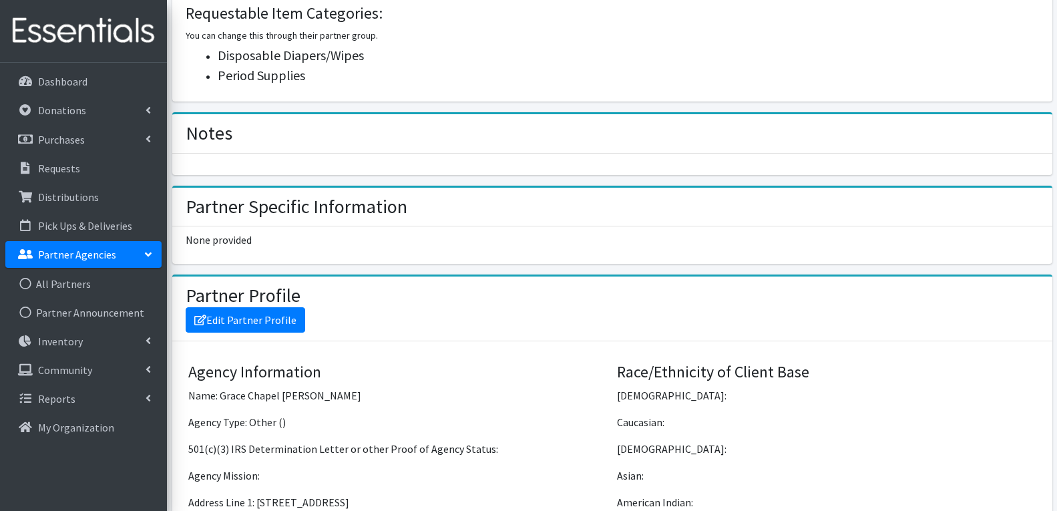
scroll to position [734, 0]
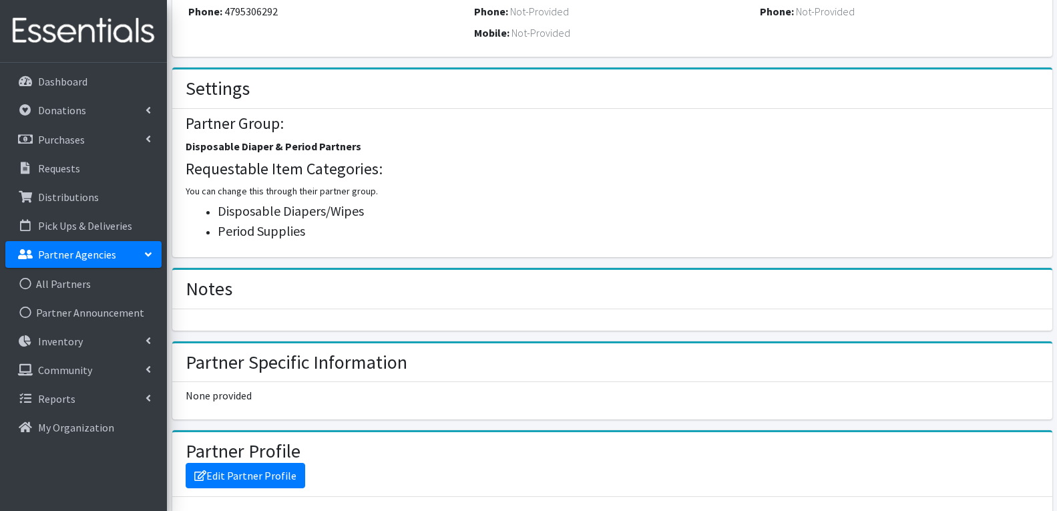
scroll to position [601, 0]
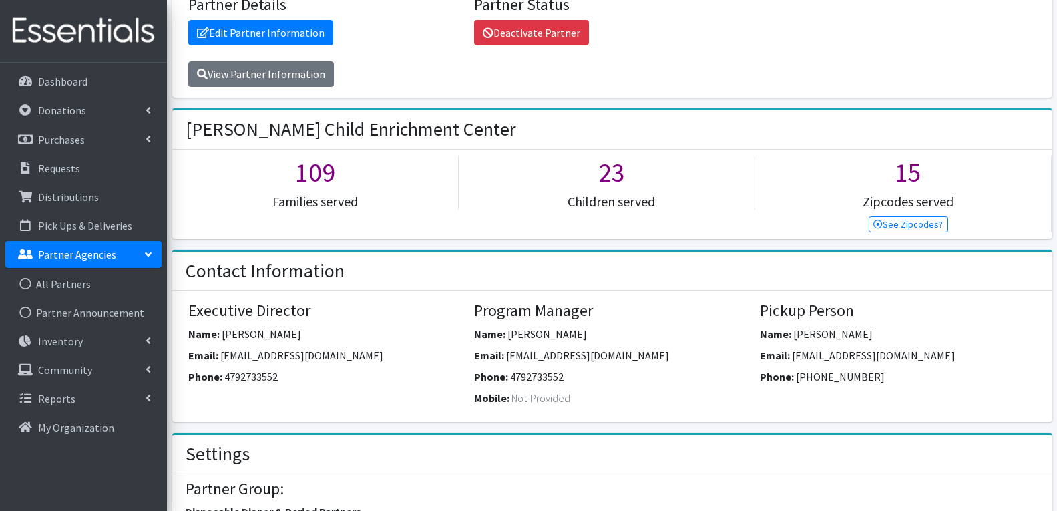
scroll to position [200, 0]
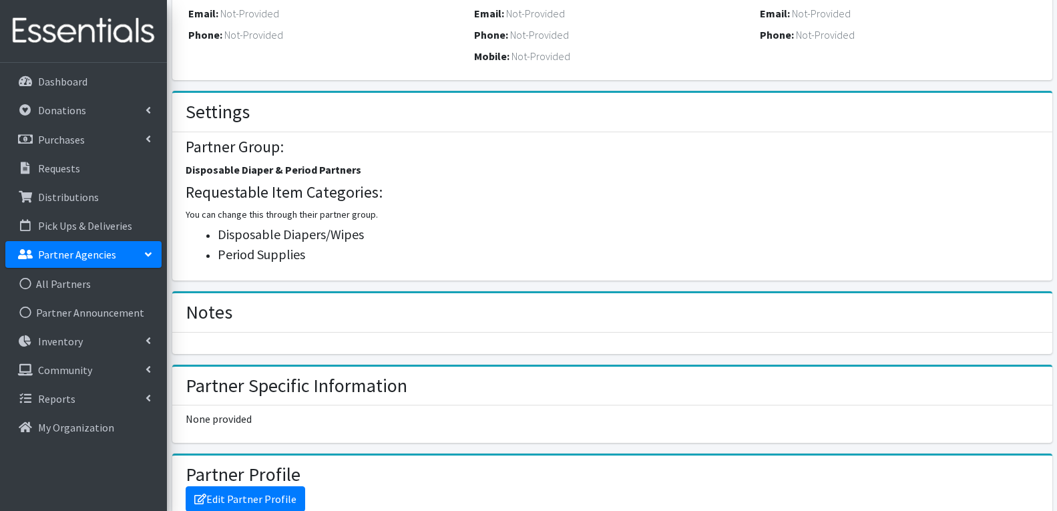
scroll to position [534, 0]
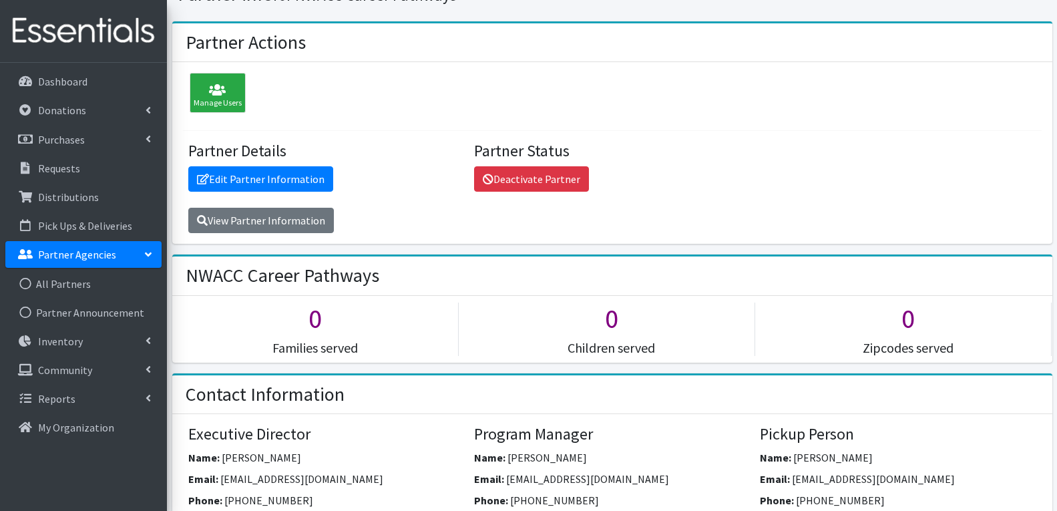
scroll to position [467, 0]
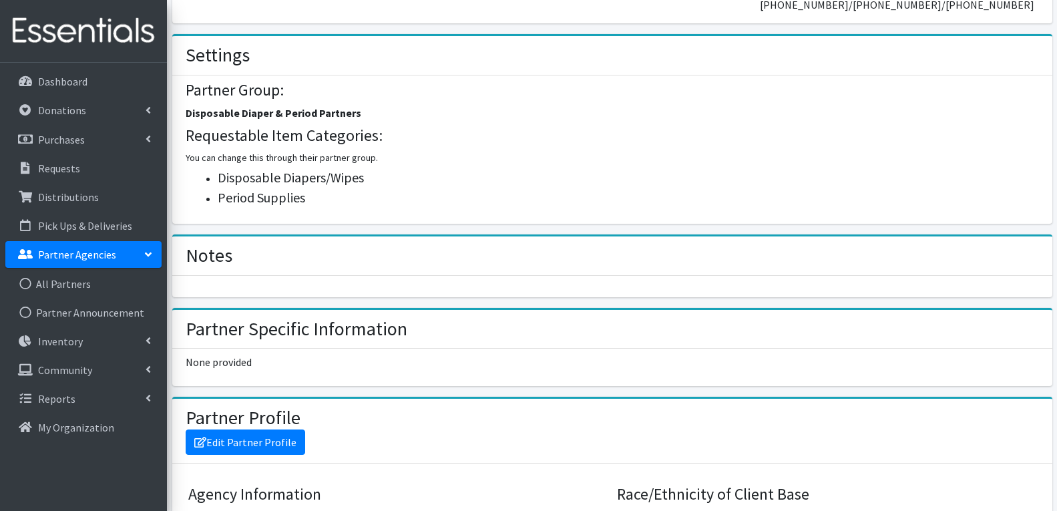
scroll to position [601, 0]
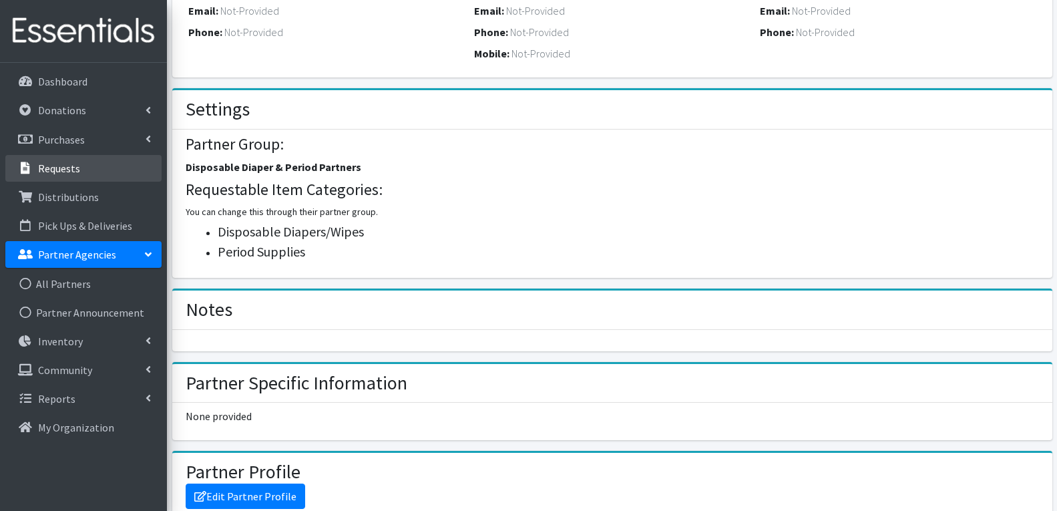
scroll to position [534, 0]
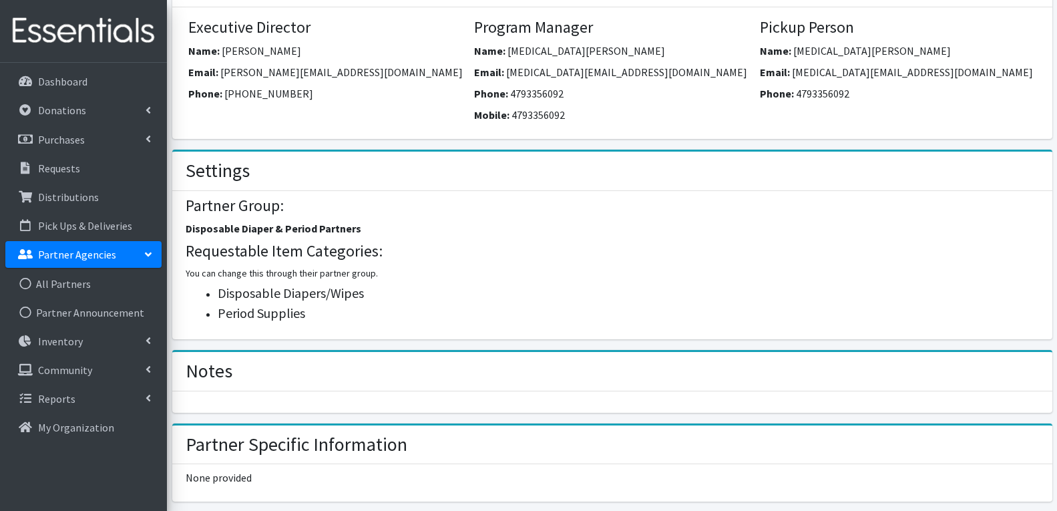
scroll to position [668, 0]
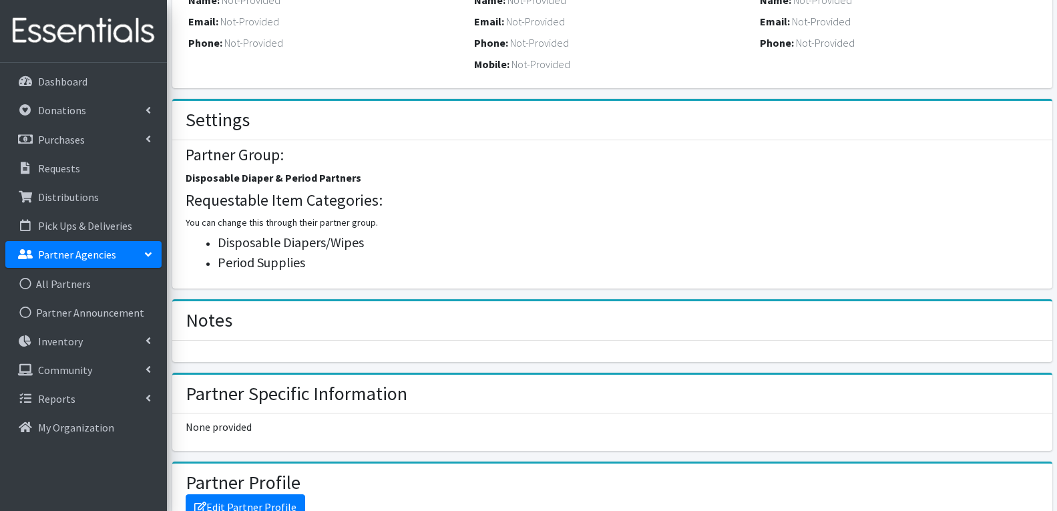
scroll to position [668, 0]
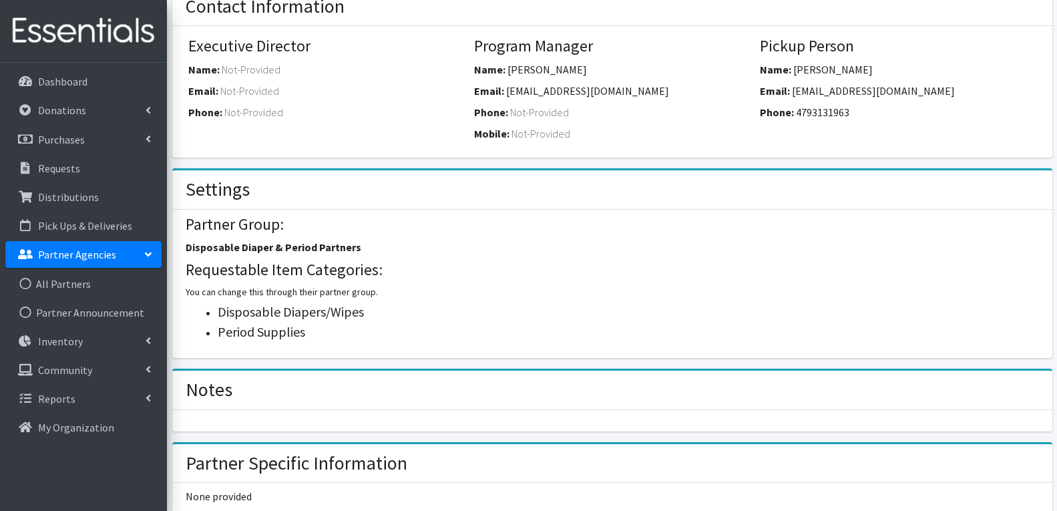
scroll to position [601, 0]
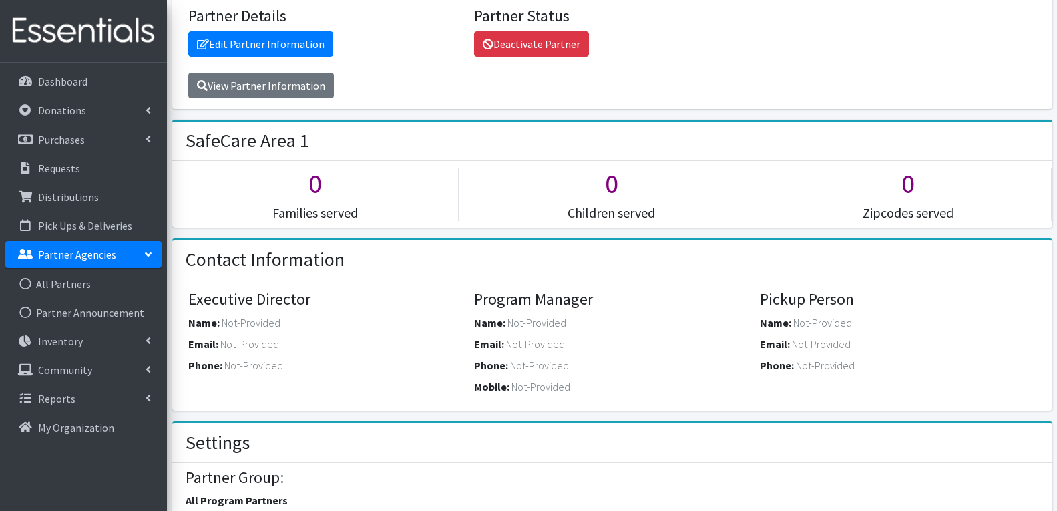
scroll to position [534, 0]
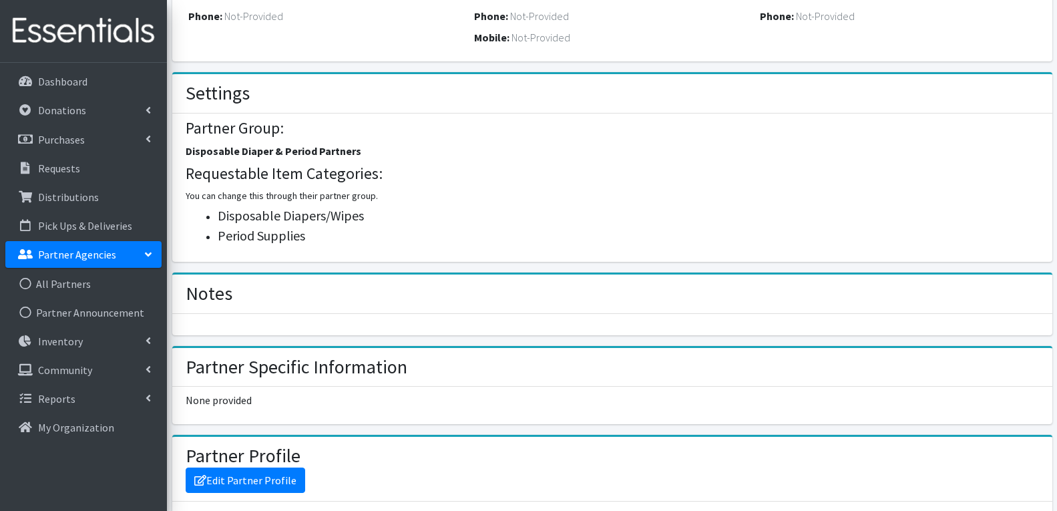
scroll to position [601, 0]
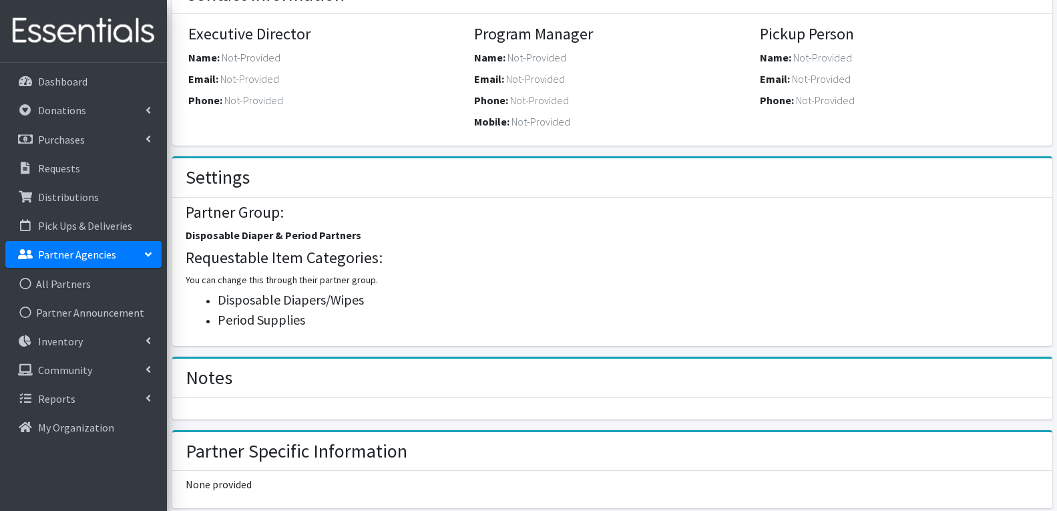
scroll to position [467, 0]
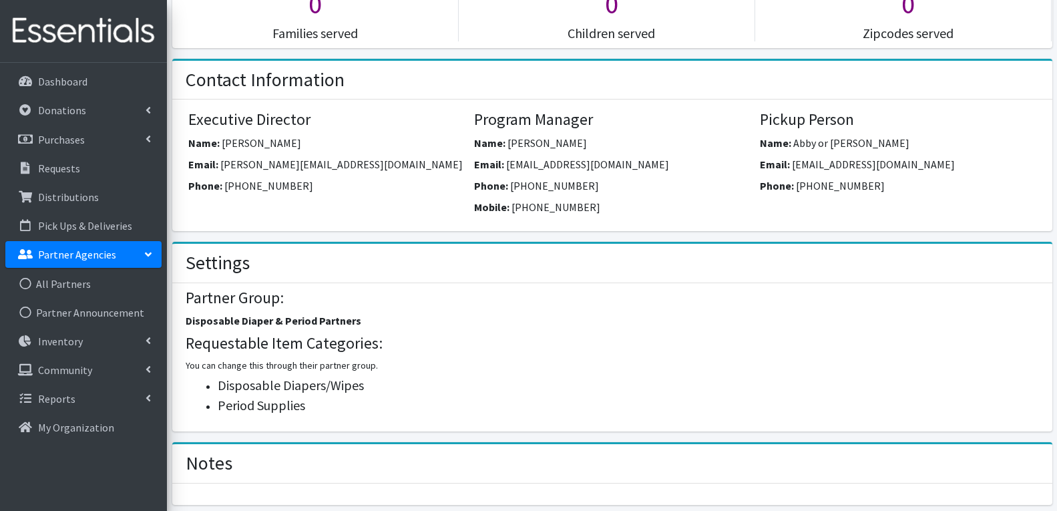
scroll to position [467, 0]
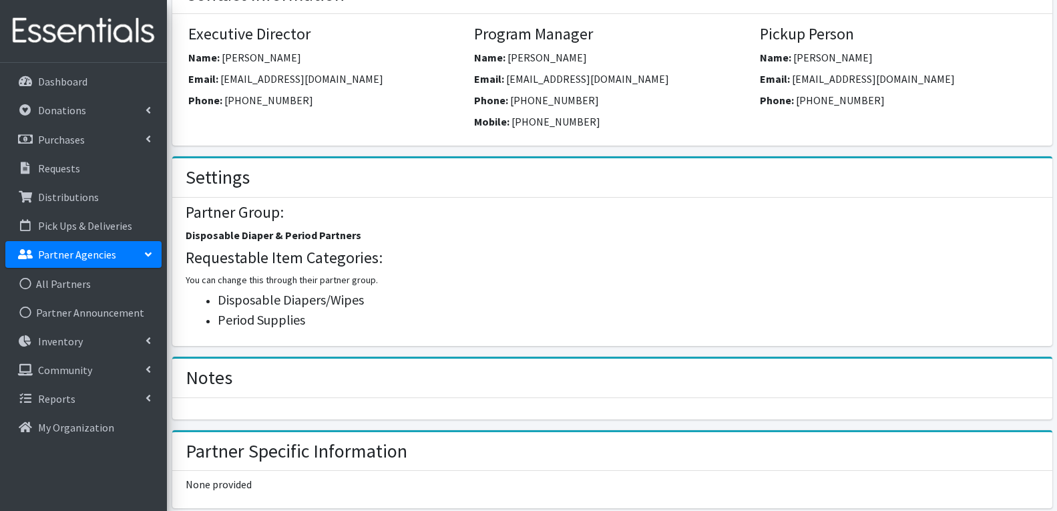
scroll to position [267, 0]
